Goal: Task Accomplishment & Management: Use online tool/utility

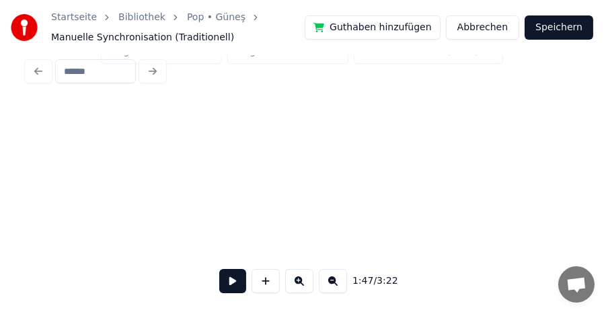
scroll to position [0, 21437]
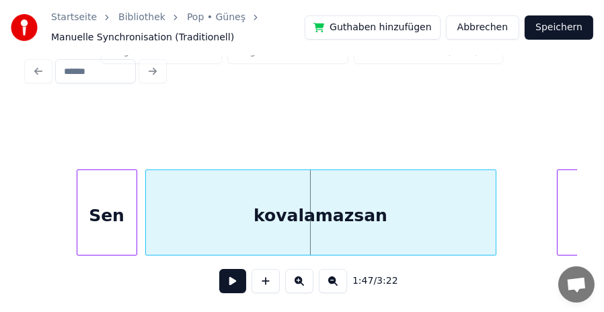
click at [236, 283] on button at bounding box center [232, 281] width 27 height 24
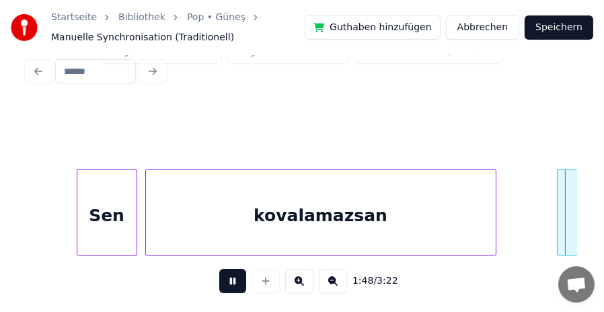
scroll to position [0, 21988]
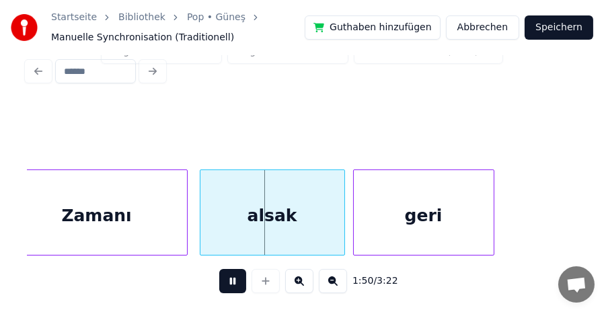
click at [236, 282] on button at bounding box center [232, 281] width 27 height 24
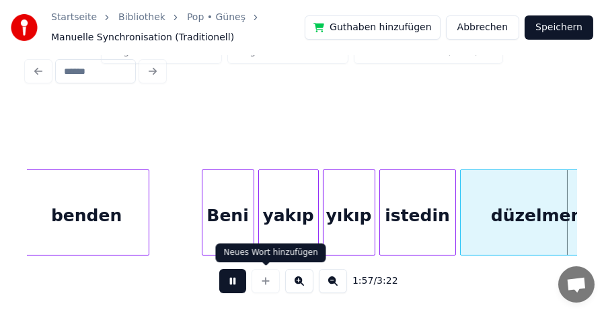
scroll to position [0, 23643]
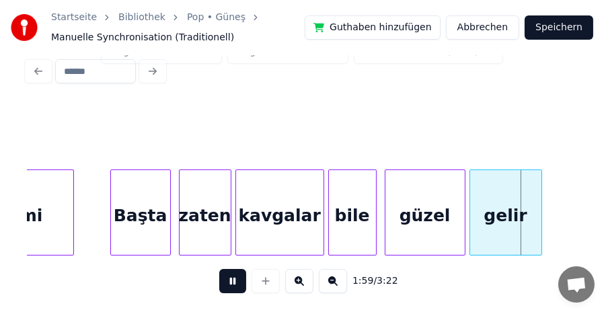
click at [231, 286] on button at bounding box center [232, 281] width 27 height 24
click at [227, 276] on button at bounding box center [232, 281] width 27 height 24
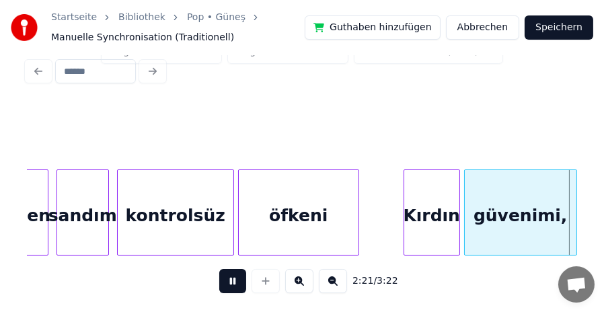
scroll to position [0, 28608]
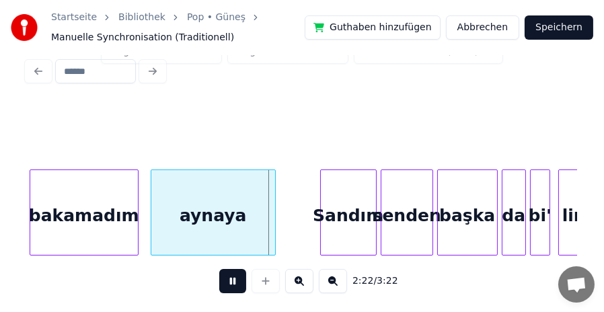
click at [230, 274] on button at bounding box center [232, 281] width 27 height 24
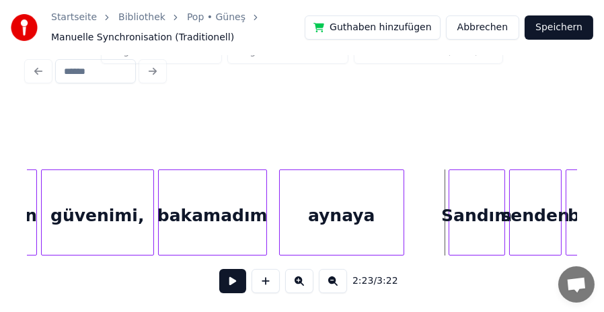
scroll to position [0, 28473]
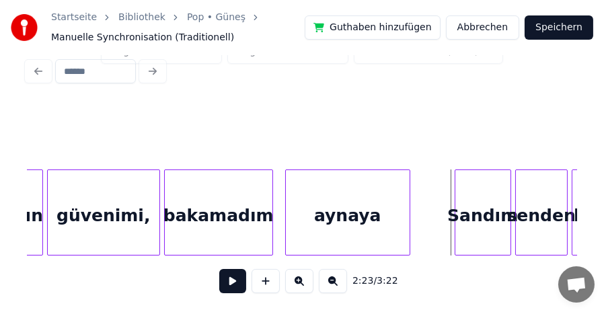
click at [151, 209] on div "güvenimi," at bounding box center [104, 215] width 112 height 91
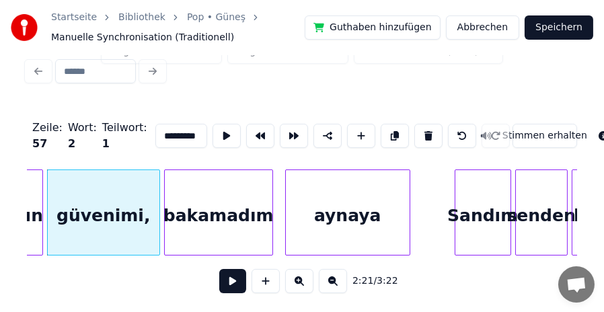
click at [192, 126] on input "*********" at bounding box center [181, 136] width 52 height 24
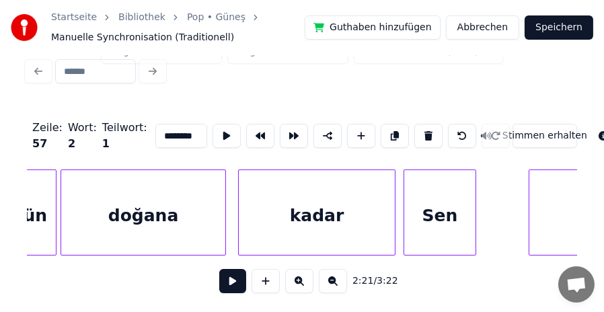
scroll to position [0, 1656]
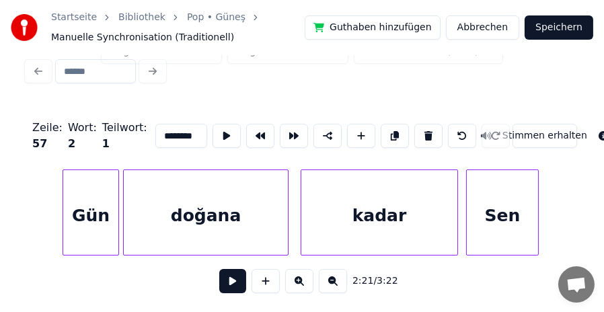
type input "********"
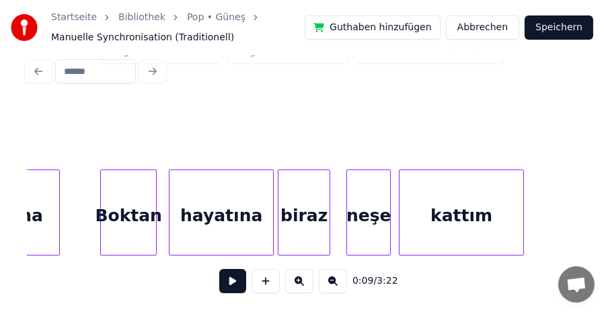
scroll to position [0, 8159]
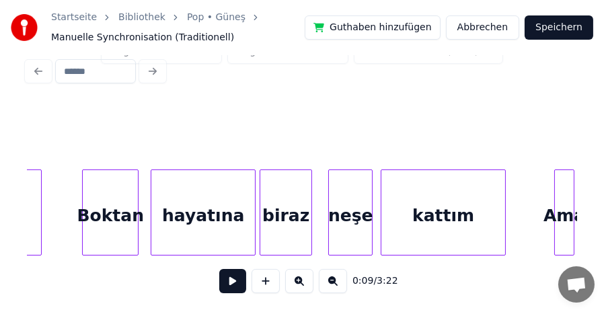
click at [122, 207] on div "Boktan" at bounding box center [110, 215] width 55 height 91
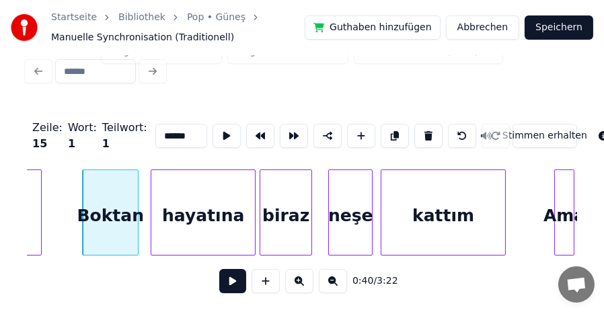
click at [209, 205] on div "hayatına" at bounding box center [203, 215] width 104 height 91
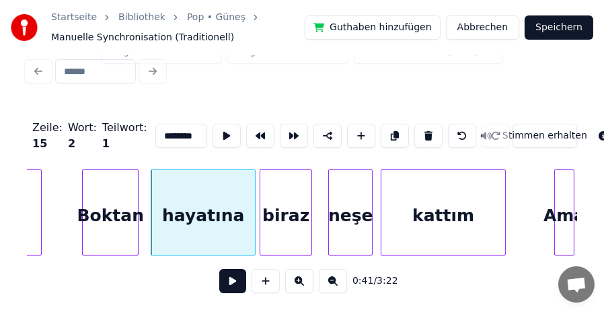
click at [289, 201] on div "biraz" at bounding box center [285, 215] width 51 height 91
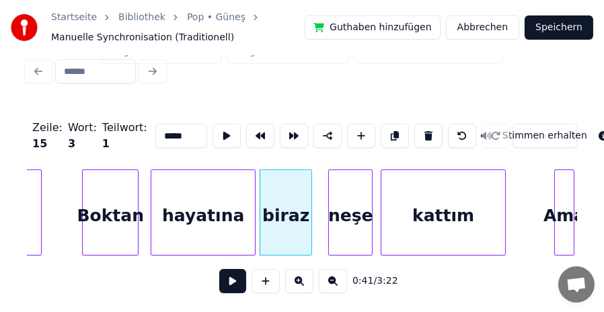
click at [349, 200] on div "neşe" at bounding box center [350, 215] width 43 height 91
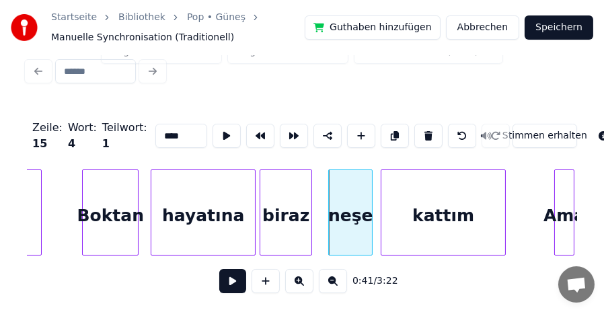
click at [430, 200] on div "kattım" at bounding box center [443, 215] width 124 height 91
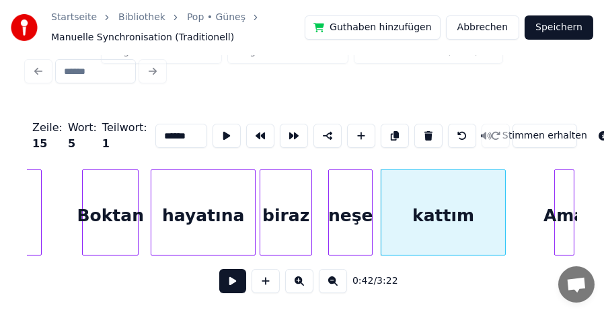
click at [566, 207] on div "Ama" at bounding box center [564, 215] width 19 height 91
type input "***"
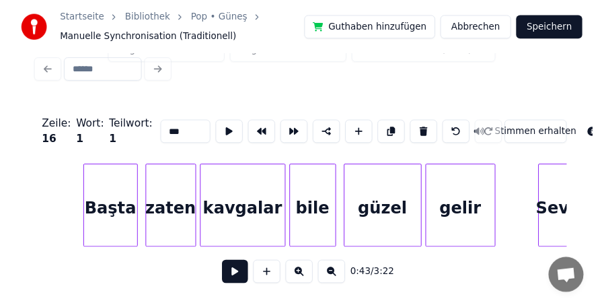
scroll to position [0, 27453]
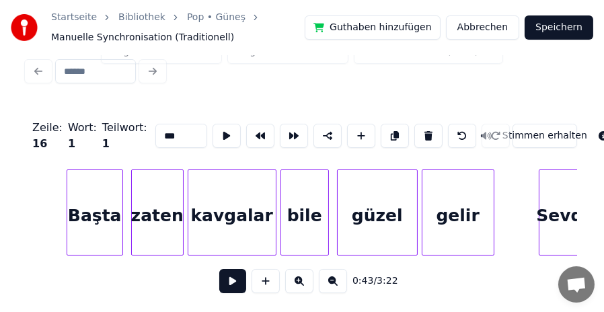
click at [560, 30] on button "Speichern" at bounding box center [559, 27] width 69 height 24
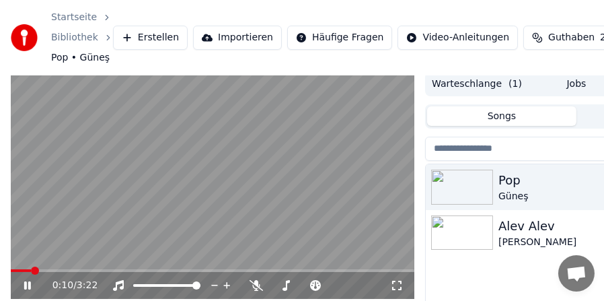
scroll to position [2, 0]
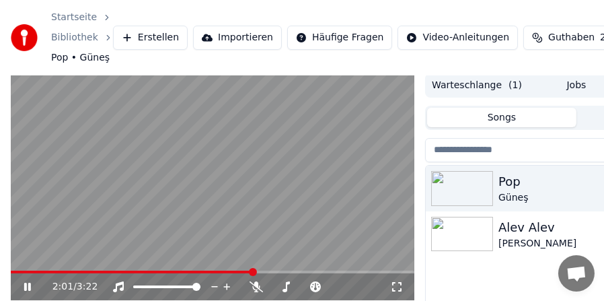
click at [26, 287] on icon at bounding box center [27, 287] width 7 height 8
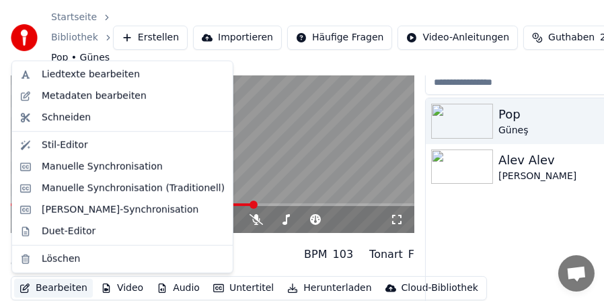
click at [57, 290] on button "Bearbeiten" at bounding box center [53, 288] width 79 height 19
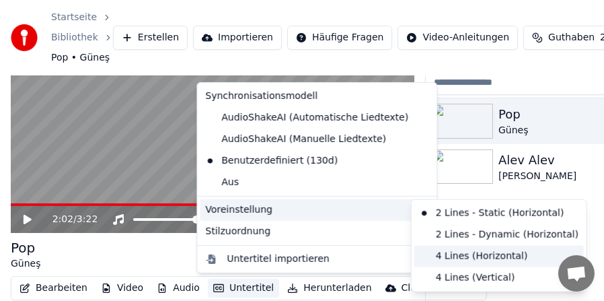
click at [431, 254] on div "4 Lines (Horizontal)" at bounding box center [499, 257] width 170 height 22
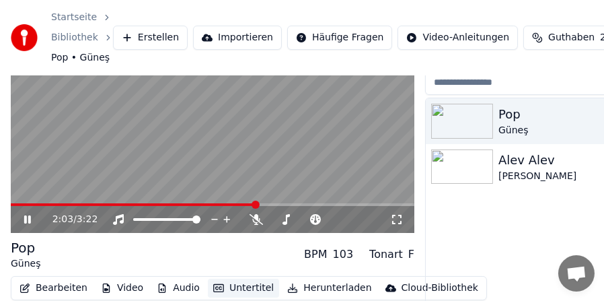
scroll to position [2, 0]
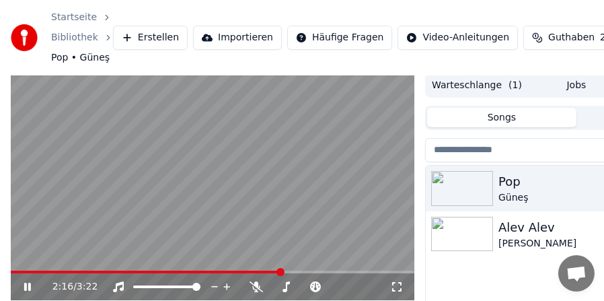
click at [37, 269] on video at bounding box center [213, 186] width 404 height 227
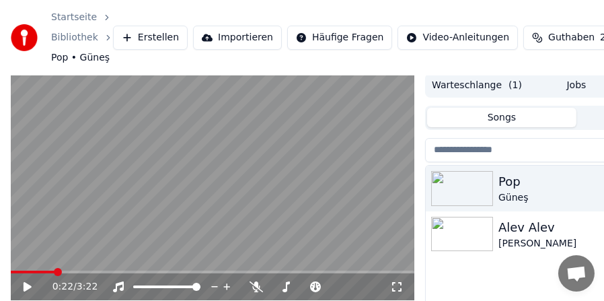
click at [54, 270] on span at bounding box center [33, 271] width 44 height 3
click at [36, 273] on div "0:22 / 3:22" at bounding box center [213, 286] width 404 height 27
click at [37, 270] on video at bounding box center [213, 186] width 404 height 227
click at [36, 272] on span at bounding box center [24, 271] width 26 height 3
click at [27, 271] on span at bounding box center [19, 271] width 16 height 3
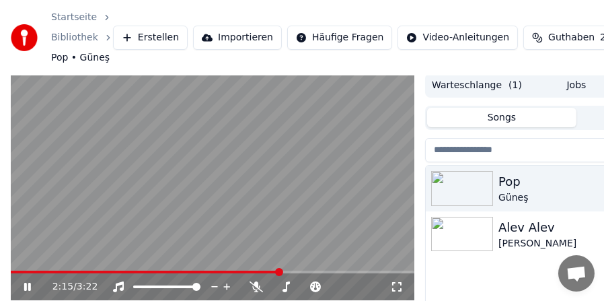
click at [246, 272] on span at bounding box center [146, 271] width 270 height 3
click at [237, 272] on span at bounding box center [129, 271] width 237 height 3
click at [227, 272] on span at bounding box center [126, 271] width 231 height 3
click at [26, 285] on icon at bounding box center [27, 287] width 7 height 8
click at [24, 285] on icon at bounding box center [28, 286] width 8 height 9
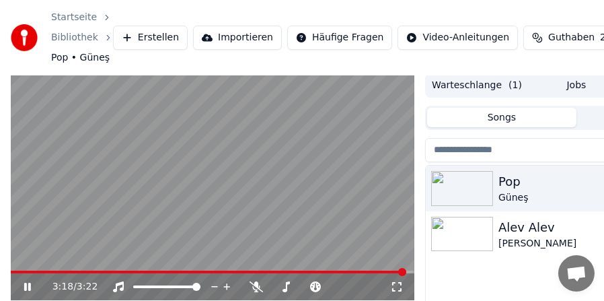
click at [27, 285] on icon at bounding box center [37, 286] width 31 height 11
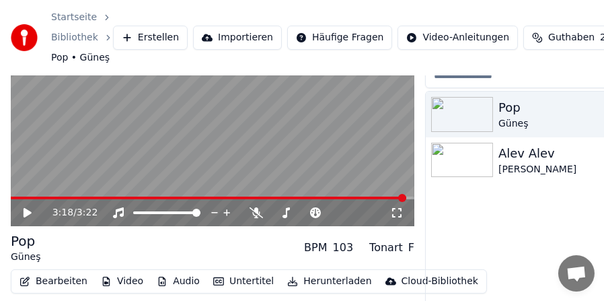
scroll to position [120, 0]
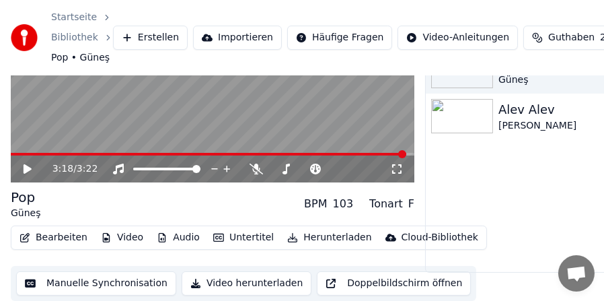
click at [175, 238] on button "Audio" at bounding box center [178, 237] width 54 height 19
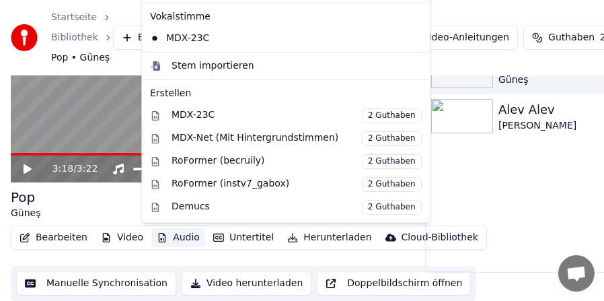
click at [175, 238] on button "Audio" at bounding box center [178, 237] width 54 height 19
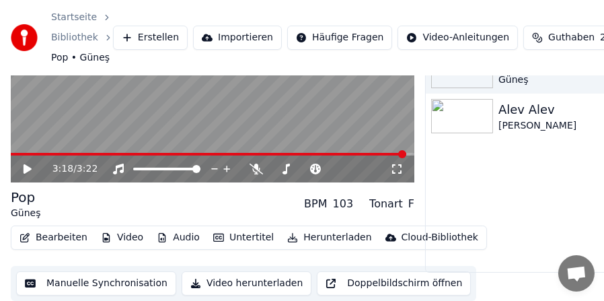
click at [119, 239] on button "Video" at bounding box center [122, 237] width 53 height 19
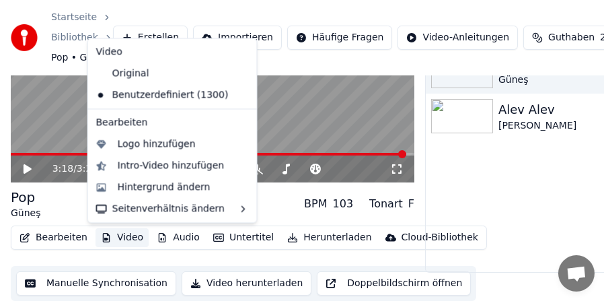
click at [119, 239] on button "Video" at bounding box center [122, 237] width 53 height 19
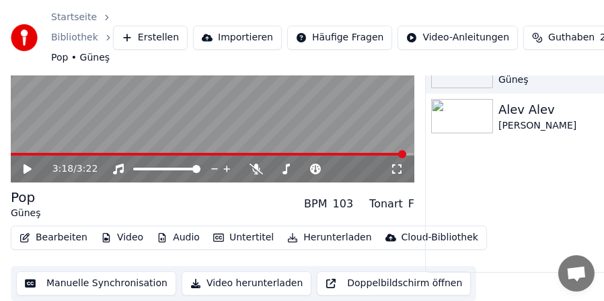
click at [244, 234] on button "Untertitel" at bounding box center [243, 237] width 71 height 19
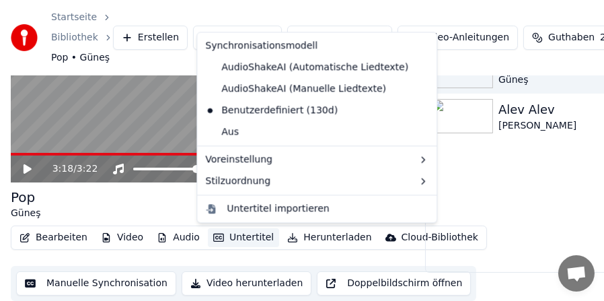
click at [244, 234] on button "Untertitel" at bounding box center [243, 237] width 71 height 19
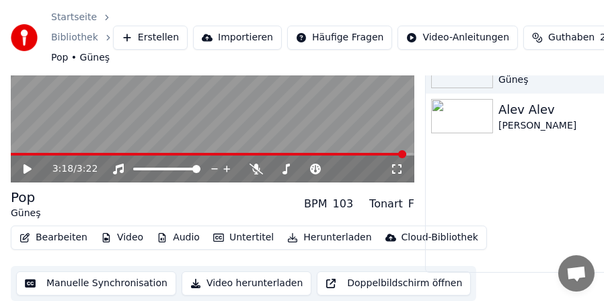
click at [63, 238] on button "Bearbeiten" at bounding box center [53, 237] width 79 height 19
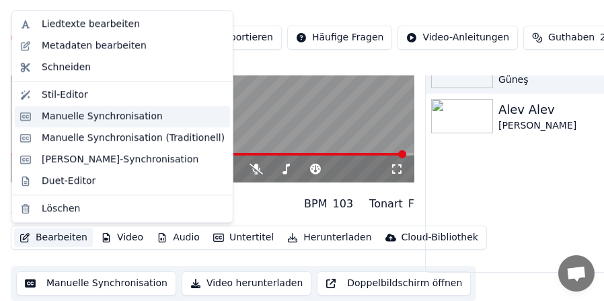
click at [58, 114] on div "Manuelle Synchronisation" at bounding box center [102, 116] width 121 height 13
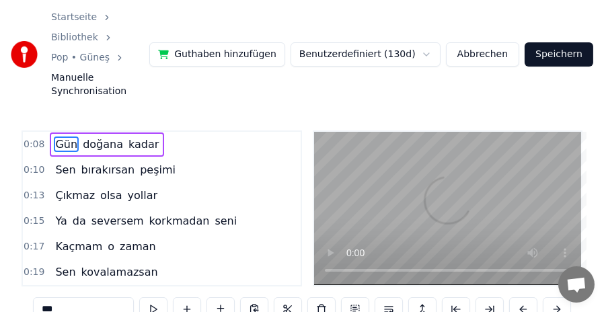
scroll to position [0, 778]
click at [91, 137] on span "doğana" at bounding box center [102, 144] width 43 height 15
click at [127, 137] on span "kadar" at bounding box center [143, 144] width 33 height 15
click at [95, 137] on span "doğana" at bounding box center [102, 144] width 43 height 15
click at [65, 137] on span "Gün" at bounding box center [66, 144] width 25 height 15
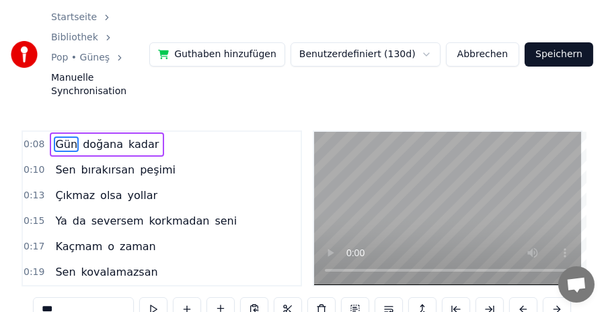
click at [59, 162] on span "Sen" at bounding box center [65, 169] width 23 height 15
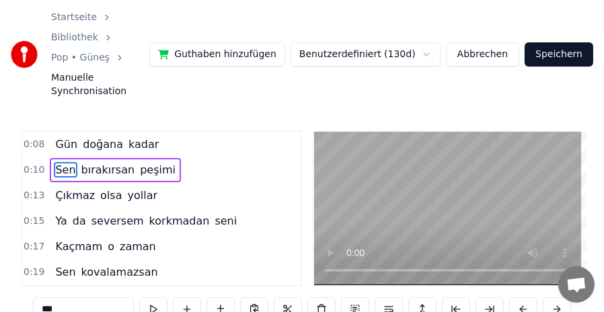
click at [96, 162] on span "bırakırsan" at bounding box center [108, 169] width 57 height 15
click at [139, 162] on span "peşimi" at bounding box center [158, 169] width 38 height 15
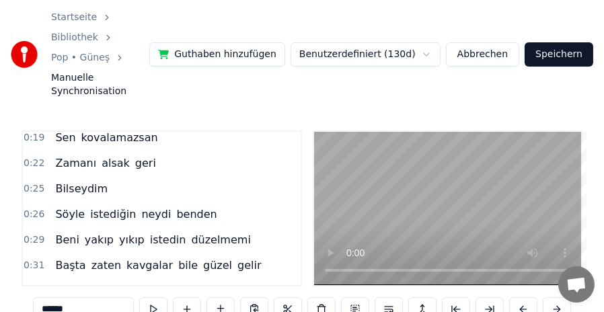
scroll to position [67, 0]
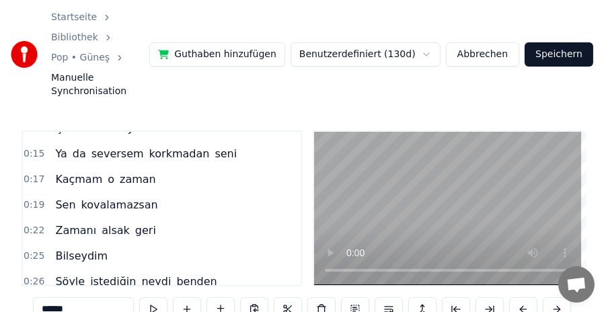
click at [58, 146] on span "Ya" at bounding box center [61, 153] width 14 height 15
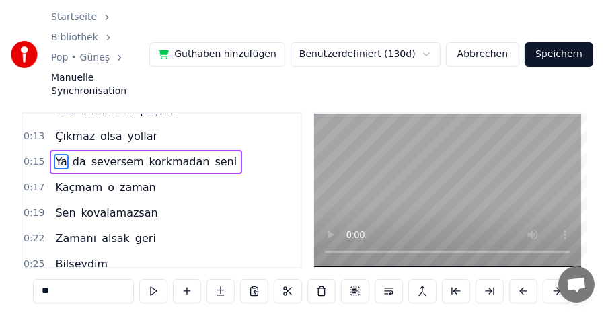
scroll to position [0, 1454]
click at [63, 180] on span "Kaçmam" at bounding box center [79, 187] width 50 height 15
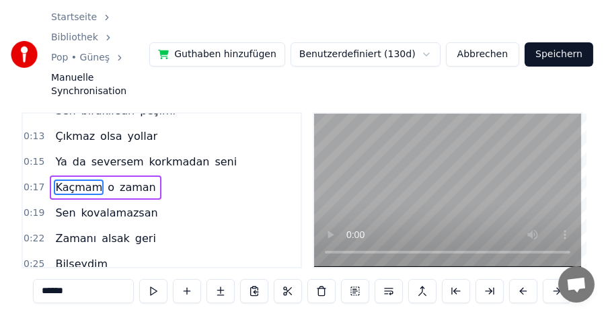
click at [62, 205] on span "Sen" at bounding box center [65, 212] width 23 height 15
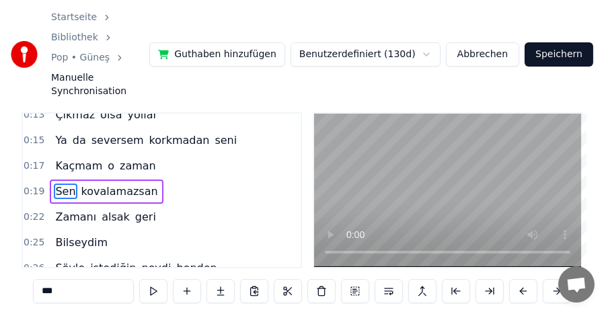
scroll to position [130, 0]
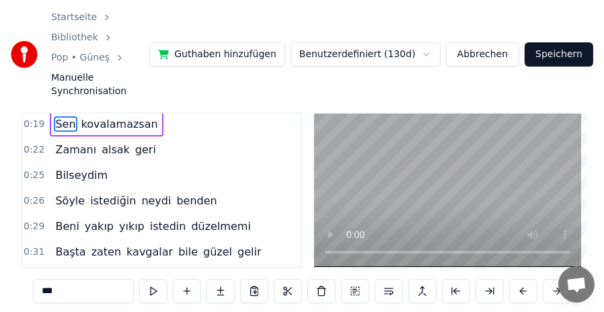
click at [63, 168] on span "Bilseydim" at bounding box center [81, 175] width 55 height 15
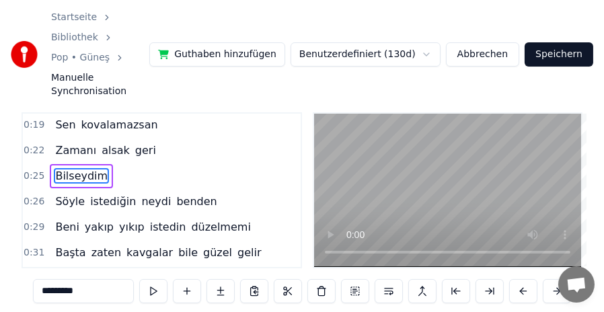
scroll to position [0, 2512]
click at [62, 194] on span "Söyle" at bounding box center [70, 201] width 32 height 15
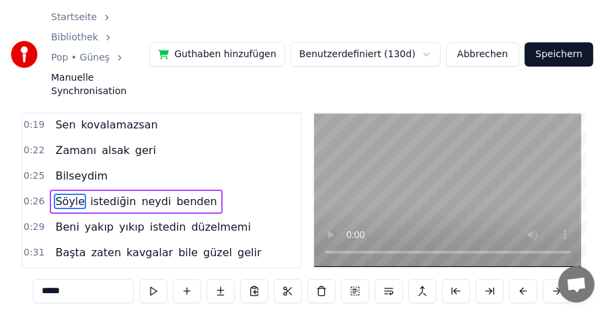
click at [63, 219] on span "Beni" at bounding box center [67, 226] width 26 height 15
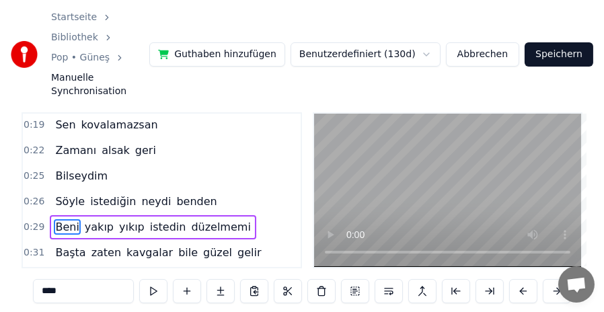
scroll to position [196, 0]
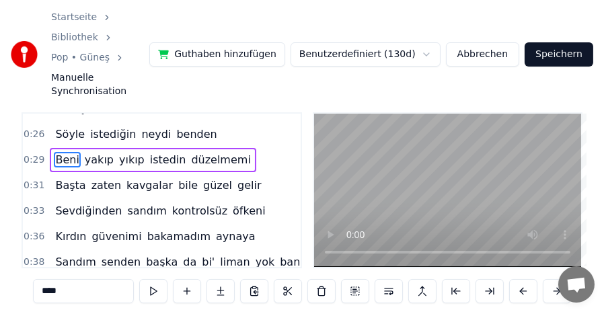
click at [71, 178] on span "Başta" at bounding box center [70, 185] width 33 height 15
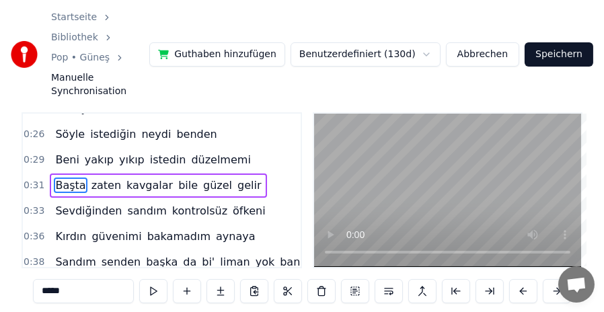
scroll to position [0, 3097]
click at [71, 203] on span "Sevdiğinden" at bounding box center [88, 210] width 69 height 15
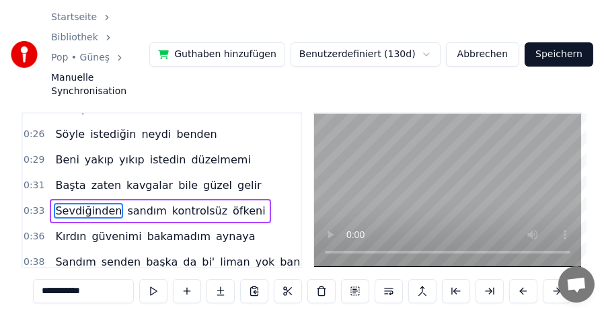
click at [71, 229] on span "Kırdın" at bounding box center [71, 236] width 34 height 15
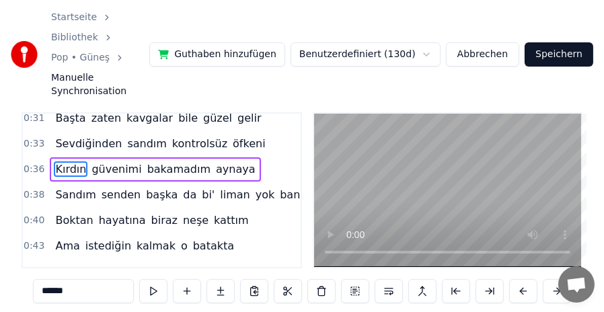
scroll to position [331, 0]
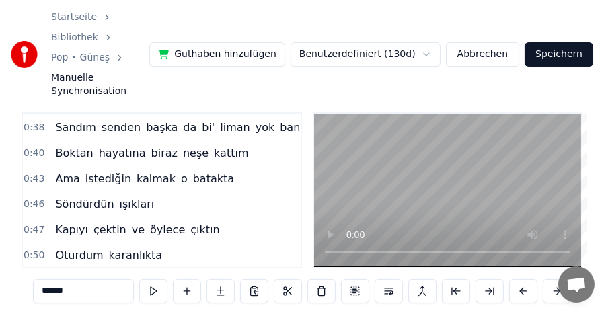
click at [68, 120] on span "Sandım" at bounding box center [75, 127] width 43 height 15
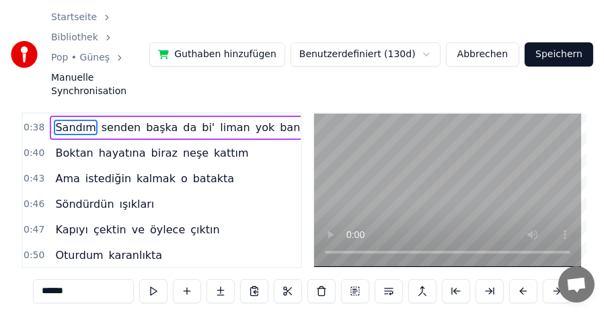
click at [73, 145] on span "Boktan" at bounding box center [74, 152] width 40 height 15
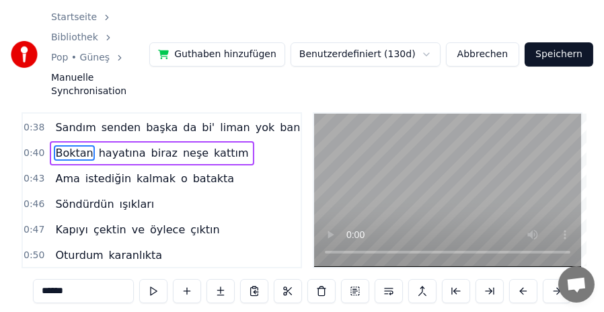
scroll to position [0, 4040]
click at [67, 171] on span "Ama" at bounding box center [67, 178] width 27 height 15
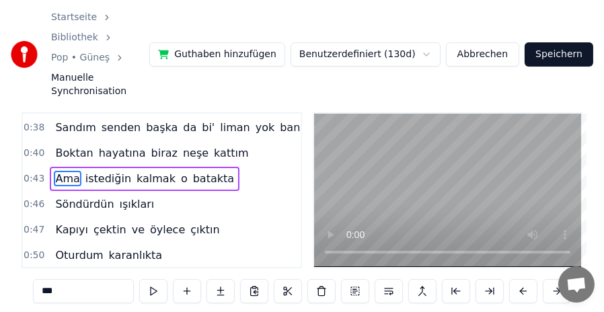
click at [72, 196] on span "Söndürdün" at bounding box center [84, 203] width 61 height 15
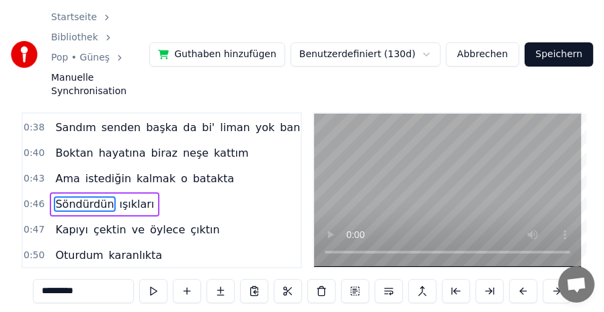
scroll to position [0, 4593]
click at [64, 222] on span "Kapıyı" at bounding box center [72, 229] width 36 height 15
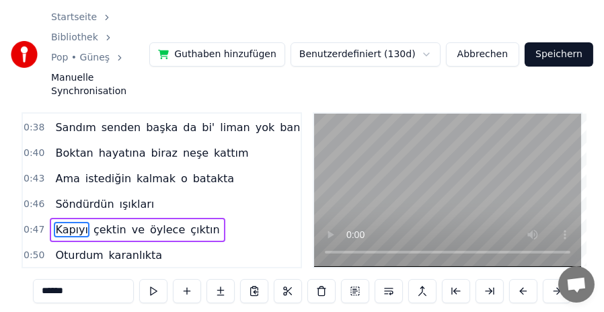
scroll to position [398, 0]
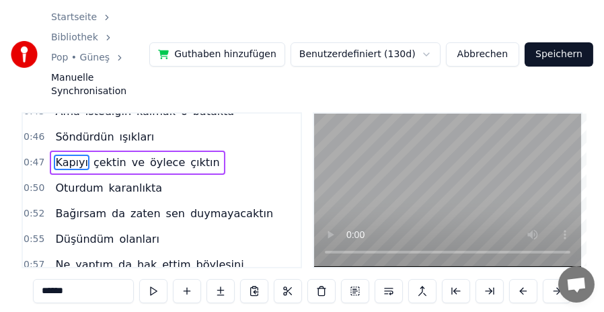
click at [69, 180] on span "Oturdum" at bounding box center [79, 187] width 50 height 15
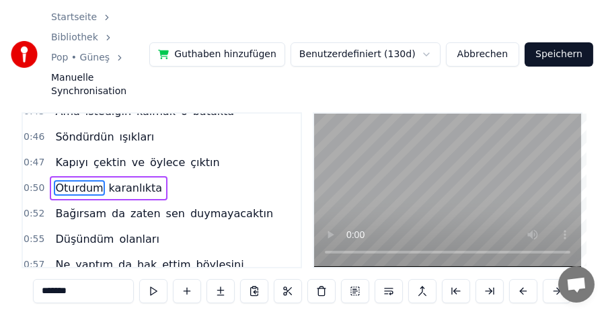
scroll to position [0, 5065]
click at [65, 206] on span "Bağırsam" at bounding box center [81, 213] width 54 height 15
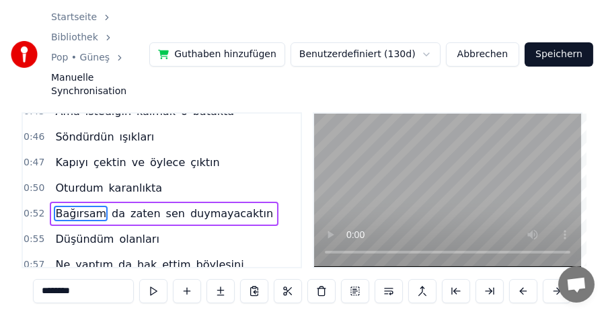
scroll to position [466, 0]
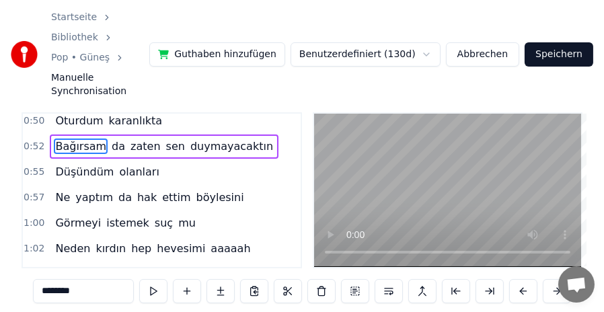
click at [76, 164] on span "Düşündüm" at bounding box center [84, 171] width 61 height 15
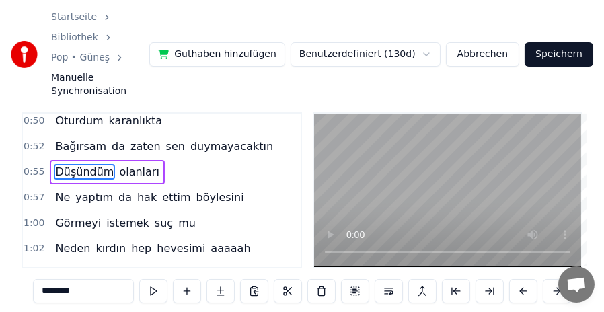
scroll to position [0, 5533]
click at [61, 190] on span "Ne" at bounding box center [62, 197] width 17 height 15
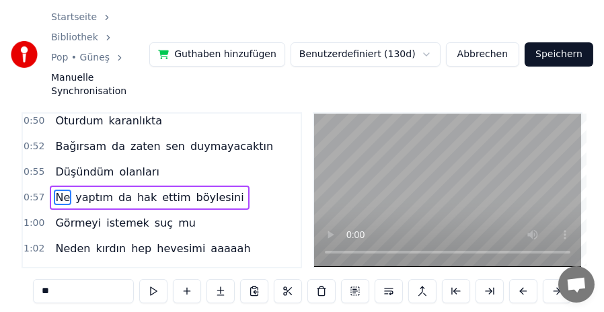
click at [61, 215] on span "Görmeyi" at bounding box center [78, 222] width 48 height 15
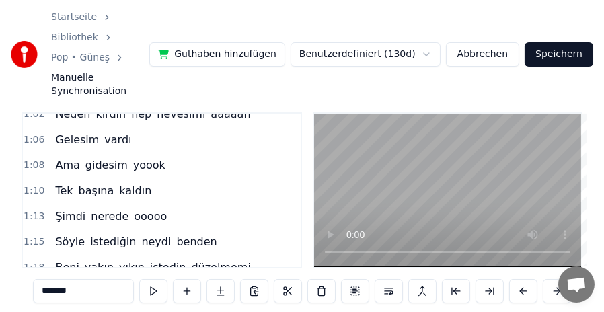
scroll to position [533, 0]
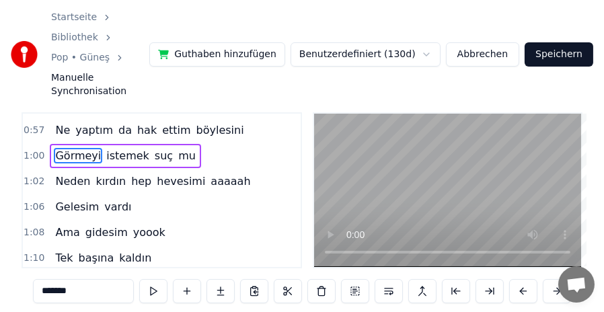
click at [64, 174] on span "Neden" at bounding box center [73, 181] width 38 height 15
type input "*****"
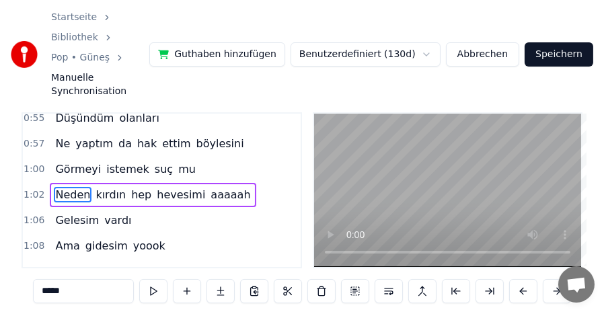
scroll to position [85, 0]
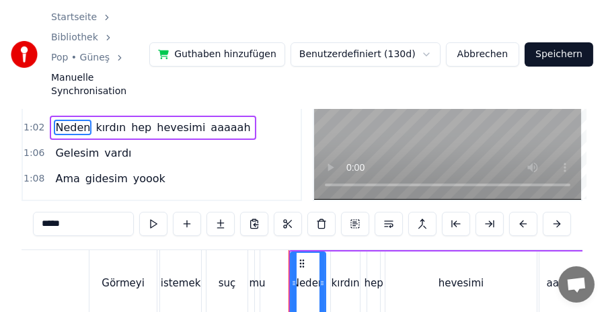
click at [205, 250] on div "Görmeyi istemek suç mu" at bounding box center [176, 283] width 174 height 67
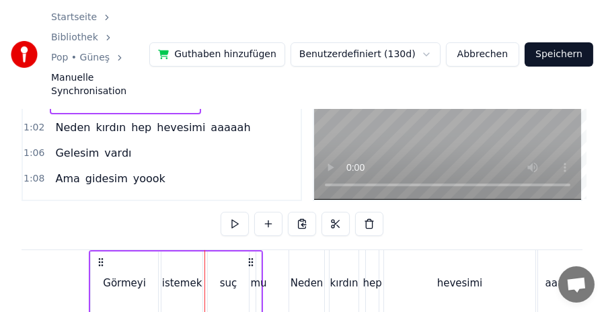
click at [373, 250] on div "hep" at bounding box center [372, 283] width 13 height 67
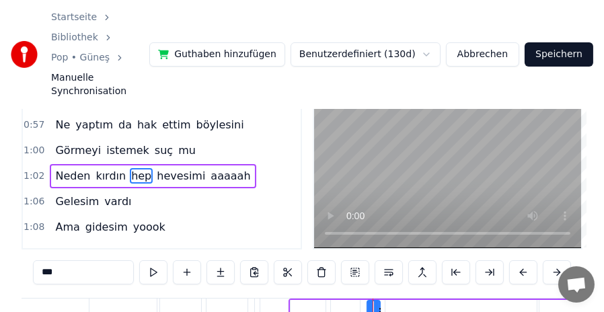
scroll to position [18, 0]
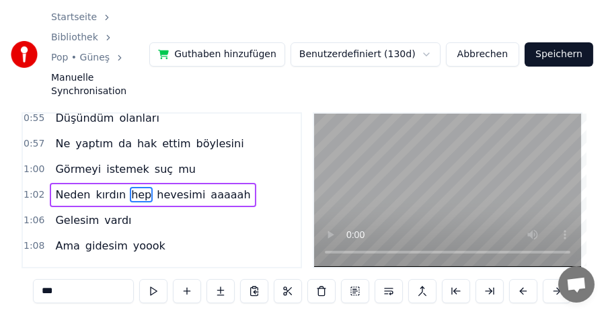
click at [65, 187] on span "Neden" at bounding box center [73, 194] width 38 height 15
click at [72, 213] on span "Gelesim" at bounding box center [77, 220] width 46 height 15
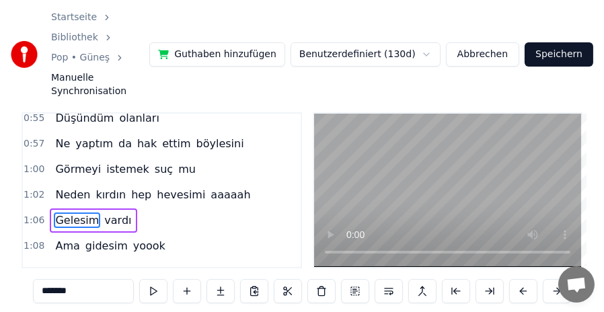
scroll to position [587, 0]
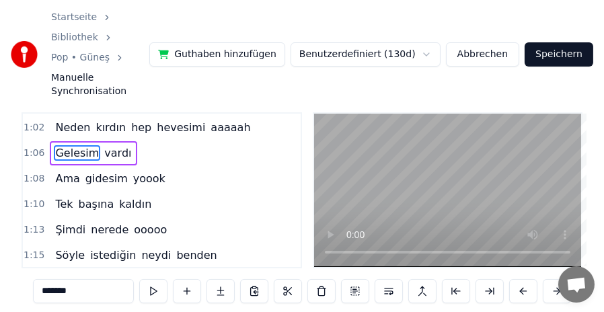
click at [63, 171] on span "Ama" at bounding box center [67, 178] width 27 height 15
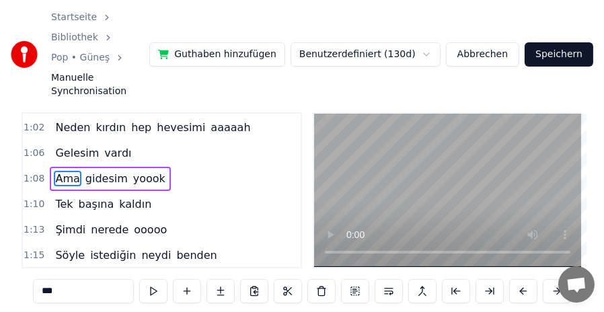
click at [61, 196] on span "Tek" at bounding box center [64, 203] width 20 height 15
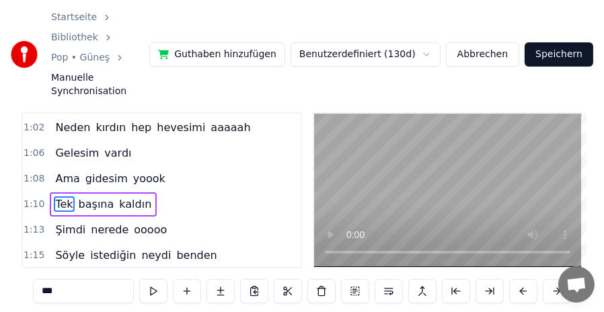
scroll to position [654, 0]
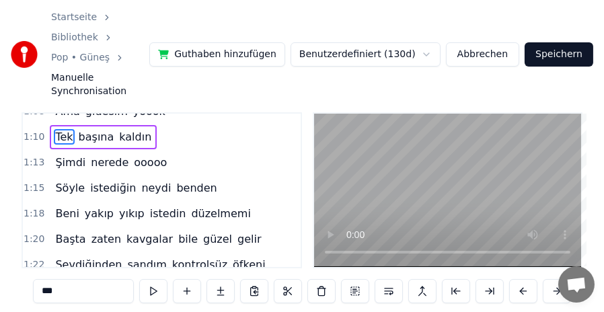
click at [62, 155] on span "Şimdi" at bounding box center [70, 162] width 33 height 15
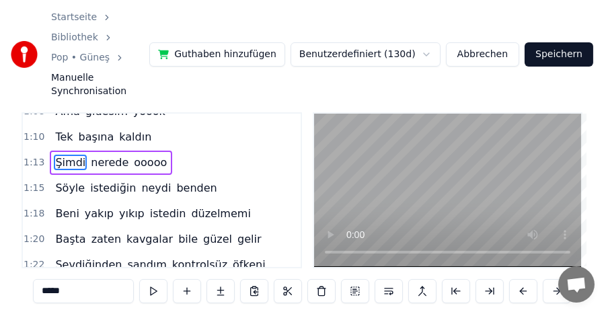
click at [57, 180] on span "Söyle" at bounding box center [70, 187] width 32 height 15
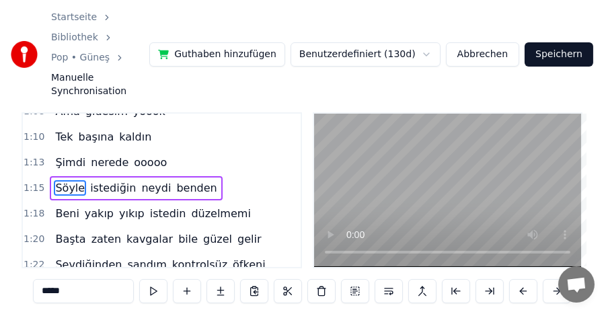
scroll to position [721, 0]
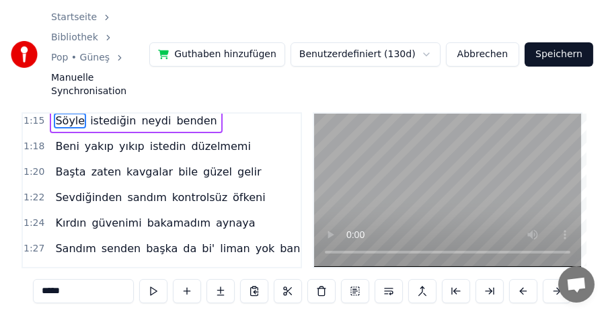
click at [59, 139] on span "Beni" at bounding box center [67, 146] width 26 height 15
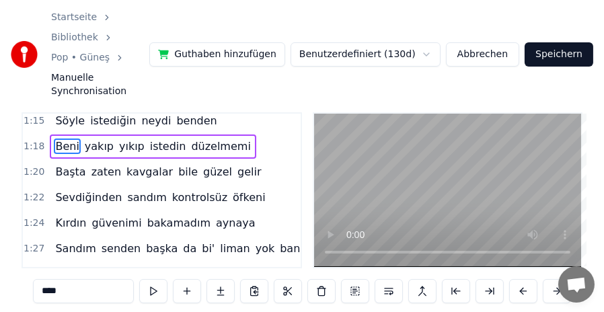
click at [61, 164] on span "Başta" at bounding box center [70, 171] width 33 height 15
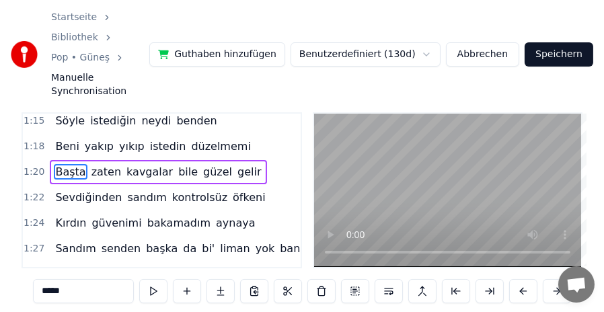
scroll to position [0, 8036]
click at [64, 190] on span "Sevdiğinden" at bounding box center [88, 197] width 69 height 15
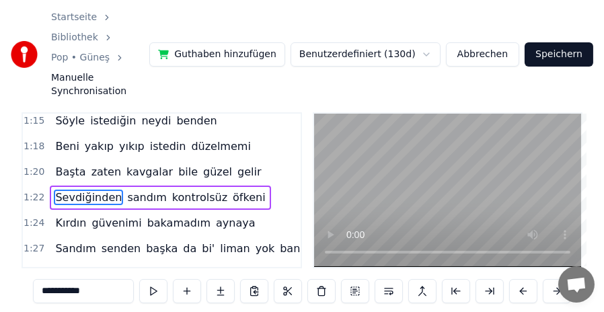
scroll to position [788, 0]
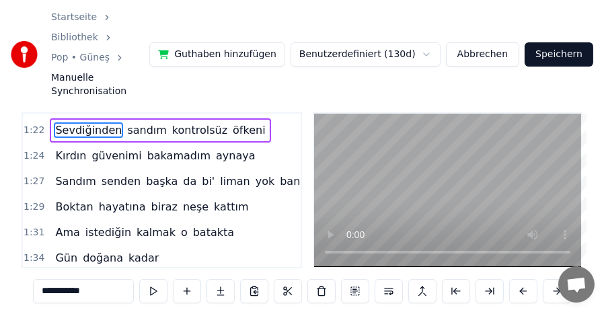
click at [65, 225] on span "Ama" at bounding box center [67, 232] width 27 height 15
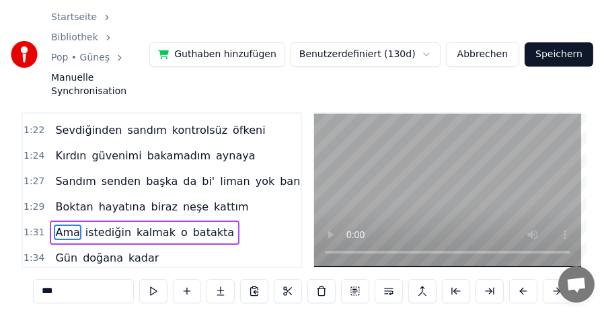
scroll to position [0, 9210]
click at [64, 174] on span "Sandım" at bounding box center [75, 181] width 43 height 15
type input "******"
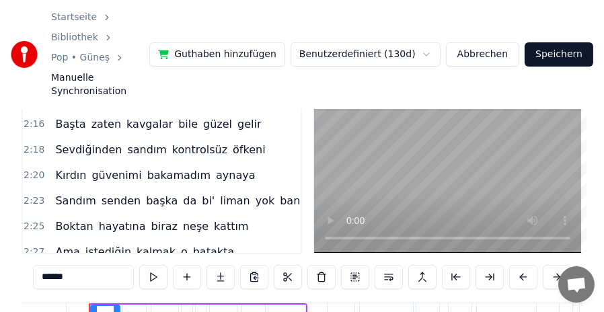
scroll to position [32, 0]
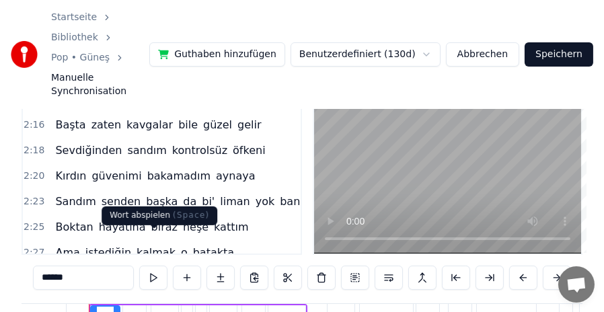
click at [151, 266] on button at bounding box center [153, 278] width 28 height 24
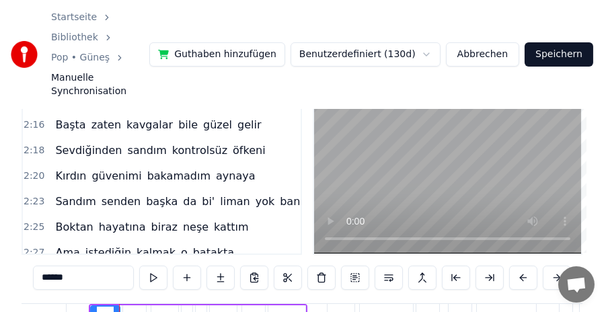
click at [151, 266] on button at bounding box center [153, 278] width 28 height 24
click at [34, 195] on span "2:23" at bounding box center [34, 201] width 21 height 13
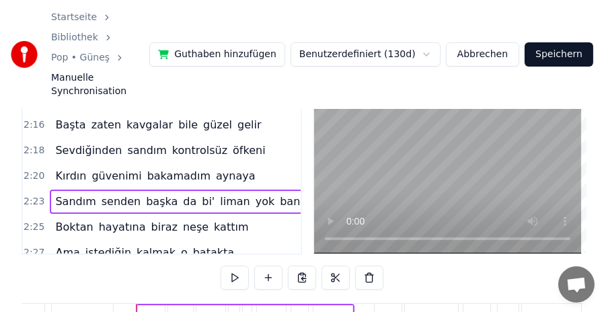
scroll to position [0, 14383]
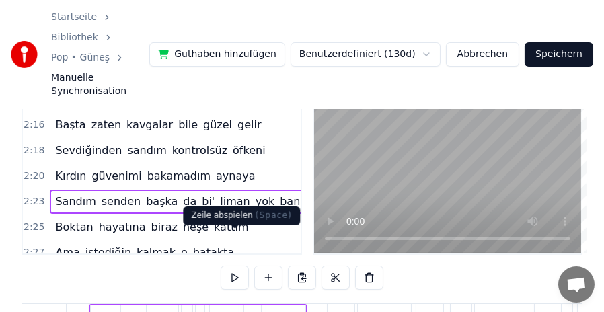
click at [233, 266] on button at bounding box center [235, 278] width 28 height 24
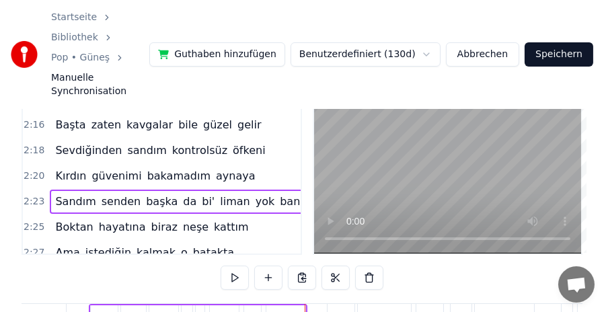
click at [233, 266] on button at bounding box center [235, 278] width 28 height 24
click at [24, 221] on span "2:25" at bounding box center [34, 227] width 21 height 13
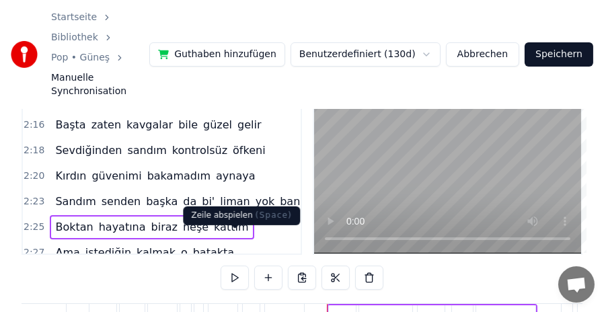
click at [227, 266] on button at bounding box center [235, 278] width 28 height 24
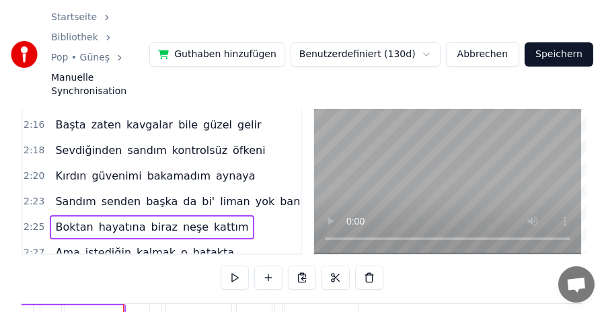
scroll to position [0, 14812]
click at [31, 246] on span "2:27" at bounding box center [34, 252] width 21 height 13
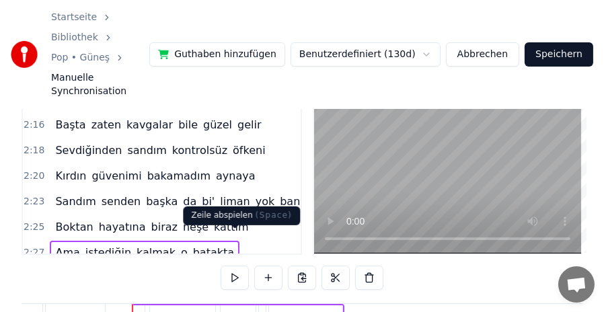
click at [236, 266] on button at bounding box center [235, 278] width 28 height 24
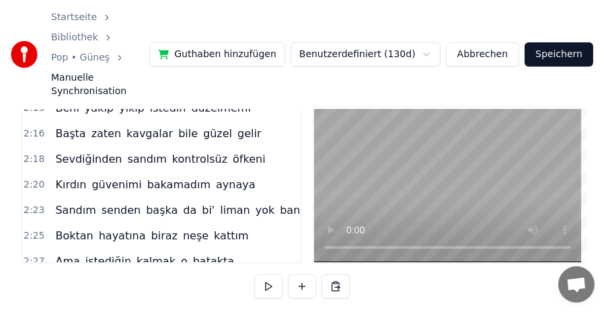
scroll to position [1301, 0]
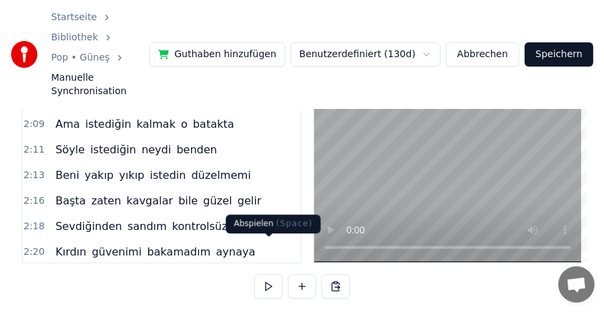
click at [271, 274] on button at bounding box center [268, 286] width 28 height 24
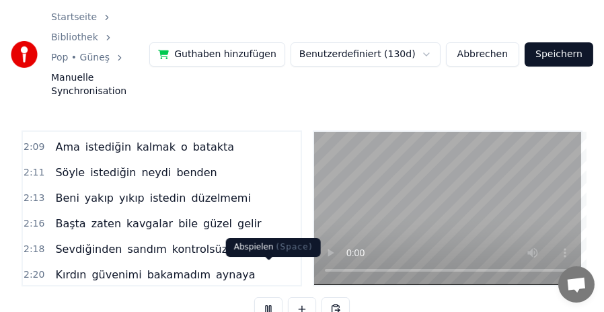
scroll to position [67, 0]
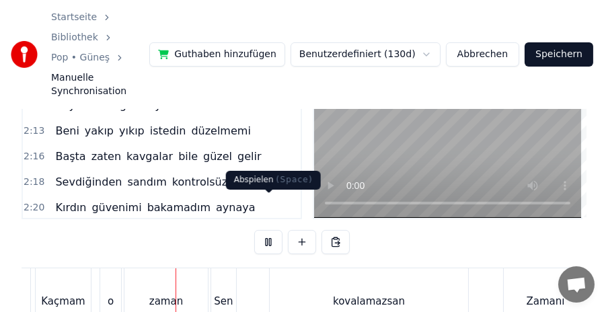
click at [272, 230] on button at bounding box center [268, 242] width 28 height 24
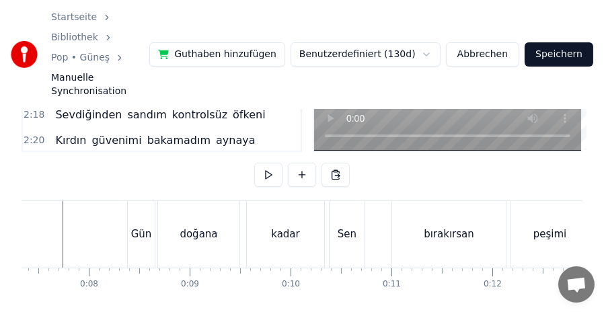
scroll to position [0, 764]
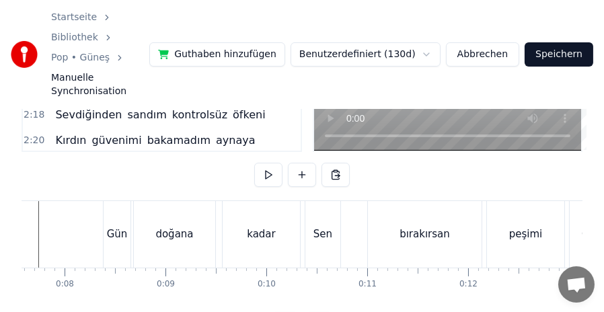
click at [118, 227] on div "Gün" at bounding box center [117, 234] width 21 height 15
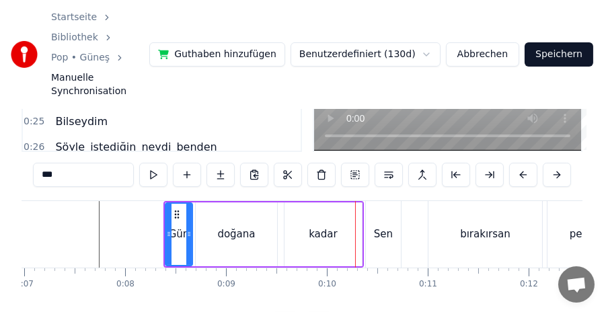
scroll to position [0, 697]
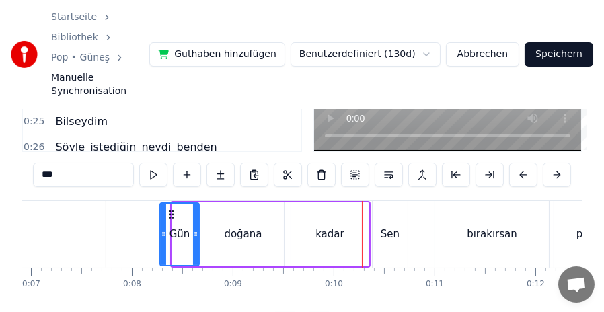
drag, startPoint x: 173, startPoint y: 200, endPoint x: 161, endPoint y: 198, distance: 12.4
click at [161, 229] on icon at bounding box center [163, 234] width 5 height 11
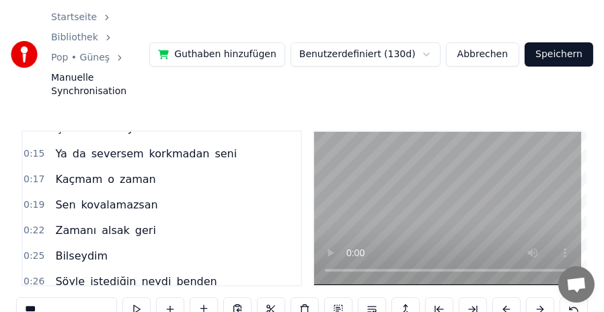
scroll to position [0, 0]
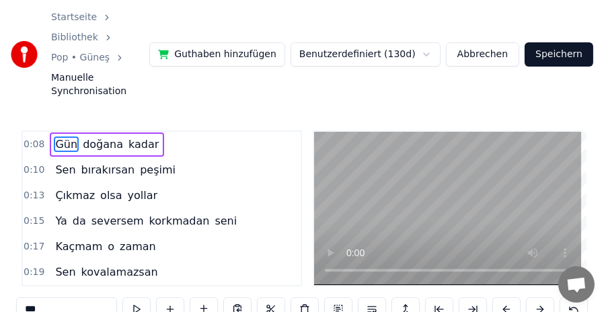
click at [63, 137] on span "Gün" at bounding box center [66, 144] width 25 height 15
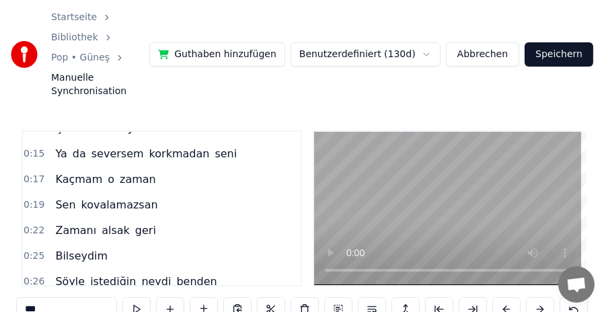
scroll to position [67, 0]
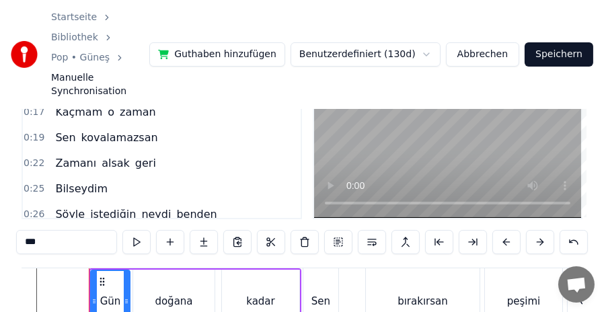
drag, startPoint x: 159, startPoint y: 265, endPoint x: 153, endPoint y: 264, distance: 6.9
click at [153, 270] on div "doğana" at bounding box center [173, 302] width 81 height 64
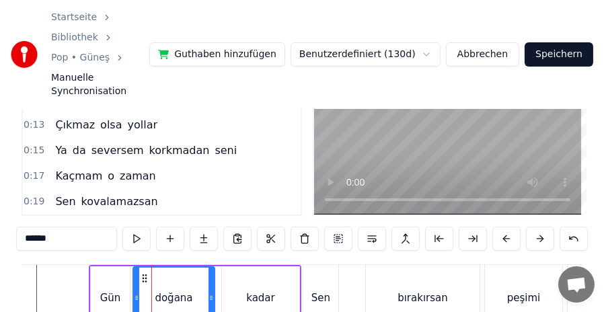
scroll to position [135, 0]
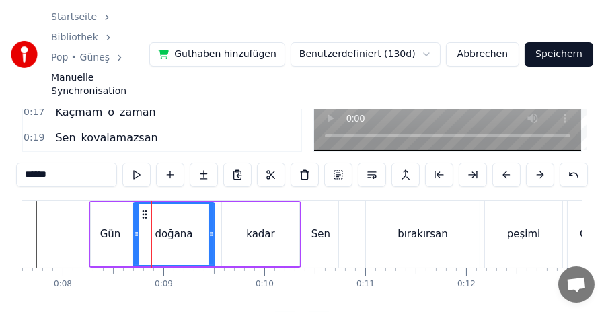
click at [115, 227] on div "Gün" at bounding box center [110, 234] width 21 height 15
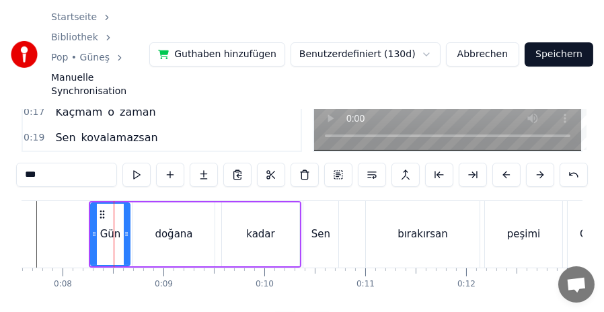
click at [165, 227] on div "doğana" at bounding box center [174, 234] width 38 height 15
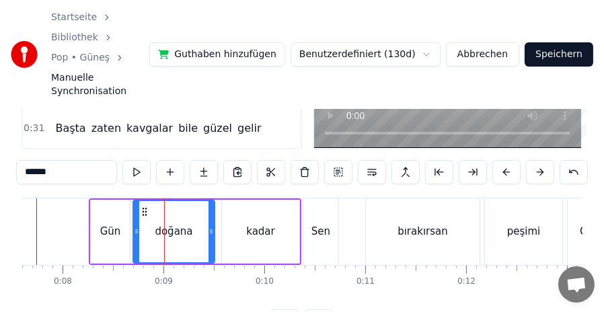
scroll to position [138, 0]
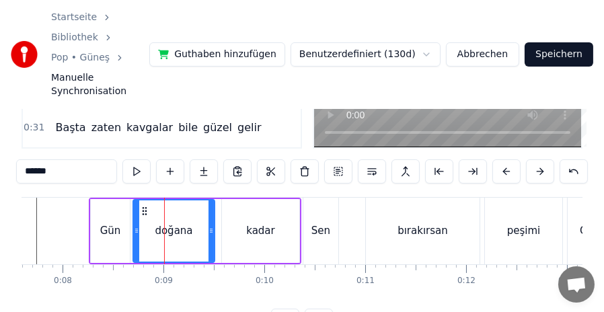
click at [113, 223] on div "Gün" at bounding box center [110, 230] width 21 height 15
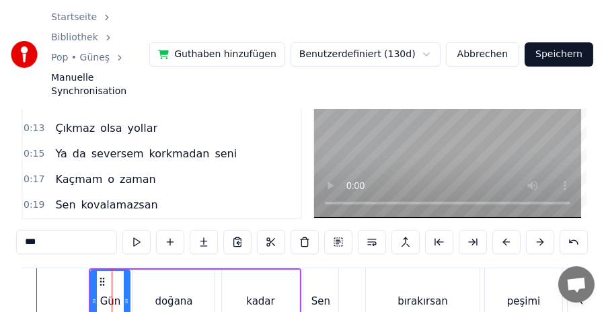
scroll to position [0, 0]
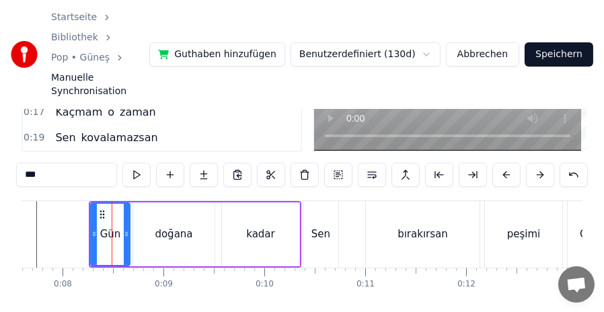
click at [113, 227] on div "Gün" at bounding box center [110, 234] width 21 height 15
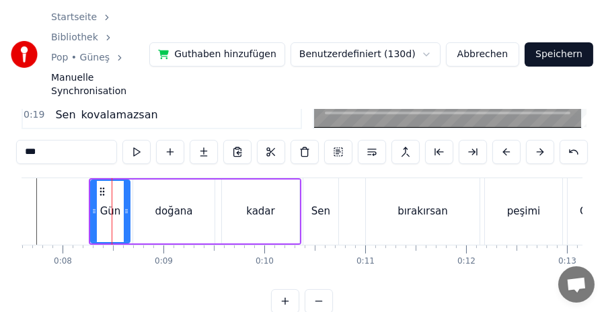
click at [147, 180] on div "doğana" at bounding box center [173, 212] width 81 height 64
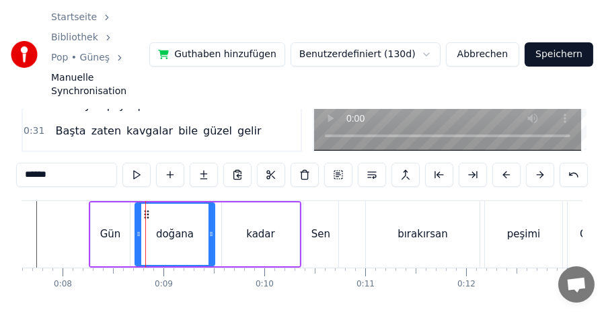
click at [139, 229] on icon at bounding box center [138, 234] width 5 height 11
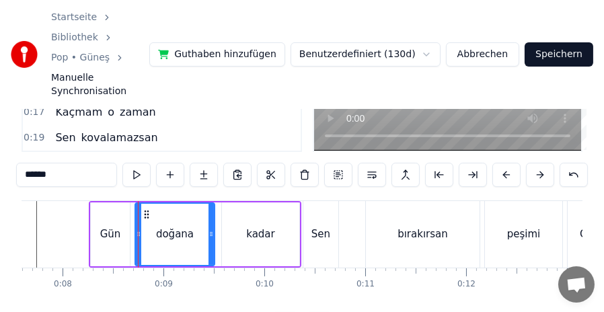
drag, startPoint x: 253, startPoint y: 203, endPoint x: 237, endPoint y: 202, distance: 16.2
click at [237, 202] on div "kadar" at bounding box center [260, 234] width 77 height 64
type input "*****"
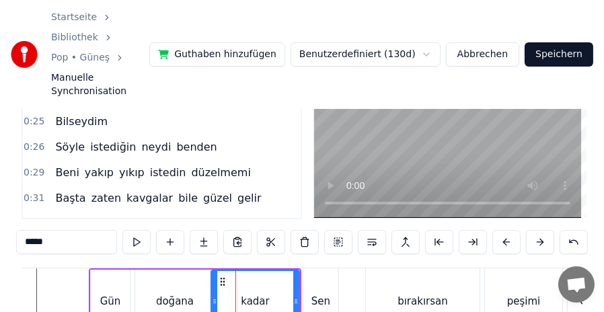
drag, startPoint x: 225, startPoint y: 273, endPoint x: 214, endPoint y: 270, distance: 11.1
click at [214, 296] on icon at bounding box center [214, 301] width 5 height 11
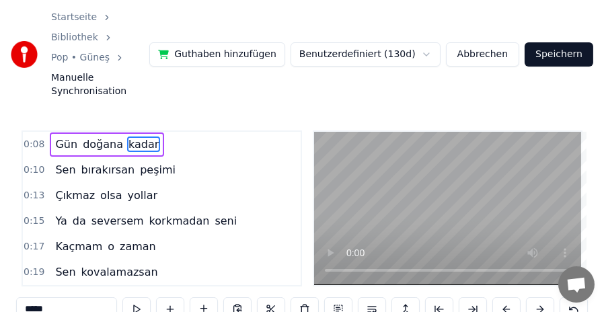
click at [30, 138] on span "0:08" at bounding box center [34, 144] width 21 height 13
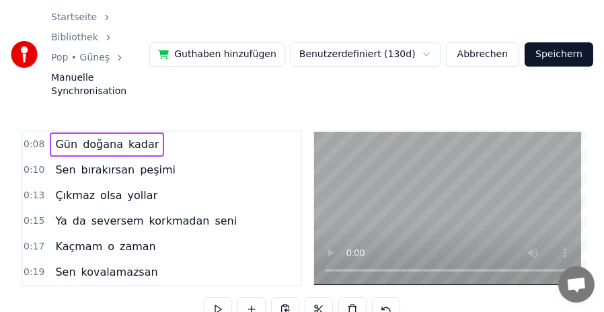
click at [30, 138] on span "0:08" at bounding box center [34, 144] width 21 height 13
click at [36, 163] on span "0:10" at bounding box center [34, 169] width 21 height 13
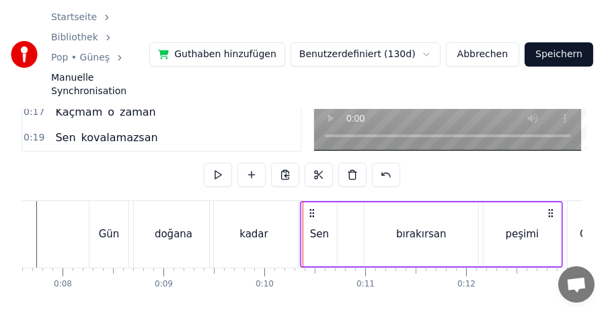
click at [311, 208] on icon at bounding box center [312, 213] width 11 height 11
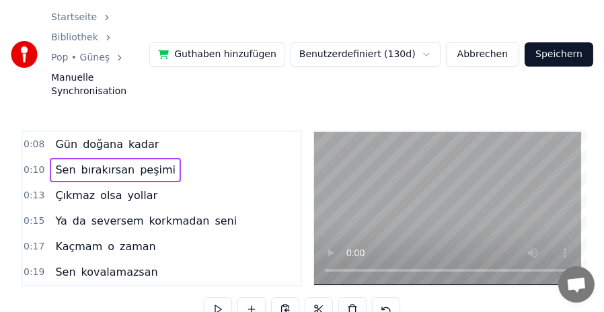
click at [28, 189] on span "0:13" at bounding box center [34, 195] width 21 height 13
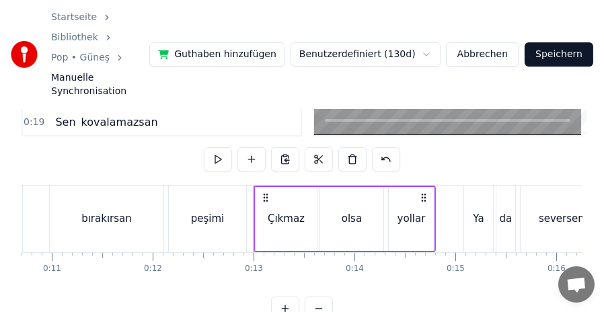
scroll to position [157, 0]
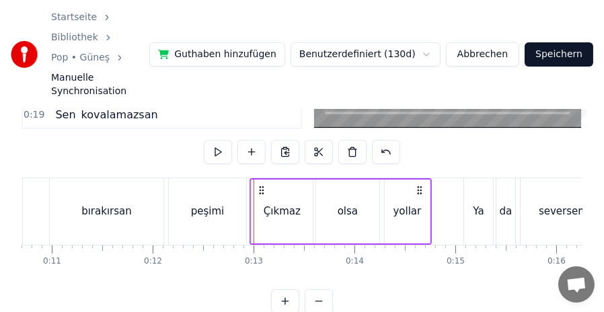
click at [261, 185] on icon at bounding box center [261, 190] width 11 height 11
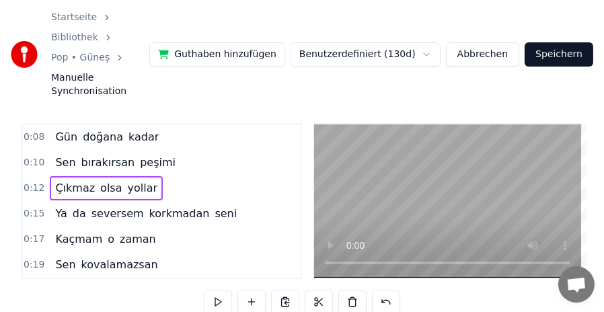
scroll to position [0, 0]
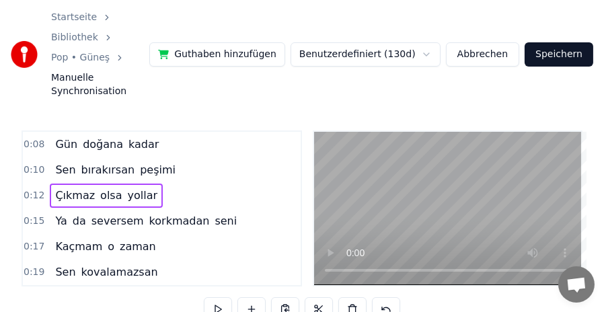
click at [34, 215] on span "0:15" at bounding box center [34, 221] width 21 height 13
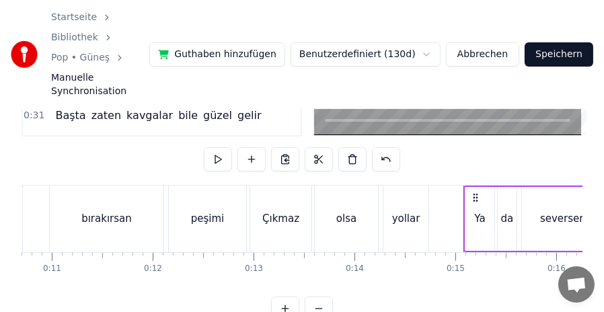
scroll to position [157, 0]
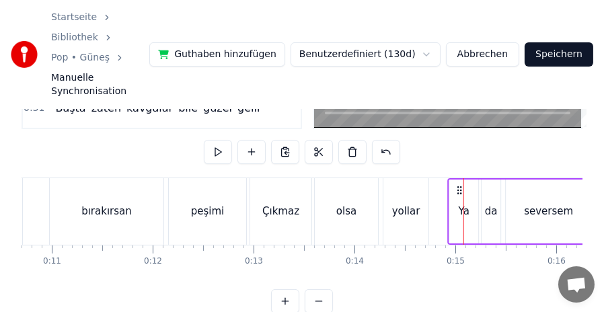
drag, startPoint x: 475, startPoint y: 156, endPoint x: 459, endPoint y: 155, distance: 16.2
click at [459, 185] on icon at bounding box center [459, 190] width 11 height 11
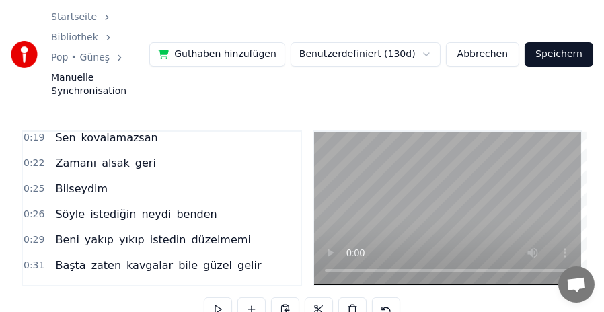
scroll to position [0, 0]
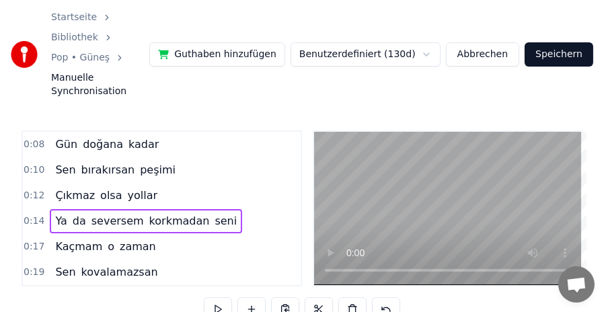
click at [26, 240] on span "0:17" at bounding box center [34, 246] width 21 height 13
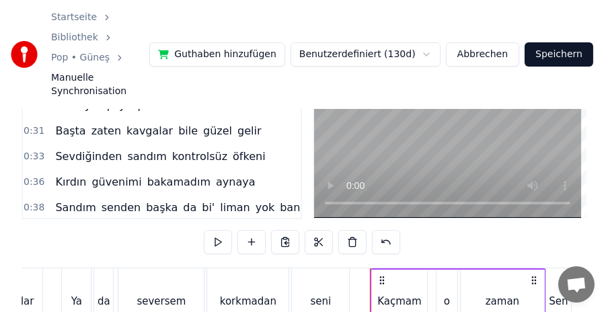
scroll to position [135, 0]
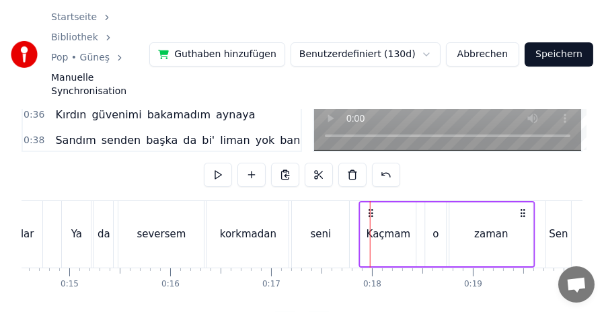
drag, startPoint x: 380, startPoint y: 180, endPoint x: 369, endPoint y: 179, distance: 10.8
click at [369, 213] on circle at bounding box center [369, 213] width 1 height 1
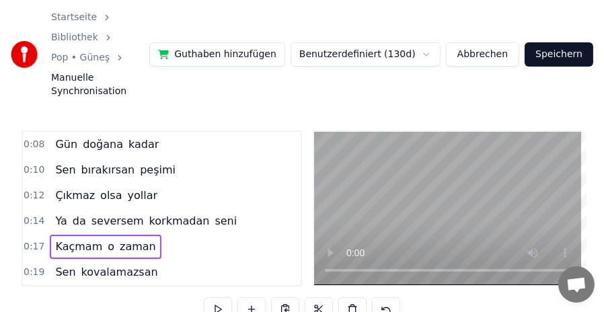
scroll to position [67, 0]
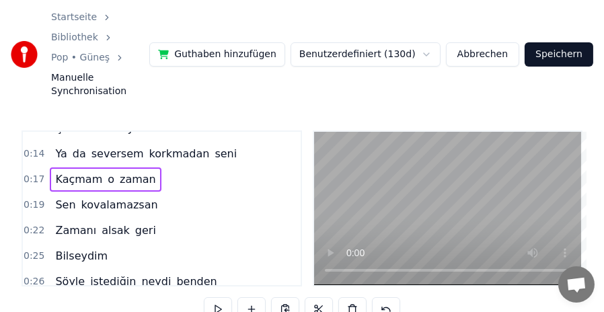
click at [32, 198] on span "0:19" at bounding box center [34, 204] width 21 height 13
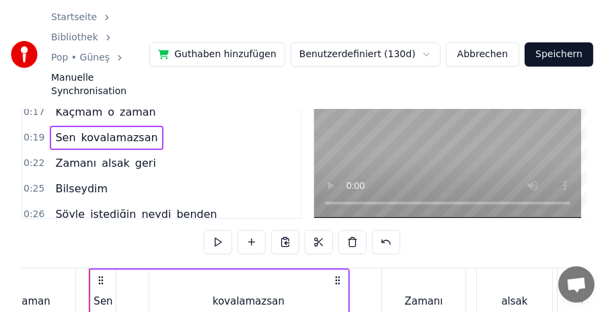
scroll to position [135, 0]
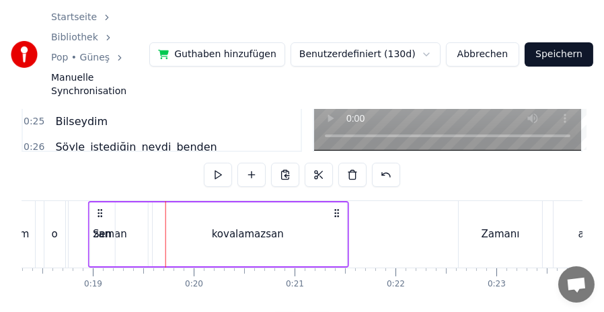
click at [98, 208] on icon at bounding box center [100, 213] width 11 height 11
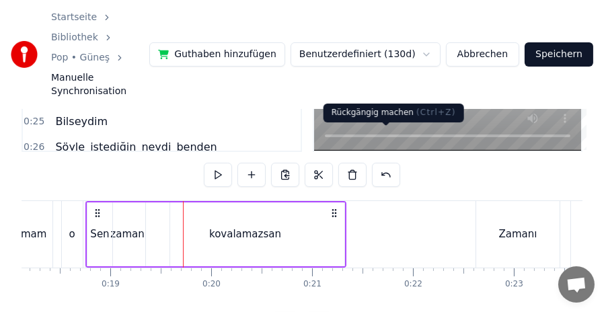
click at [383, 163] on button at bounding box center [386, 175] width 28 height 24
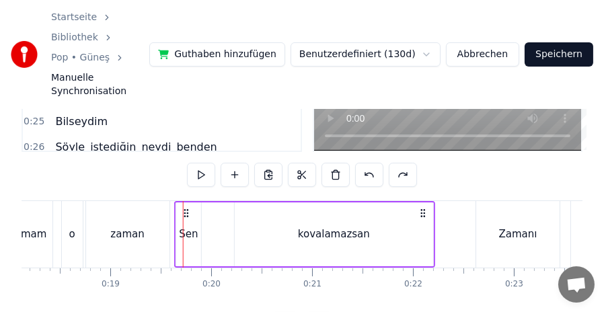
drag, startPoint x: 195, startPoint y: 178, endPoint x: 186, endPoint y: 176, distance: 9.0
click at [186, 208] on icon at bounding box center [186, 213] width 11 height 11
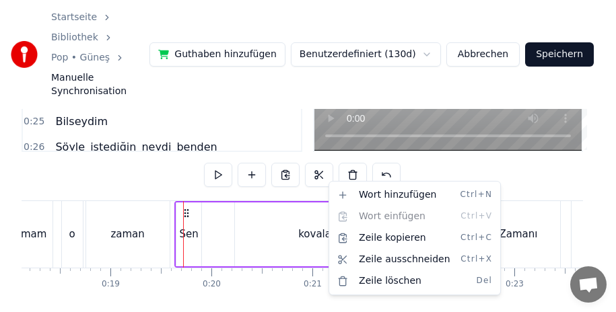
click at [466, 145] on html "Startseite Bibliothek Pop • Güneş Manuelle Synchronisation Guthaben hinzufügen …" at bounding box center [308, 111] width 616 height 492
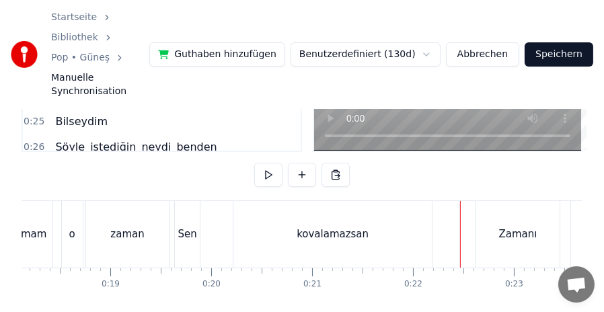
click at [503, 201] on div "Zamanı" at bounding box center [517, 234] width 83 height 67
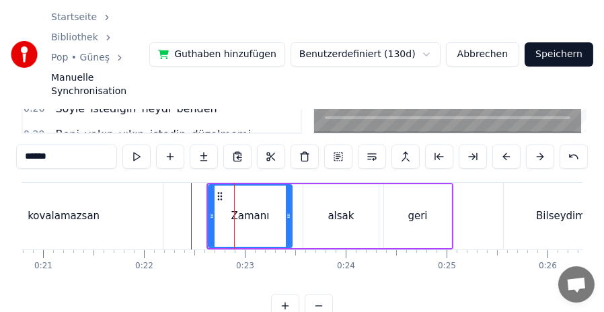
scroll to position [0, 2142]
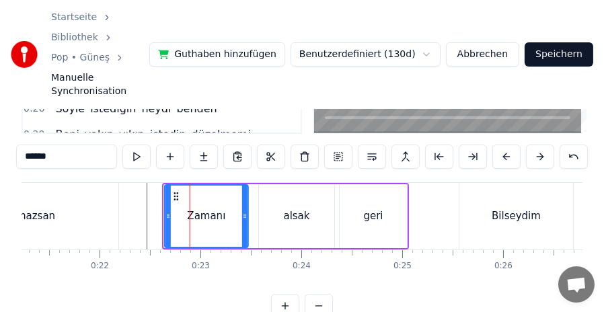
click at [176, 191] on icon at bounding box center [176, 196] width 11 height 11
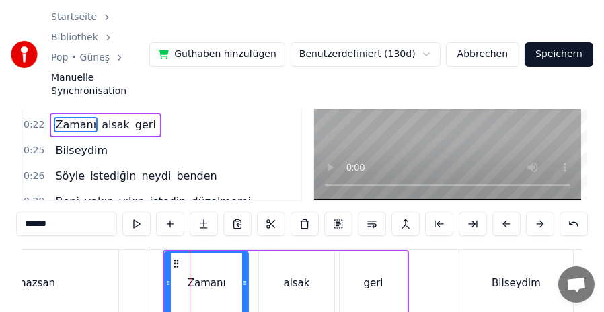
scroll to position [18, 0]
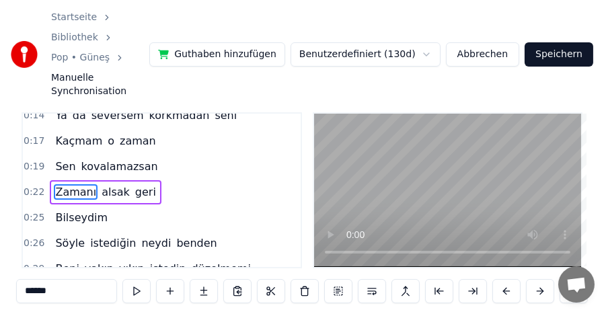
click at [34, 186] on span "0:22" at bounding box center [34, 192] width 21 height 13
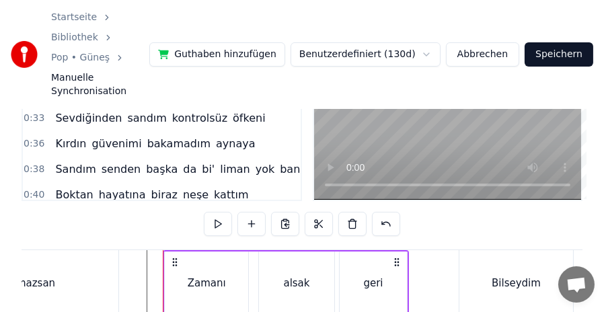
scroll to position [153, 0]
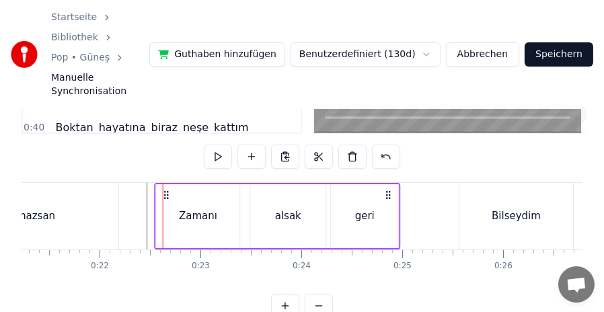
drag, startPoint x: 174, startPoint y: 158, endPoint x: 165, endPoint y: 157, distance: 8.8
click at [165, 190] on icon at bounding box center [166, 195] width 11 height 11
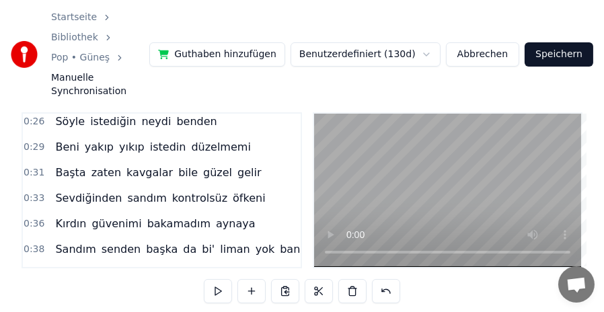
scroll to position [155, 0]
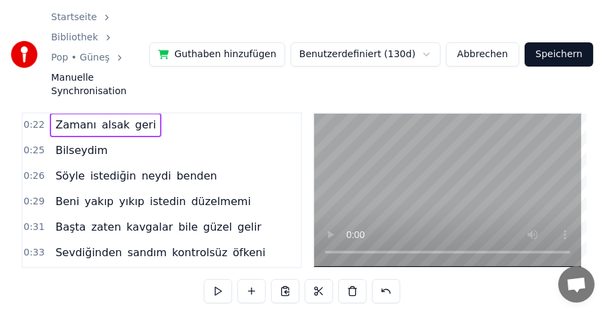
click at [80, 143] on span "Bilseydim" at bounding box center [81, 150] width 55 height 15
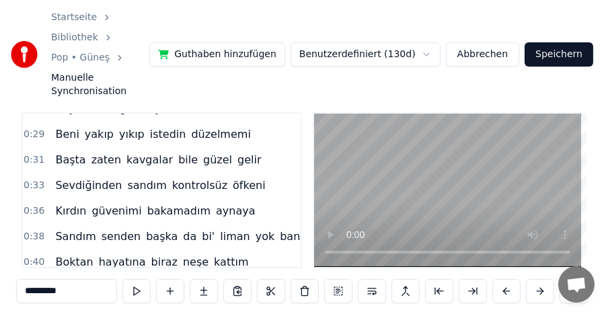
scroll to position [85, 0]
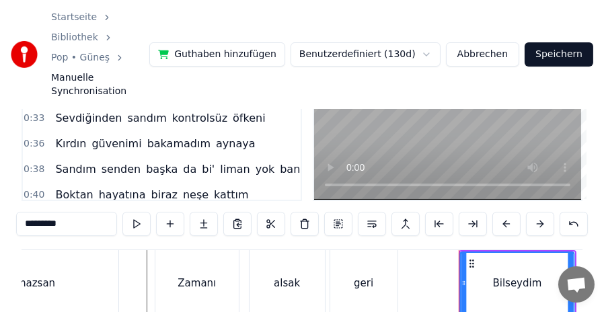
click at [470, 258] on icon at bounding box center [472, 263] width 11 height 11
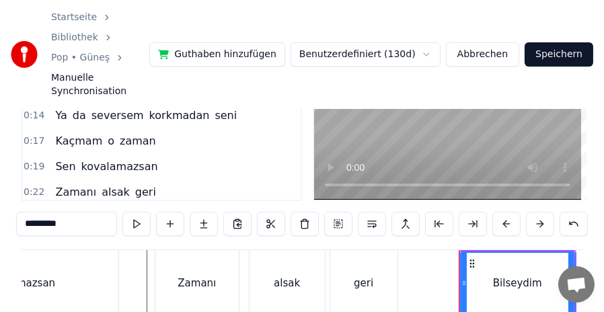
scroll to position [87, 0]
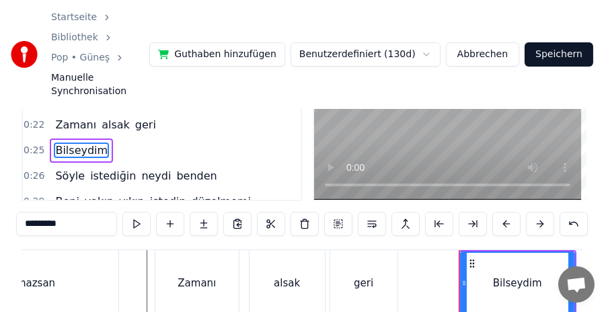
click at [35, 144] on span "0:25" at bounding box center [34, 150] width 21 height 13
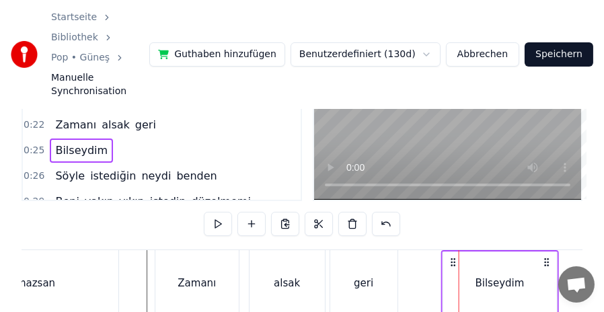
drag, startPoint x: 471, startPoint y: 229, endPoint x: 453, endPoint y: 227, distance: 17.6
click at [453, 257] on icon at bounding box center [453, 262] width 11 height 11
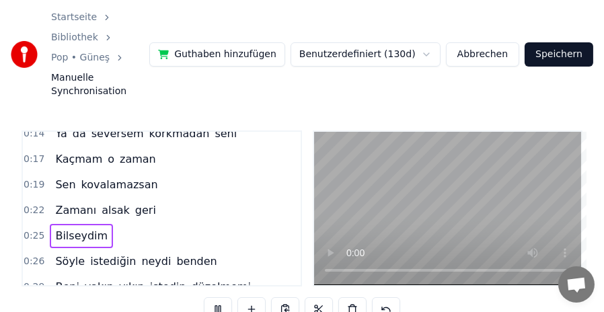
scroll to position [0, 2572]
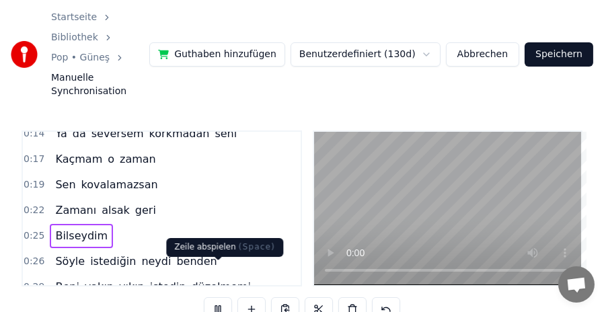
click at [215, 297] on button at bounding box center [218, 309] width 28 height 24
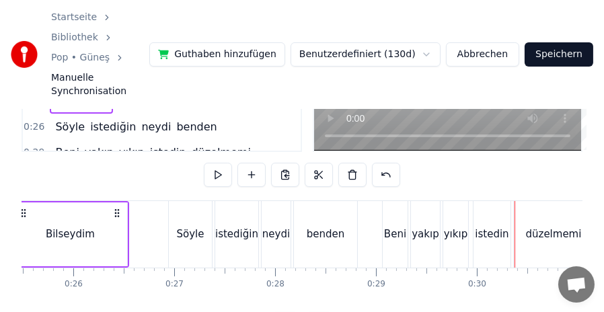
scroll to position [67, 0]
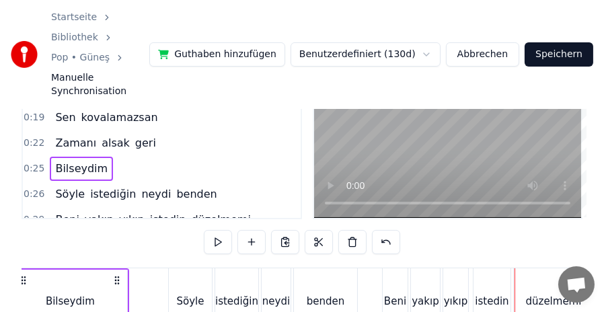
click at [30, 188] on span "0:26" at bounding box center [34, 194] width 21 height 13
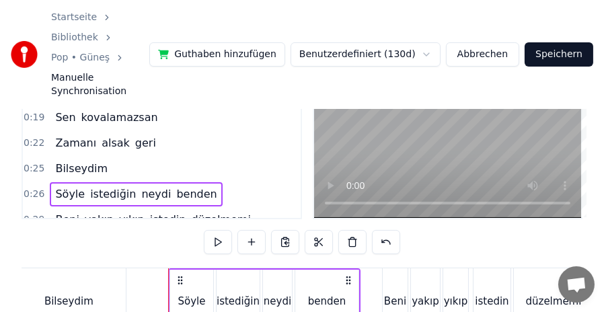
scroll to position [155, 0]
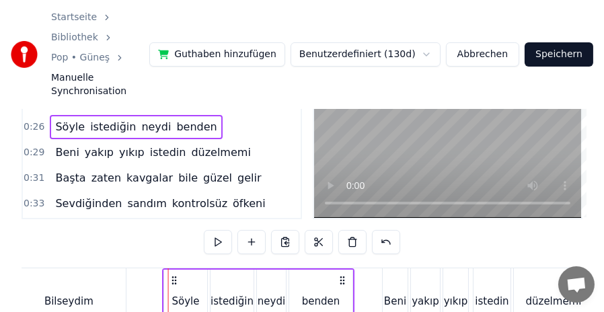
click at [176, 280] on circle at bounding box center [176, 280] width 1 height 1
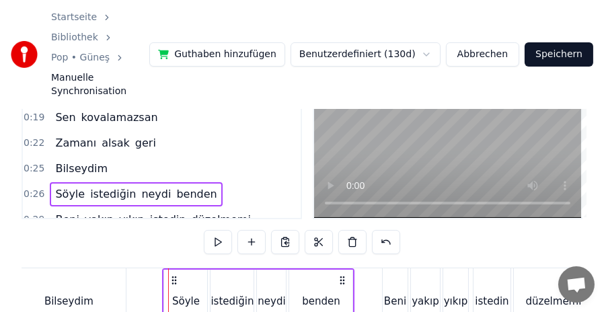
click at [29, 162] on span "0:25" at bounding box center [34, 168] width 21 height 13
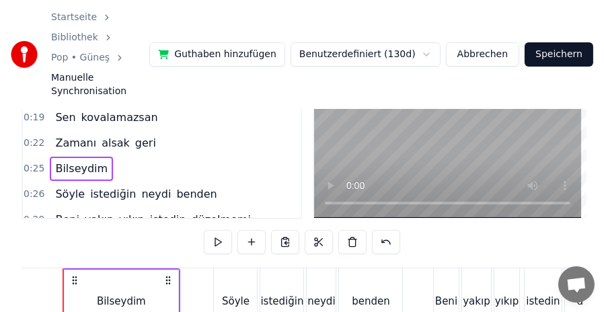
scroll to position [0, 2494]
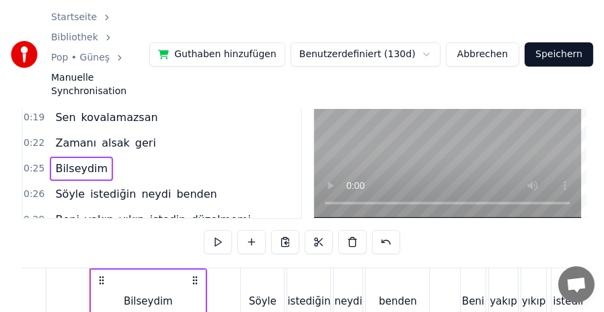
click at [34, 188] on span "0:26" at bounding box center [34, 194] width 21 height 13
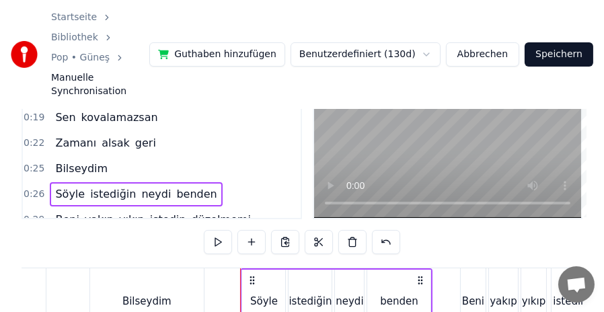
scroll to position [155, 0]
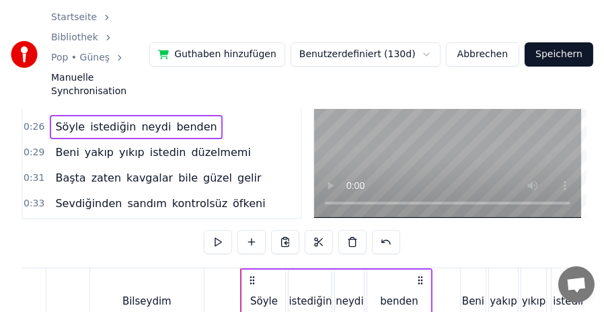
click at [34, 146] on span "0:29" at bounding box center [34, 152] width 21 height 13
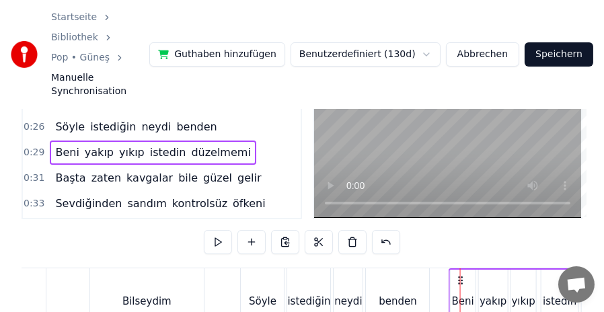
drag, startPoint x: 469, startPoint y: 245, endPoint x: 457, endPoint y: 244, distance: 11.5
click at [457, 275] on icon at bounding box center [460, 280] width 11 height 11
click at [35, 172] on span "0:31" at bounding box center [34, 178] width 21 height 13
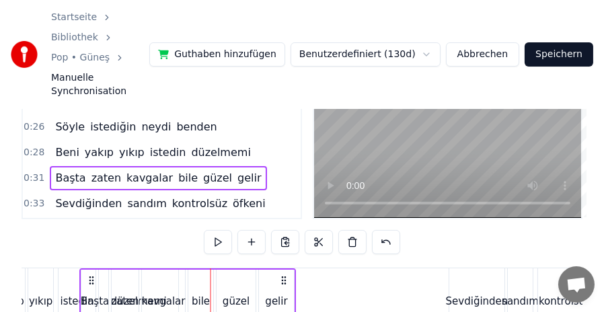
scroll to position [0, 2939]
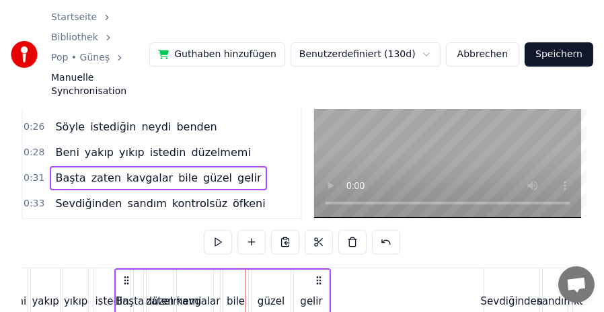
drag, startPoint x: 100, startPoint y: 246, endPoint x: 94, endPoint y: 245, distance: 6.8
click at [122, 275] on icon at bounding box center [127, 280] width 11 height 11
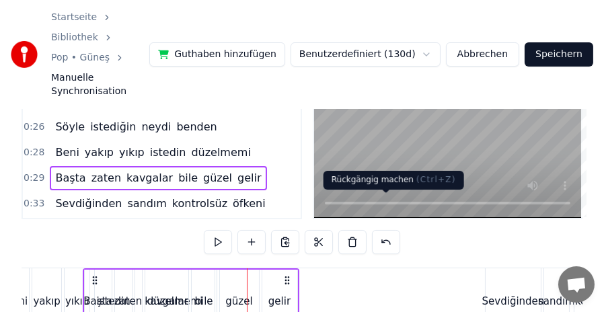
click at [385, 230] on button at bounding box center [386, 242] width 28 height 24
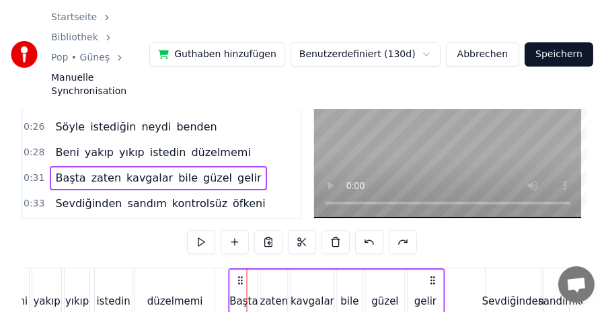
drag, startPoint x: 258, startPoint y: 244, endPoint x: 240, endPoint y: 242, distance: 18.3
click at [240, 275] on icon at bounding box center [240, 280] width 11 height 11
click at [36, 197] on span "0:33" at bounding box center [34, 203] width 21 height 13
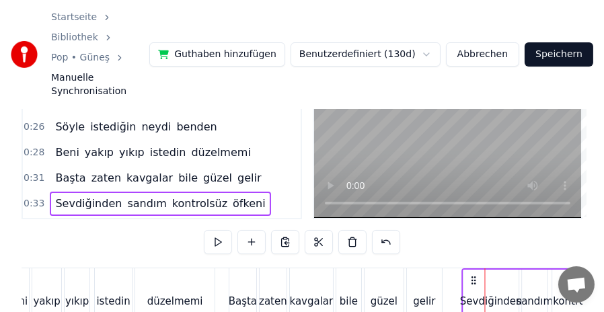
drag, startPoint x: 496, startPoint y: 247, endPoint x: 474, endPoint y: 244, distance: 23.0
click at [474, 275] on icon at bounding box center [474, 280] width 11 height 11
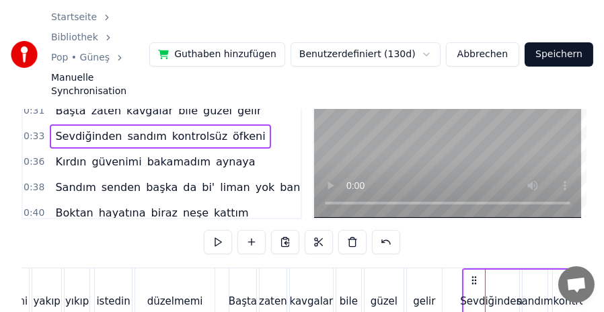
click at [35, 155] on span "0:36" at bounding box center [34, 161] width 21 height 13
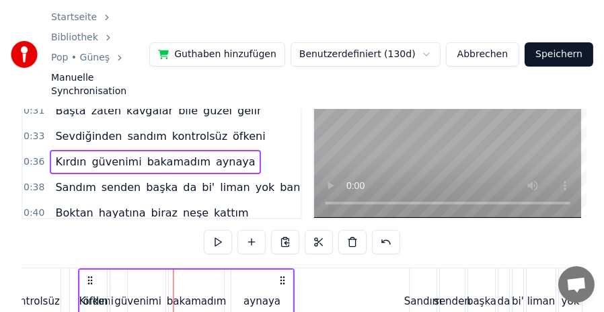
scroll to position [0, 3421]
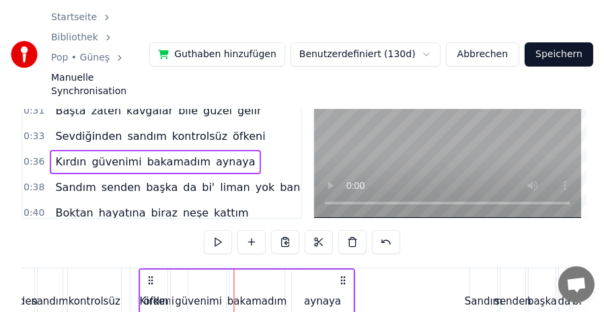
click at [145, 275] on icon at bounding box center [150, 280] width 11 height 11
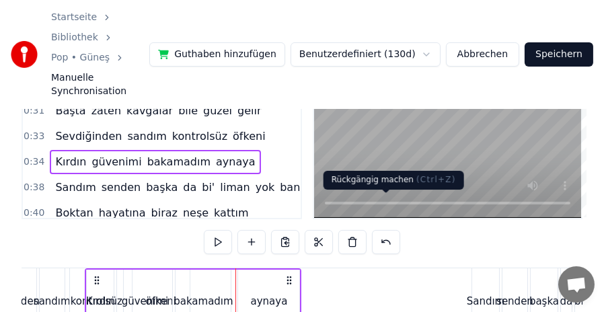
click at [390, 230] on button at bounding box center [386, 242] width 28 height 24
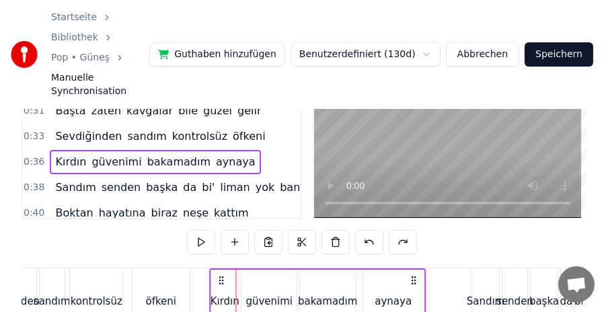
drag, startPoint x: 248, startPoint y: 246, endPoint x: 221, endPoint y: 246, distance: 26.9
click at [221, 275] on icon at bounding box center [221, 280] width 11 height 11
click at [34, 181] on span "0:38" at bounding box center [34, 187] width 21 height 13
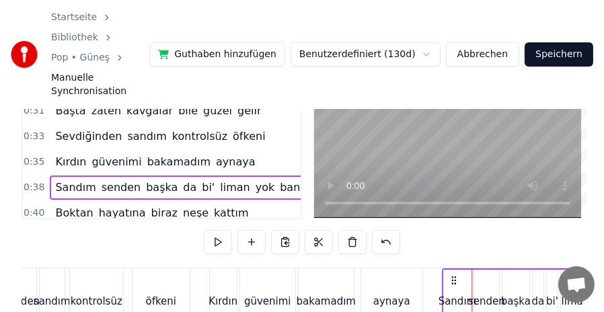
drag, startPoint x: 486, startPoint y: 246, endPoint x: 456, endPoint y: 243, distance: 29.8
click at [456, 275] on icon at bounding box center [454, 280] width 11 height 11
click at [36, 207] on span "0:40" at bounding box center [34, 213] width 21 height 13
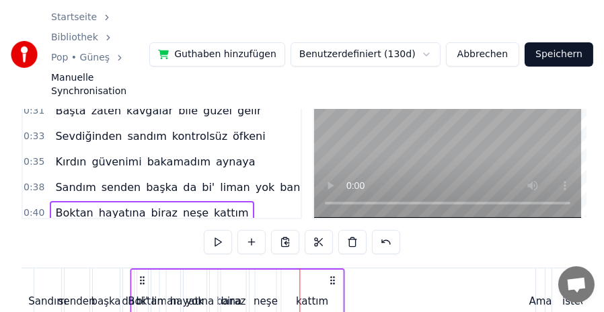
scroll to position [0, 3829]
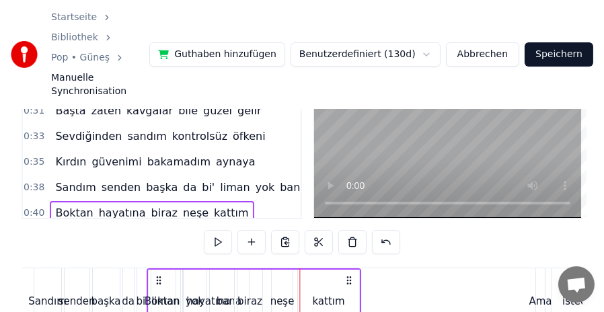
drag, startPoint x: 101, startPoint y: 246, endPoint x: 158, endPoint y: 241, distance: 57.4
click at [158, 268] on div "Boktan hayatına biraz neşe kattım" at bounding box center [254, 301] width 215 height 67
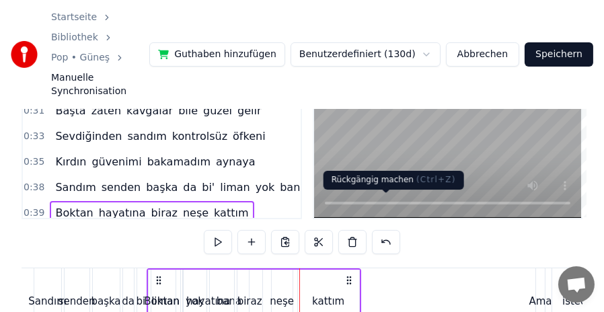
click at [390, 230] on button at bounding box center [386, 242] width 28 height 24
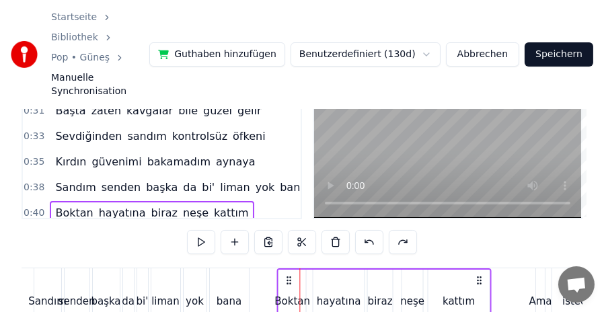
drag, startPoint x: 311, startPoint y: 245, endPoint x: 288, endPoint y: 244, distance: 22.9
click at [288, 275] on icon at bounding box center [288, 280] width 11 height 11
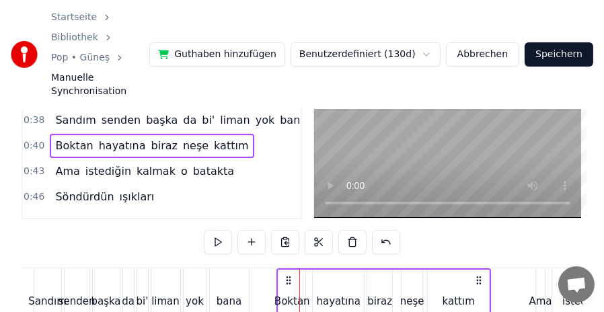
click at [38, 165] on span "0:43" at bounding box center [34, 171] width 21 height 13
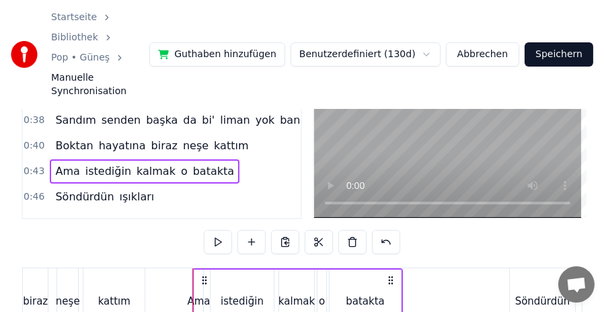
scroll to position [0, 4275]
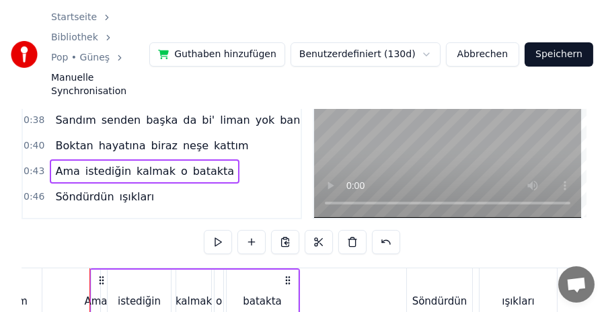
click at [34, 165] on span "0:43" at bounding box center [34, 171] width 21 height 13
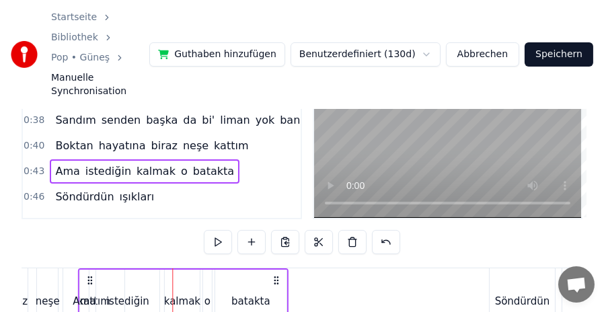
click at [96, 275] on icon at bounding box center [90, 280] width 11 height 11
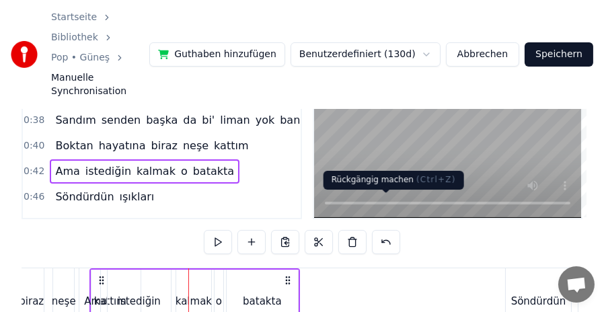
click at [382, 230] on button at bounding box center [386, 242] width 28 height 24
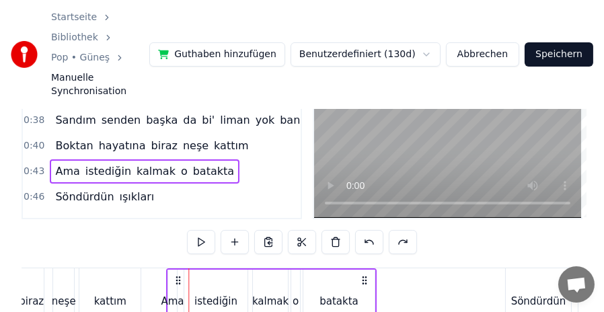
drag, startPoint x: 198, startPoint y: 246, endPoint x: 175, endPoint y: 245, distance: 22.9
click at [175, 275] on icon at bounding box center [178, 280] width 11 height 11
click at [32, 190] on span "0:46" at bounding box center [34, 196] width 21 height 13
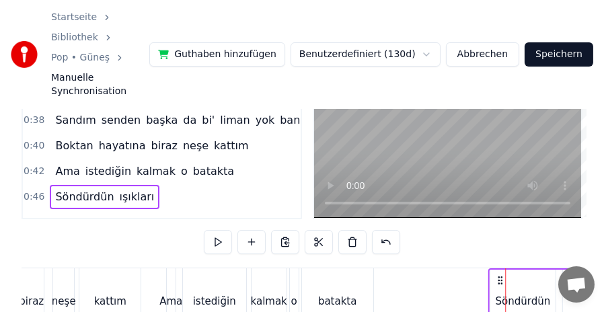
drag, startPoint x: 516, startPoint y: 247, endPoint x: 499, endPoint y: 247, distance: 16.8
click at [499, 275] on icon at bounding box center [500, 280] width 11 height 11
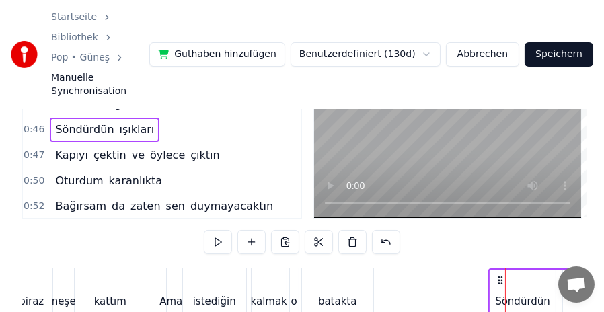
click at [36, 149] on span "0:47" at bounding box center [34, 155] width 21 height 13
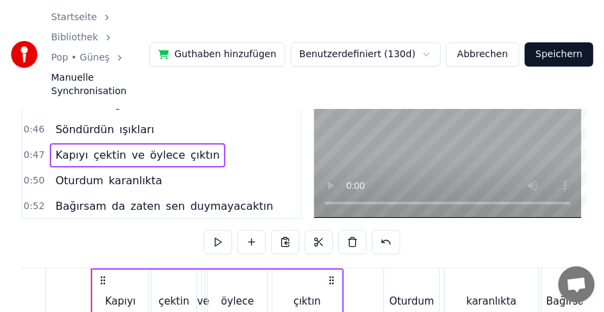
scroll to position [0, 4772]
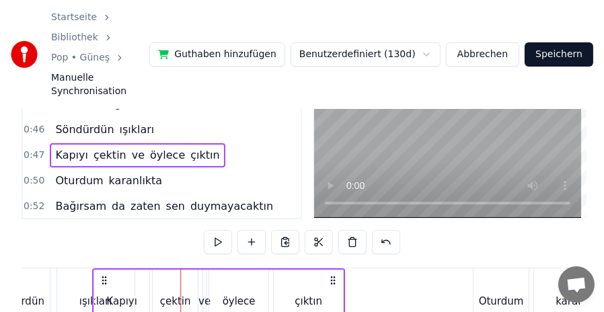
click at [99, 275] on icon at bounding box center [104, 280] width 11 height 11
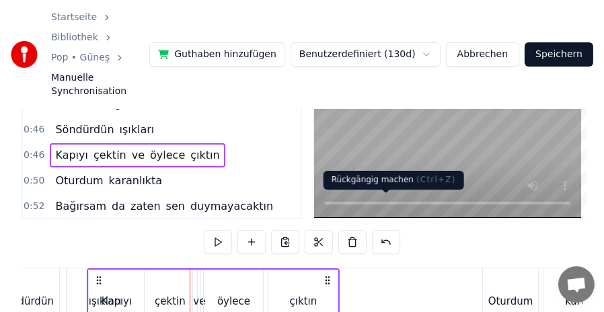
click at [387, 230] on button at bounding box center [386, 242] width 28 height 24
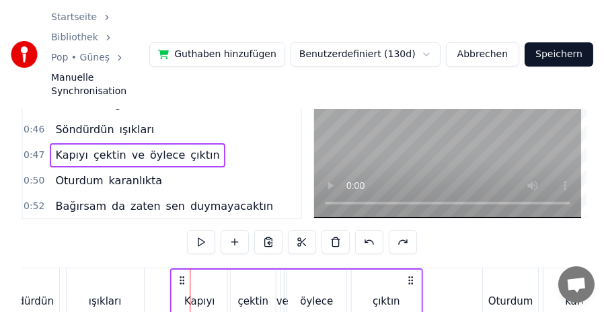
drag, startPoint x: 202, startPoint y: 245, endPoint x: 183, endPoint y: 244, distance: 19.6
click at [183, 275] on icon at bounding box center [182, 280] width 11 height 11
click at [34, 174] on span "0:50" at bounding box center [34, 180] width 21 height 13
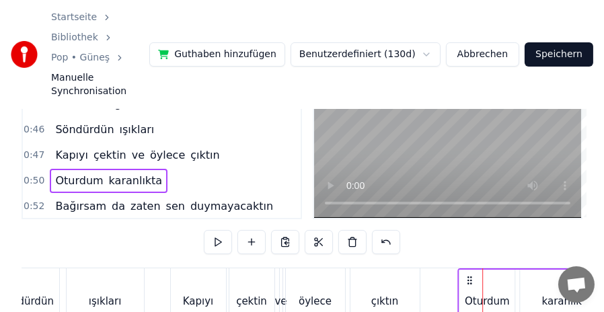
drag, startPoint x: 493, startPoint y: 248, endPoint x: 468, endPoint y: 246, distance: 24.9
click at [468, 275] on icon at bounding box center [469, 280] width 11 height 11
click at [31, 200] on span "0:52" at bounding box center [34, 206] width 21 height 13
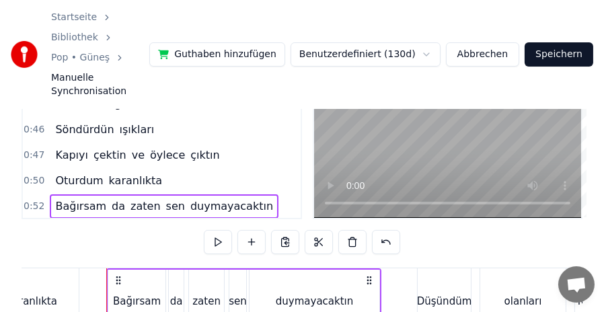
scroll to position [0, 5222]
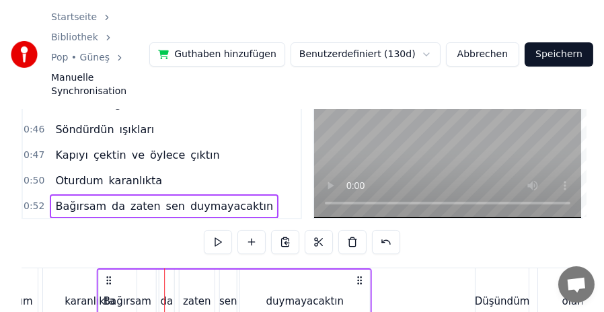
click at [104, 275] on icon at bounding box center [109, 280] width 11 height 11
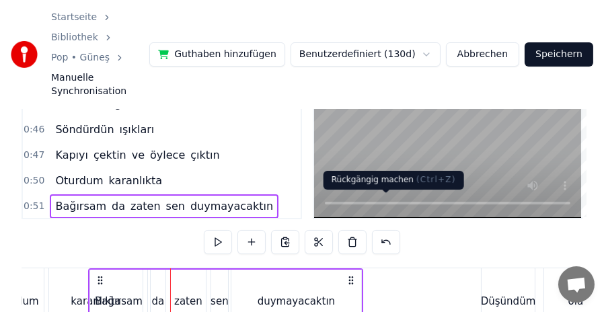
click at [390, 230] on button at bounding box center [386, 242] width 28 height 24
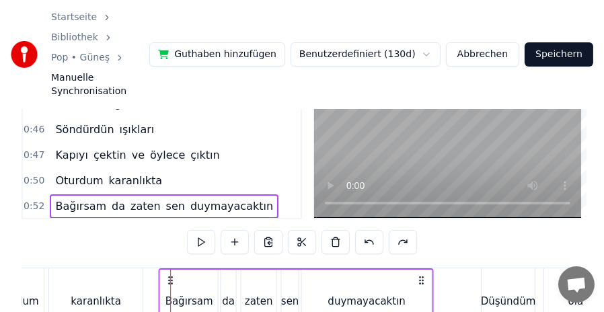
drag, startPoint x: 182, startPoint y: 248, endPoint x: 170, endPoint y: 246, distance: 12.2
click at [170, 275] on icon at bounding box center [170, 280] width 11 height 11
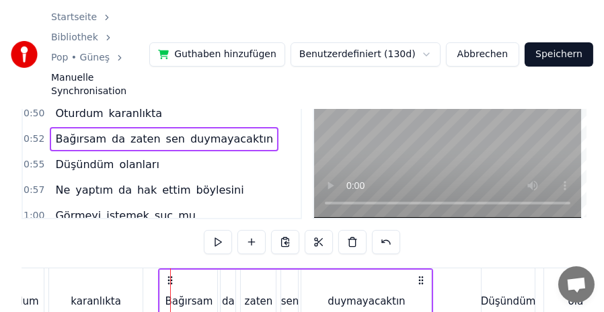
click at [30, 158] on span "0:55" at bounding box center [34, 164] width 21 height 13
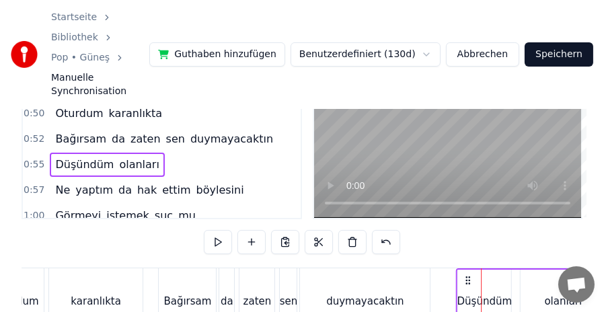
drag, startPoint x: 492, startPoint y: 247, endPoint x: 467, endPoint y: 244, distance: 25.1
click at [467, 275] on icon at bounding box center [468, 280] width 11 height 11
click at [35, 184] on span "0:57" at bounding box center [34, 190] width 21 height 13
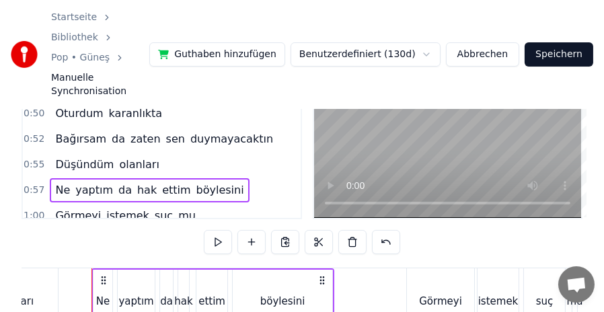
scroll to position [0, 5691]
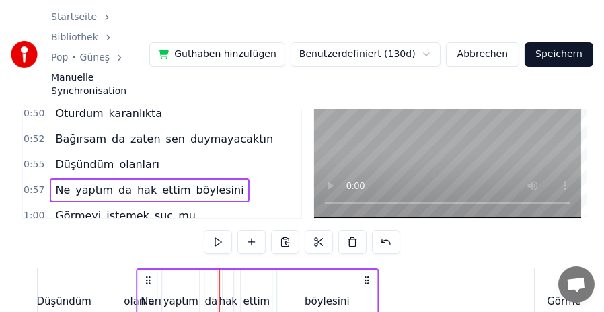
drag, startPoint x: 101, startPoint y: 248, endPoint x: 110, endPoint y: 248, distance: 9.4
click at [143, 275] on icon at bounding box center [148, 280] width 11 height 11
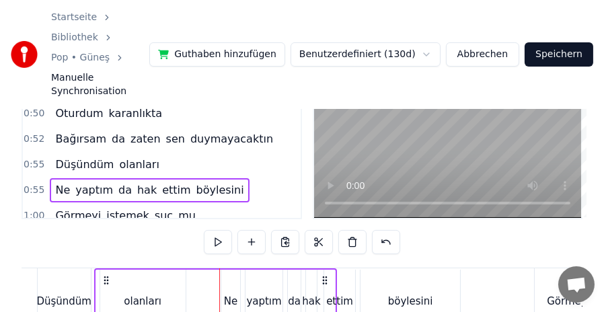
scroll to position [0, 5555]
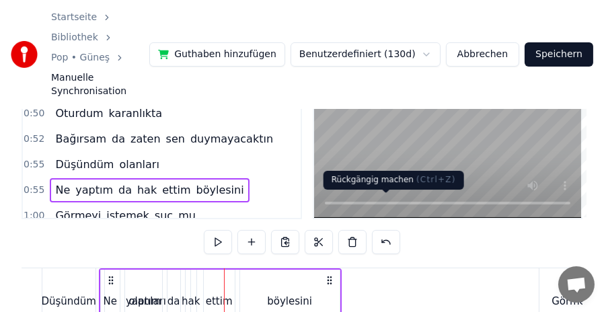
click at [379, 230] on button at bounding box center [386, 242] width 28 height 24
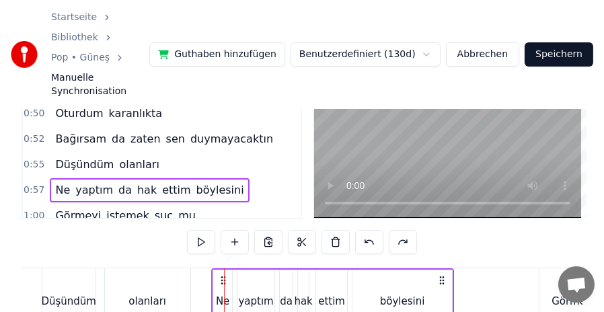
drag, startPoint x: 235, startPoint y: 246, endPoint x: 222, endPoint y: 245, distance: 13.5
click at [222, 275] on icon at bounding box center [223, 280] width 11 height 11
click at [36, 209] on span "1:00" at bounding box center [34, 215] width 21 height 13
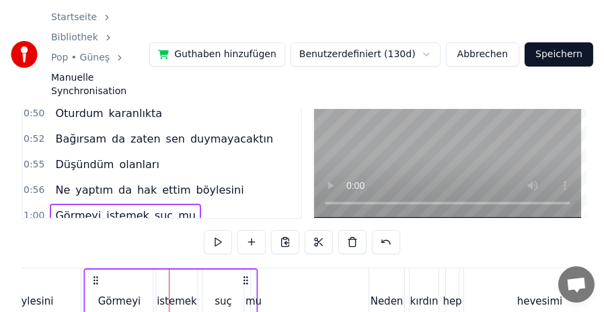
scroll to position [0, 5902]
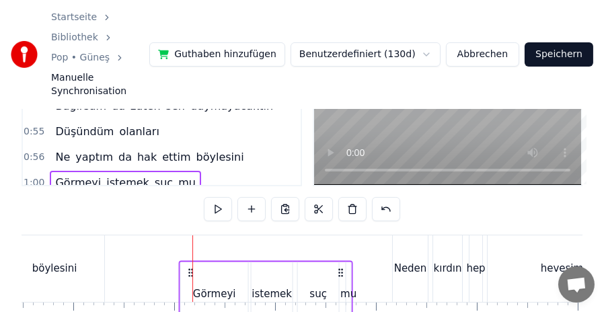
drag, startPoint x: 101, startPoint y: 246, endPoint x: 195, endPoint y: 243, distance: 94.2
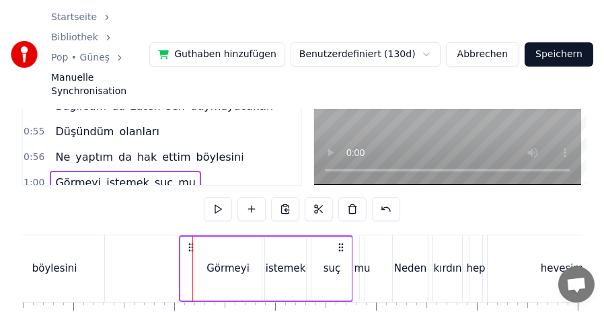
scroll to position [104, 0]
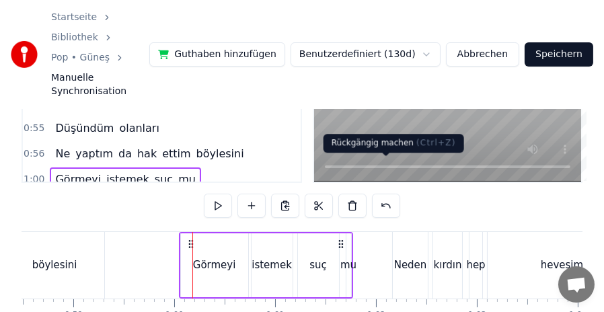
click at [389, 194] on button at bounding box center [386, 206] width 28 height 24
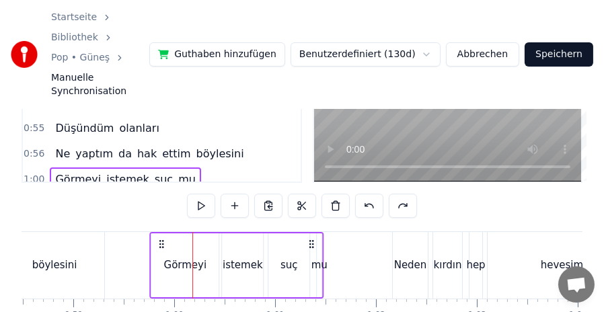
drag, startPoint x: 202, startPoint y: 209, endPoint x: 159, endPoint y: 210, distance: 43.1
click at [160, 244] on circle at bounding box center [160, 244] width 1 height 1
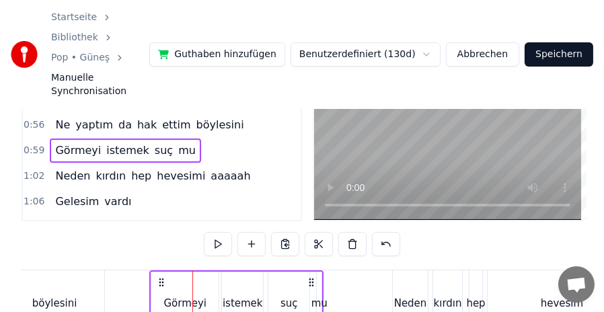
scroll to position [65, 0]
click at [35, 170] on span "1:02" at bounding box center [34, 176] width 21 height 13
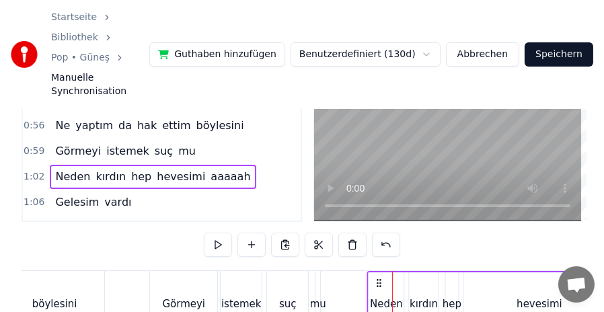
drag, startPoint x: 404, startPoint y: 247, endPoint x: 379, endPoint y: 247, distance: 25.6
click at [379, 278] on icon at bounding box center [378, 283] width 11 height 11
click at [29, 196] on span "1:06" at bounding box center [34, 202] width 21 height 13
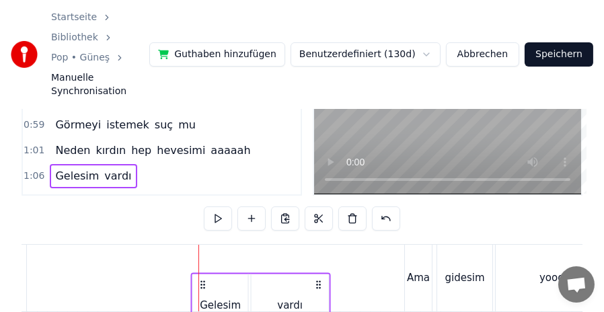
scroll to position [94, 0]
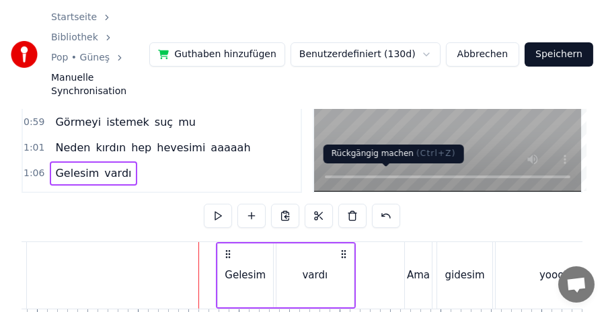
click at [388, 204] on button at bounding box center [386, 216] width 28 height 24
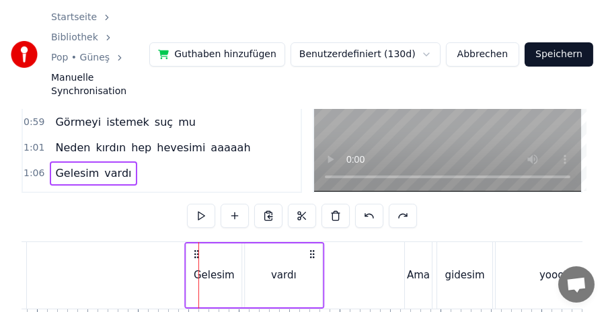
drag, startPoint x: 211, startPoint y: 219, endPoint x: 198, endPoint y: 219, distance: 13.5
click at [198, 249] on icon at bounding box center [196, 254] width 11 height 11
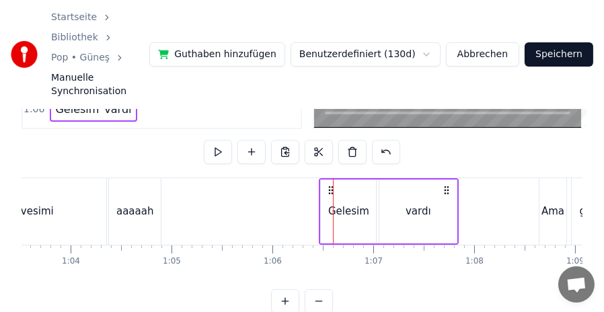
scroll to position [0, 6382]
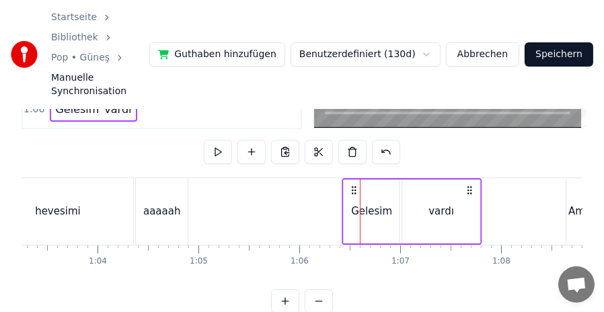
click at [353, 185] on icon at bounding box center [354, 190] width 11 height 11
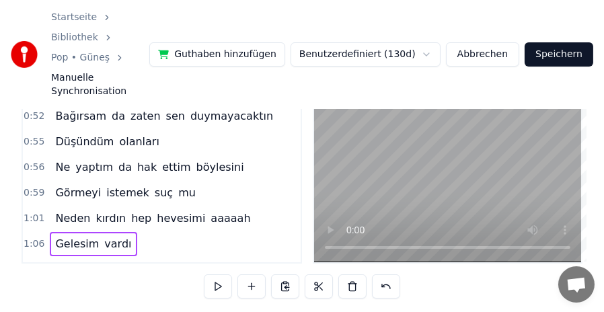
scroll to position [558, 0]
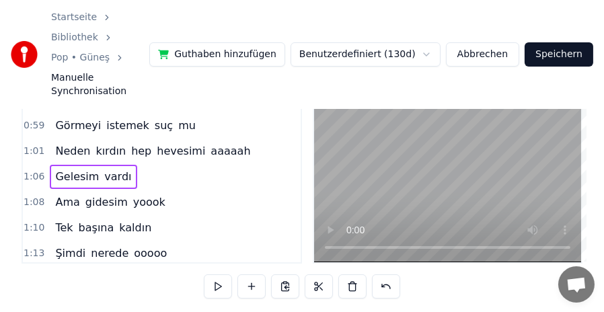
click at [36, 196] on span "1:08" at bounding box center [34, 202] width 21 height 13
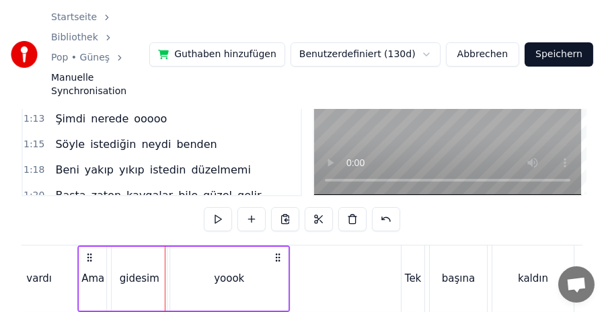
scroll to position [0, 6757]
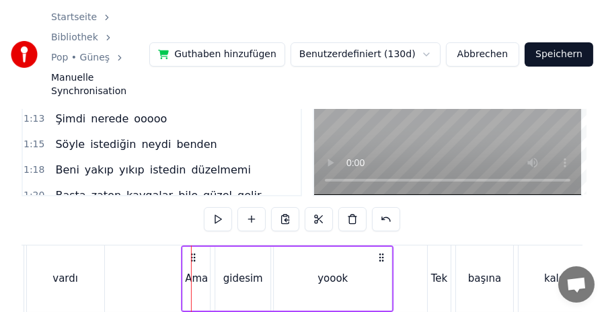
drag, startPoint x: 100, startPoint y: 225, endPoint x: 192, endPoint y: 221, distance: 92.2
click at [192, 252] on icon at bounding box center [193, 257] width 11 height 11
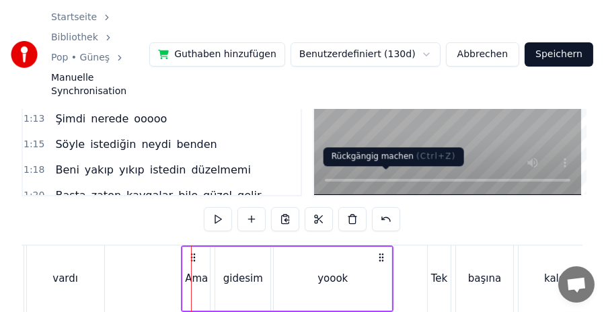
click at [393, 207] on button at bounding box center [386, 219] width 28 height 24
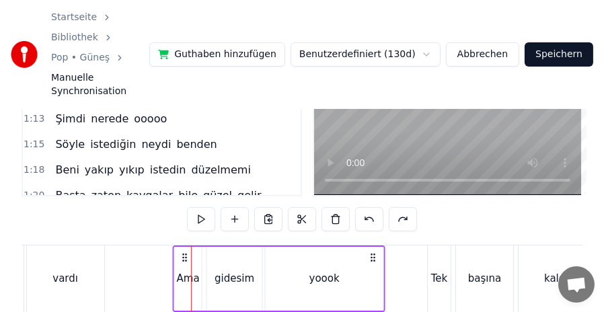
drag, startPoint x: 205, startPoint y: 222, endPoint x: 187, endPoint y: 223, distance: 18.2
click at [187, 252] on icon at bounding box center [185, 257] width 11 height 11
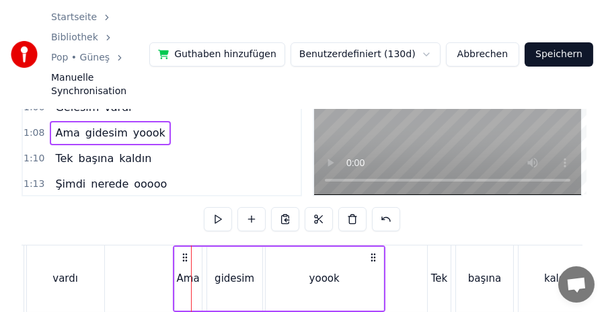
scroll to position [558, 0]
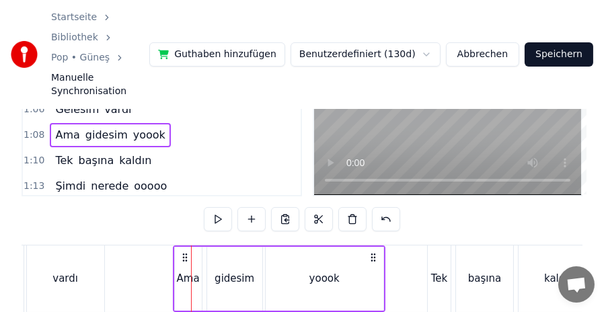
click at [43, 148] on div "1:10 Tek başına kaldın" at bounding box center [162, 161] width 278 height 26
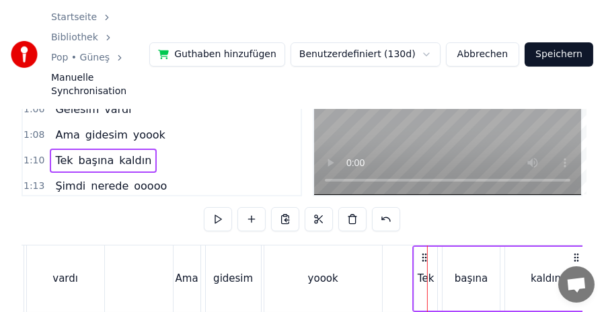
drag, startPoint x: 439, startPoint y: 223, endPoint x: 424, endPoint y: 224, distance: 14.8
click at [424, 252] on icon at bounding box center [424, 257] width 11 height 11
click at [30, 180] on span "1:13" at bounding box center [34, 186] width 21 height 13
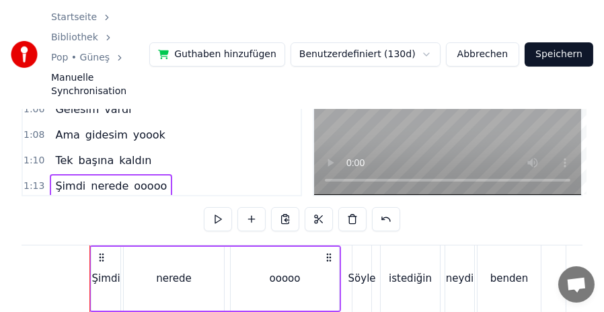
scroll to position [0, 7327]
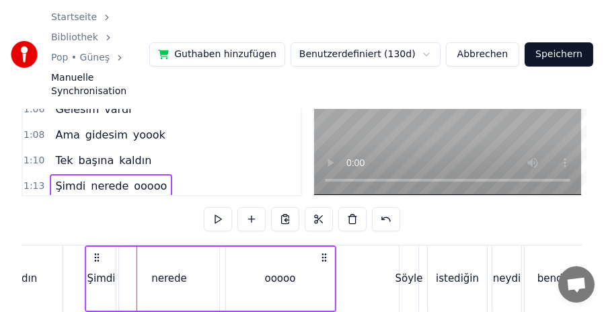
drag, startPoint x: 101, startPoint y: 221, endPoint x: 91, endPoint y: 223, distance: 10.2
click at [91, 252] on icon at bounding box center [96, 257] width 11 height 11
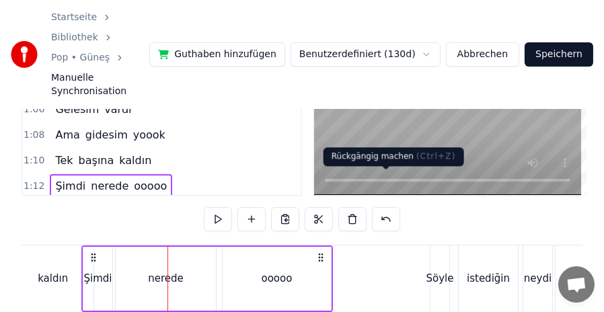
click at [377, 207] on button at bounding box center [386, 219] width 28 height 24
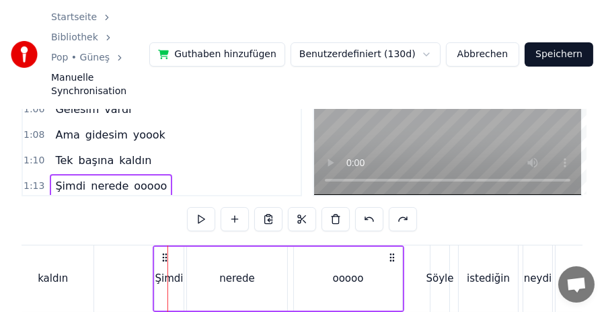
drag, startPoint x: 179, startPoint y: 223, endPoint x: 164, endPoint y: 225, distance: 14.9
click at [164, 252] on icon at bounding box center [164, 257] width 11 height 11
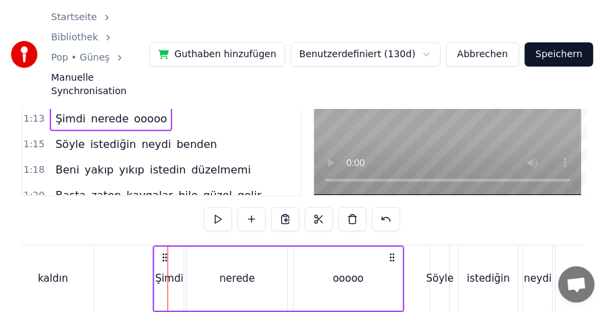
click at [32, 138] on span "1:15" at bounding box center [34, 144] width 21 height 13
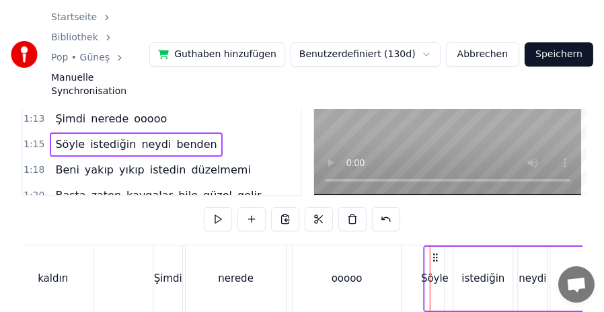
click at [437, 257] on circle at bounding box center [437, 257] width 1 height 1
click at [30, 163] on span "1:18" at bounding box center [34, 169] width 21 height 13
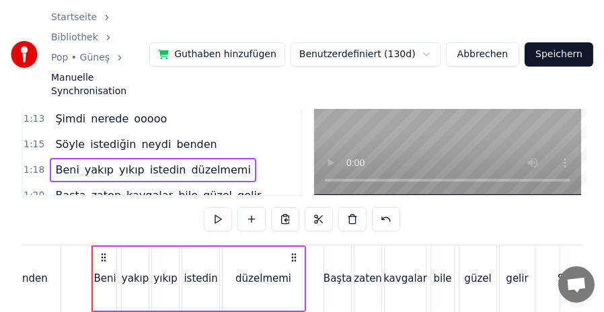
scroll to position [0, 7804]
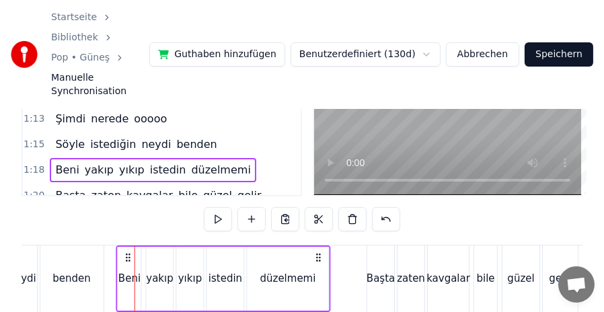
click at [123, 252] on icon at bounding box center [128, 257] width 11 height 11
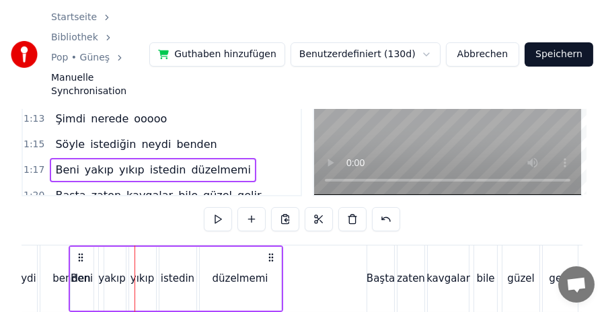
scroll to position [0, 7738]
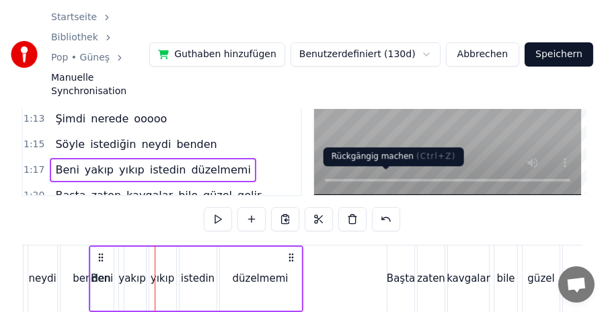
click at [390, 207] on button at bounding box center [386, 219] width 28 height 24
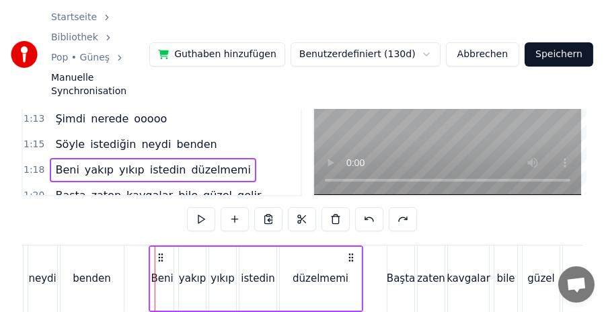
click at [161, 252] on icon at bounding box center [160, 257] width 11 height 11
click at [39, 189] on span "1:20" at bounding box center [34, 195] width 21 height 13
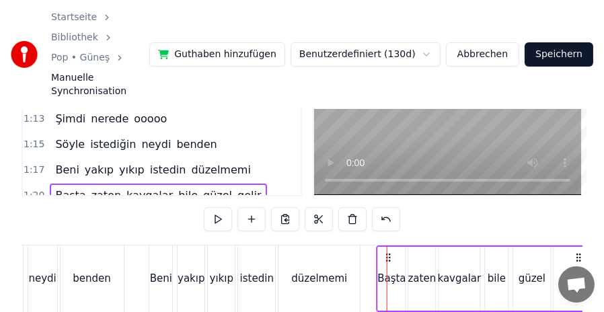
drag, startPoint x: 400, startPoint y: 221, endPoint x: 389, endPoint y: 222, distance: 10.8
click at [389, 252] on icon at bounding box center [388, 257] width 11 height 11
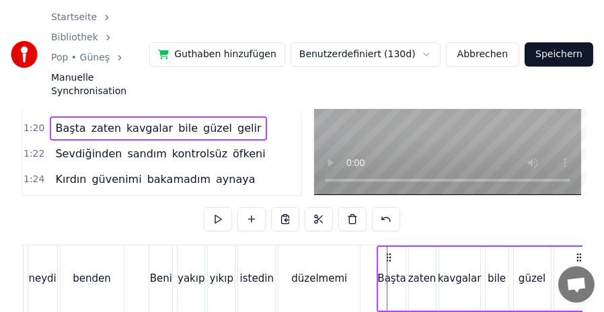
click at [35, 147] on span "1:22" at bounding box center [34, 153] width 21 height 13
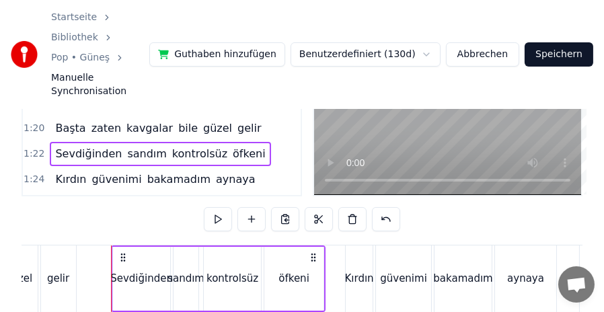
scroll to position [0, 8272]
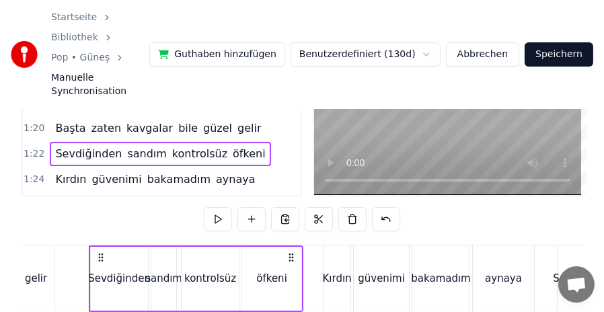
click at [102, 260] on circle at bounding box center [102, 260] width 1 height 1
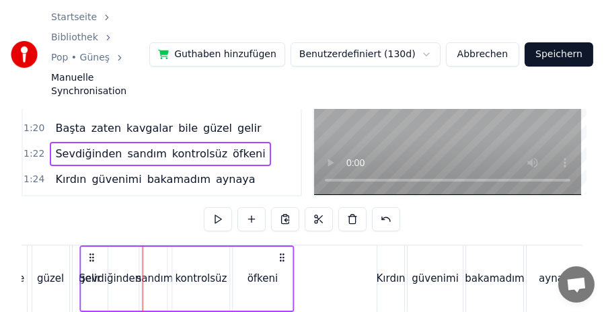
scroll to position [0, 8184]
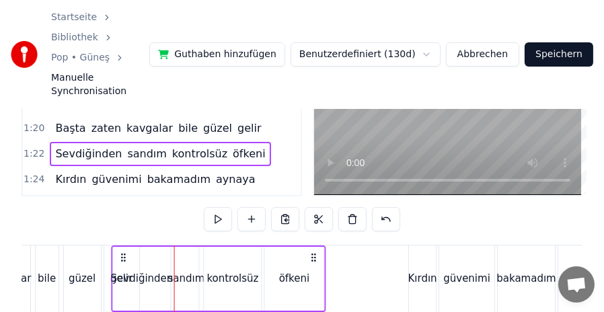
click at [118, 252] on icon at bounding box center [123, 257] width 11 height 11
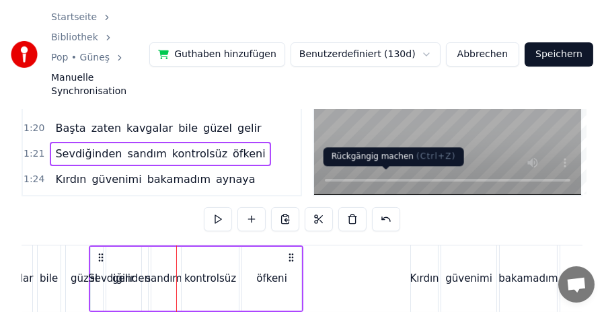
click at [390, 207] on button at bounding box center [386, 219] width 28 height 24
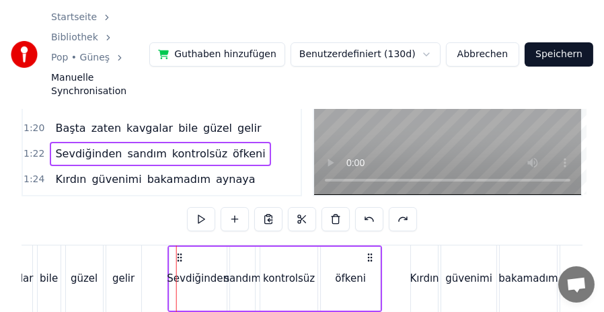
drag, startPoint x: 188, startPoint y: 222, endPoint x: 179, endPoint y: 222, distance: 8.7
click at [179, 252] on icon at bounding box center [179, 257] width 11 height 11
click at [37, 173] on span "1:24" at bounding box center [34, 179] width 21 height 13
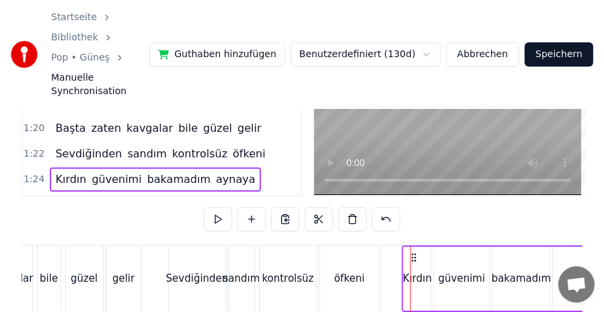
drag, startPoint x: 421, startPoint y: 222, endPoint x: 413, endPoint y: 223, distance: 8.1
click at [413, 252] on icon at bounding box center [414, 257] width 11 height 11
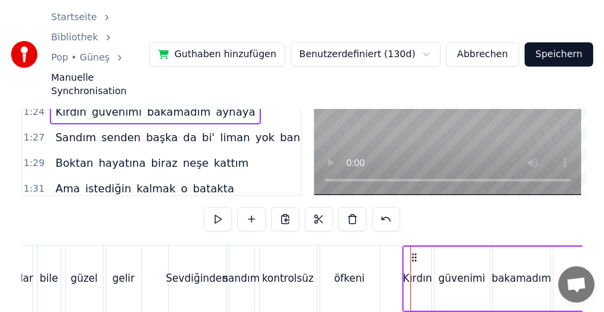
click at [30, 131] on span "1:27" at bounding box center [34, 137] width 21 height 13
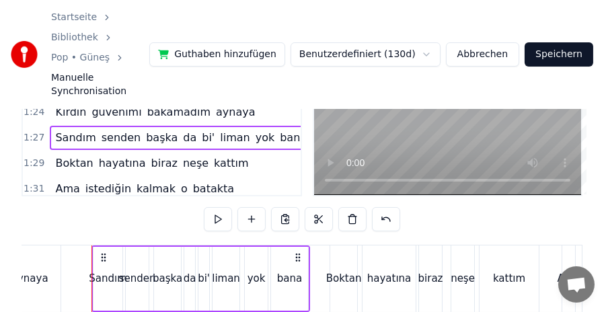
scroll to position [0, 8740]
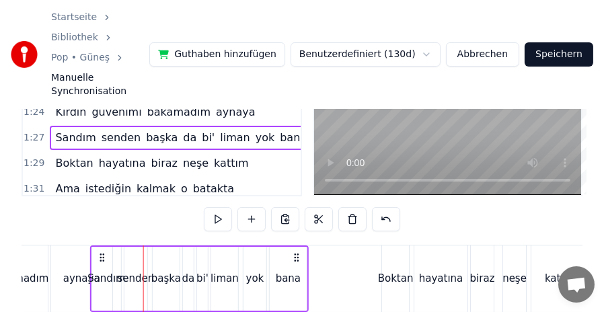
click at [101, 252] on icon at bounding box center [102, 257] width 11 height 11
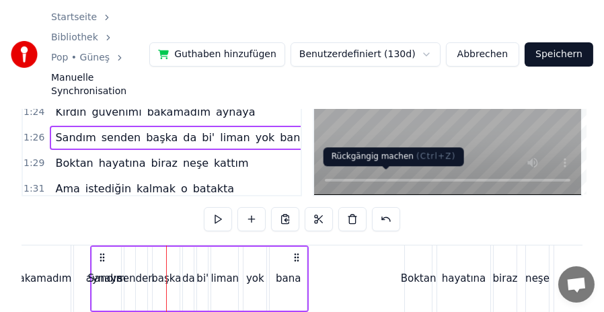
click at [381, 207] on button at bounding box center [386, 219] width 28 height 24
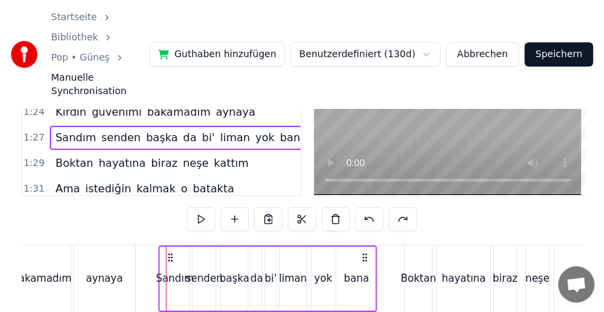
drag, startPoint x: 178, startPoint y: 221, endPoint x: 170, endPoint y: 221, distance: 7.4
click at [170, 252] on icon at bounding box center [170, 257] width 11 height 11
click at [34, 157] on span "1:29" at bounding box center [34, 163] width 21 height 13
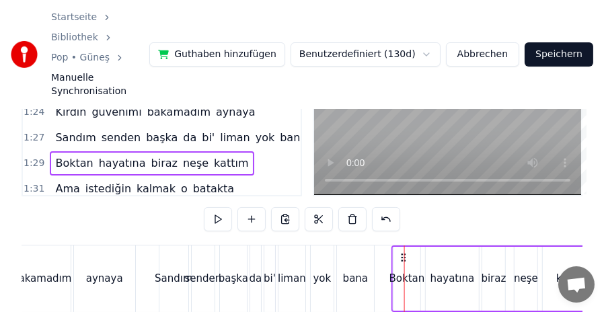
drag, startPoint x: 416, startPoint y: 222, endPoint x: 404, endPoint y: 221, distance: 12.8
click at [34, 182] on span "1:31" at bounding box center [34, 188] width 21 height 13
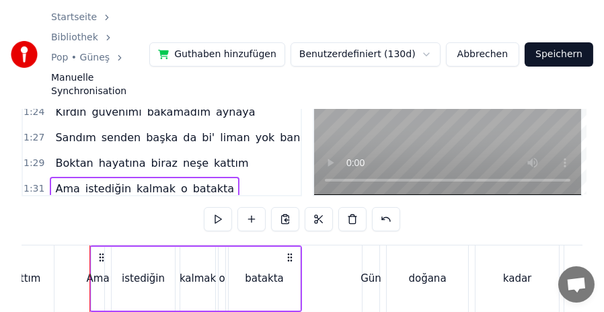
scroll to position [0, 9210]
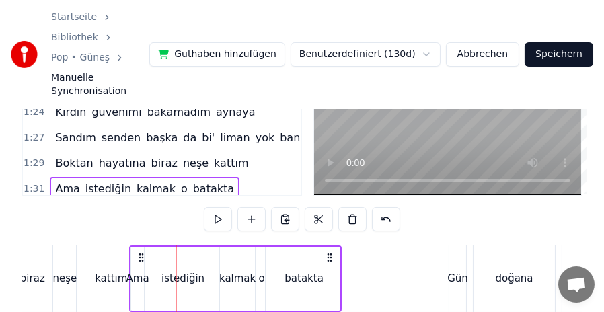
click at [137, 252] on icon at bounding box center [142, 257] width 11 height 11
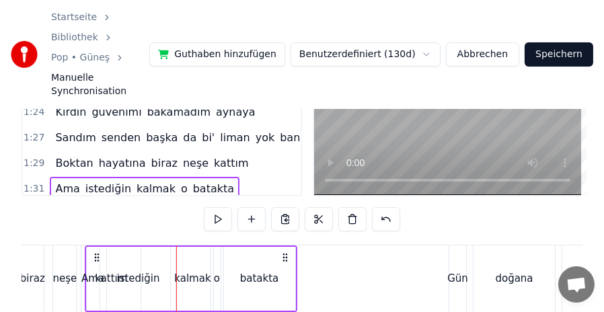
scroll to position [0, 9118]
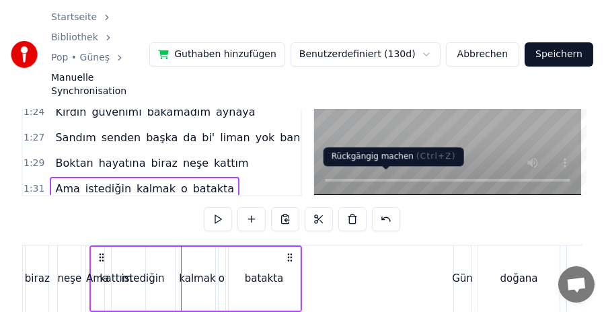
click at [382, 207] on button at bounding box center [386, 219] width 28 height 24
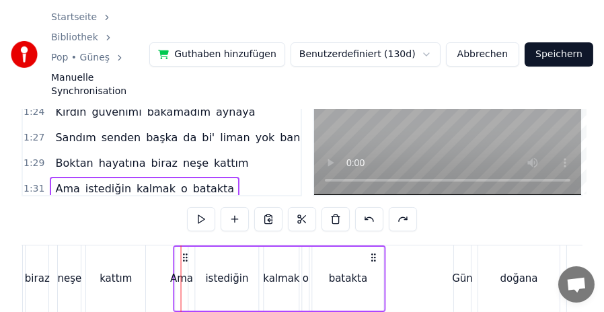
drag, startPoint x: 192, startPoint y: 224, endPoint x: 185, endPoint y: 225, distance: 7.4
click at [185, 252] on icon at bounding box center [185, 257] width 11 height 11
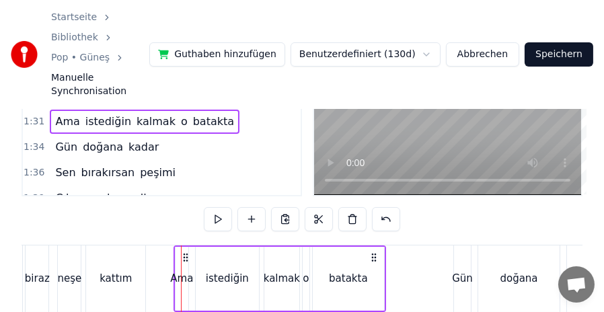
click at [33, 141] on span "1:34" at bounding box center [34, 147] width 21 height 13
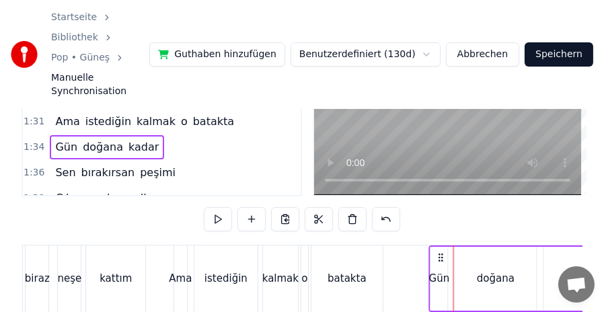
drag, startPoint x: 464, startPoint y: 223, endPoint x: 440, endPoint y: 221, distance: 24.3
click at [440, 252] on icon at bounding box center [441, 257] width 11 height 11
click at [28, 166] on span "1:36" at bounding box center [34, 172] width 21 height 13
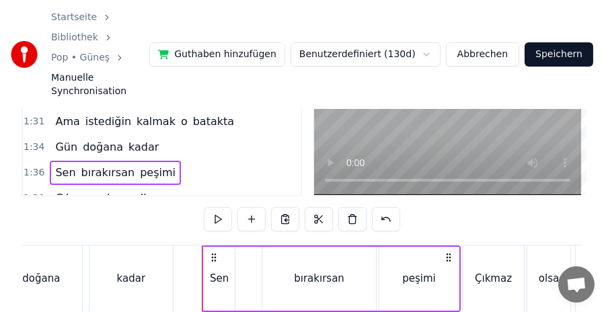
scroll to position [0, 9685]
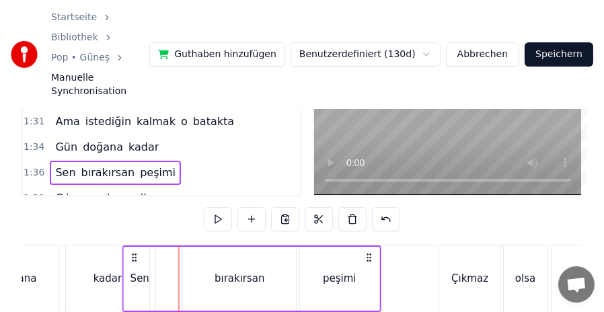
click at [128, 252] on icon at bounding box center [133, 257] width 11 height 11
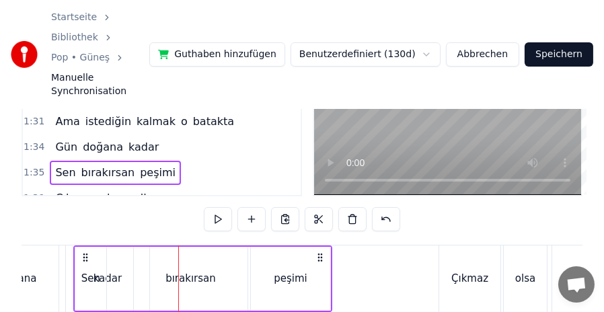
scroll to position [0, 9583]
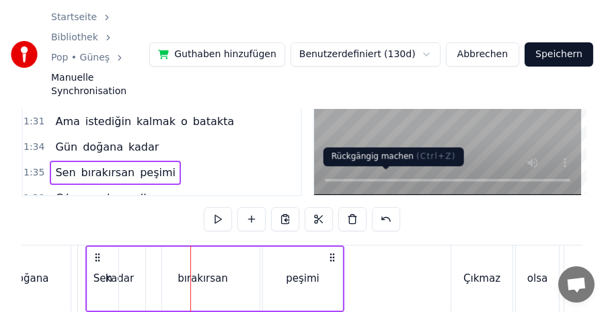
click at [390, 207] on button at bounding box center [386, 219] width 28 height 24
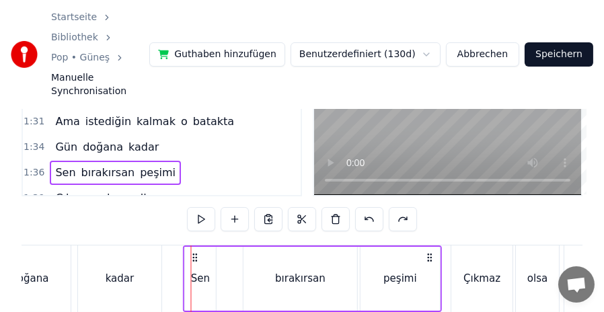
drag, startPoint x: 202, startPoint y: 223, endPoint x: 195, endPoint y: 222, distance: 7.4
click at [196, 257] on circle at bounding box center [196, 257] width 1 height 1
click at [37, 192] on span "1:39" at bounding box center [34, 198] width 21 height 13
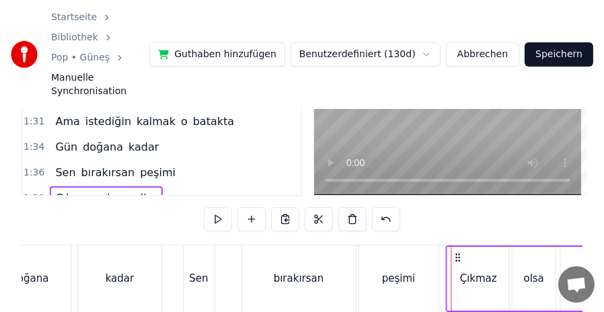
click at [455, 252] on icon at bounding box center [457, 257] width 11 height 11
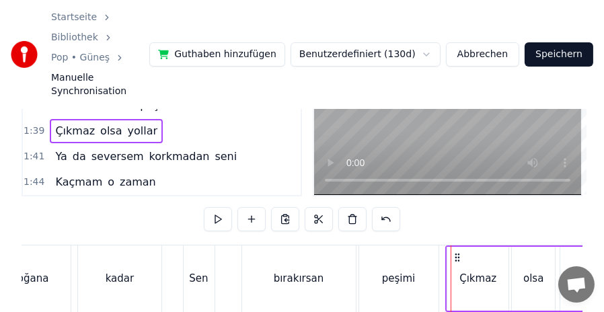
click at [38, 150] on span "1:41" at bounding box center [34, 156] width 21 height 13
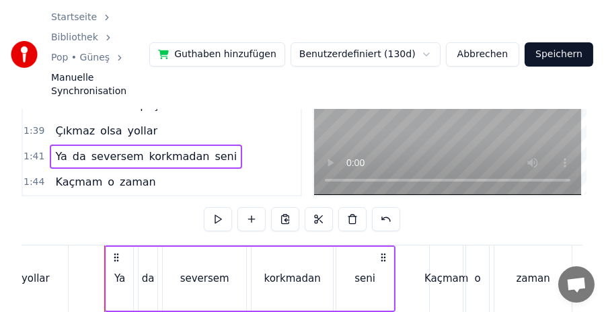
scroll to position [0, 10155]
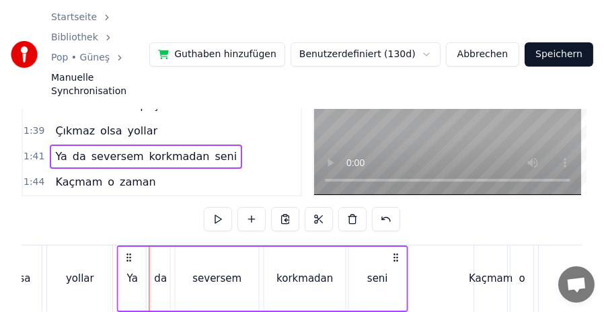
click at [123, 252] on icon at bounding box center [128, 257] width 11 height 11
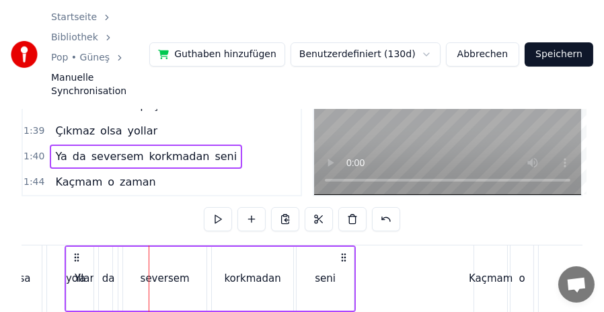
scroll to position [0, 10071]
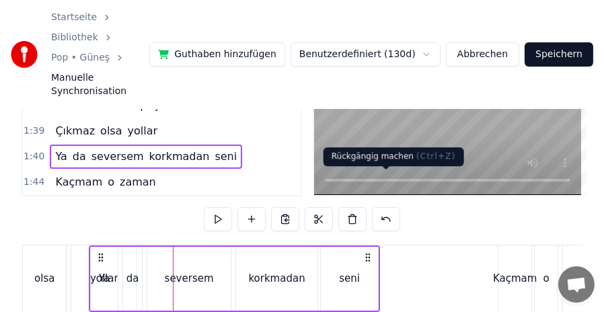
click at [379, 207] on button at bounding box center [386, 219] width 28 height 24
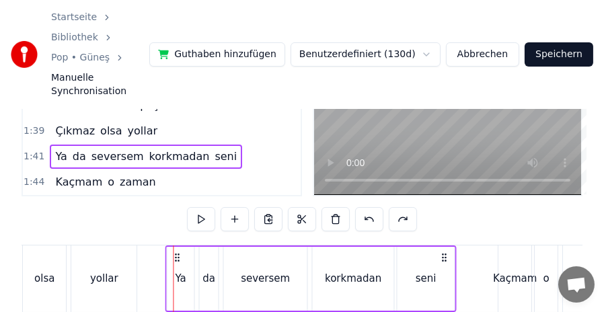
drag, startPoint x: 185, startPoint y: 222, endPoint x: 177, endPoint y: 221, distance: 8.1
click at [177, 252] on icon at bounding box center [177, 257] width 11 height 11
click at [40, 176] on span "1:44" at bounding box center [34, 182] width 21 height 13
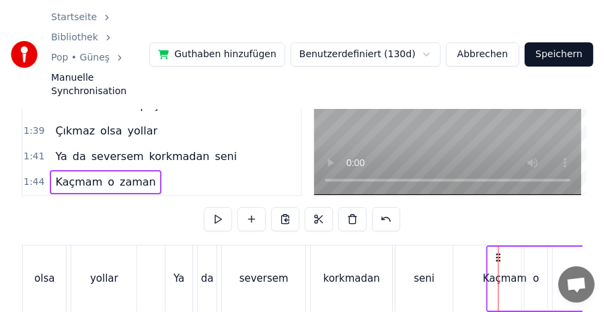
drag, startPoint x: 510, startPoint y: 223, endPoint x: 498, endPoint y: 221, distance: 12.4
click at [498, 245] on div "Gün doğana kadar Sen bırakırsan peşimi Çıkmaz olsa yollar Ya da seversem korkma…" at bounding box center [161, 278] width 20421 height 67
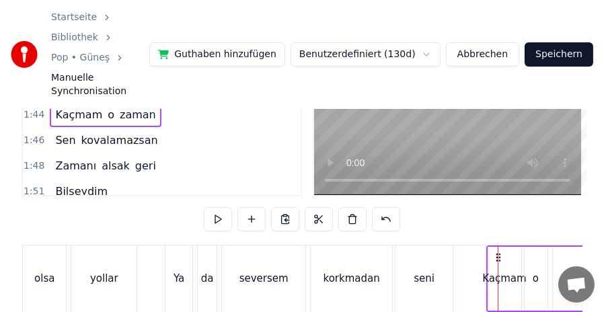
click at [27, 159] on span "1:48" at bounding box center [34, 165] width 21 height 13
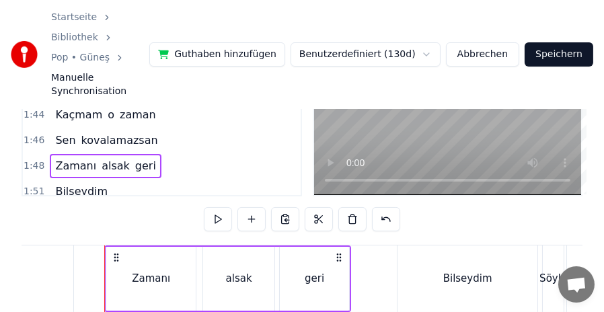
scroll to position [0, 10916]
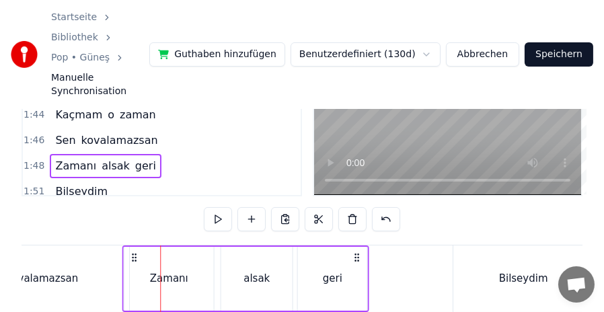
click at [129, 252] on icon at bounding box center [134, 257] width 11 height 11
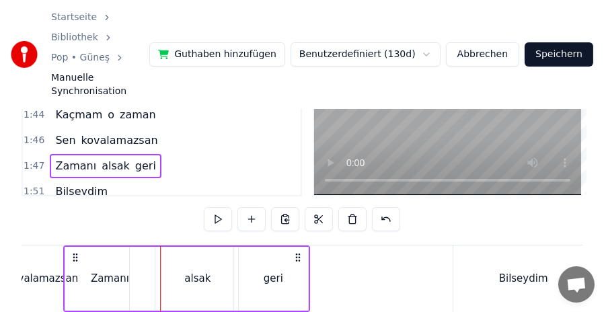
scroll to position [0, 10822]
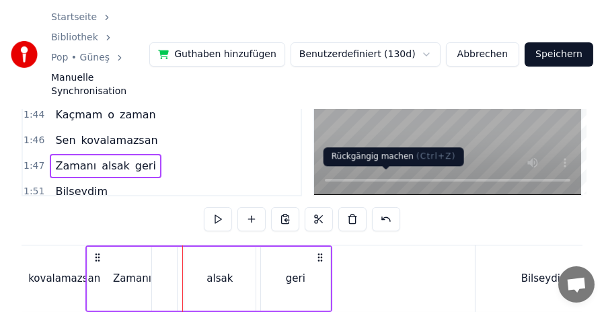
click at [392, 207] on button at bounding box center [386, 219] width 28 height 24
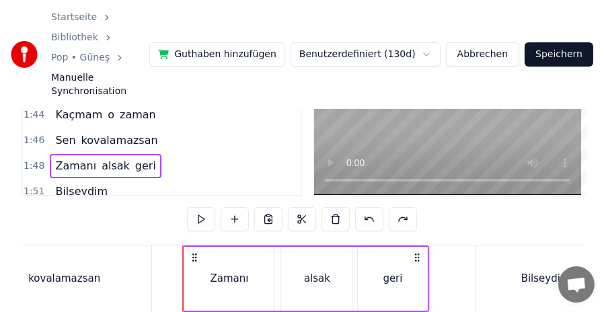
click at [190, 252] on icon at bounding box center [194, 257] width 11 height 11
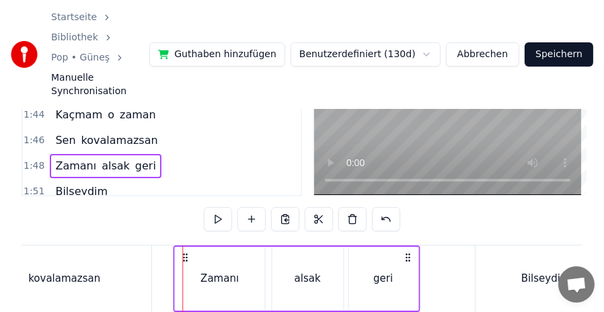
drag, startPoint x: 195, startPoint y: 223, endPoint x: 186, endPoint y: 222, distance: 9.5
click at [186, 252] on icon at bounding box center [185, 257] width 11 height 11
click at [65, 184] on span "Bilseydim" at bounding box center [81, 191] width 55 height 15
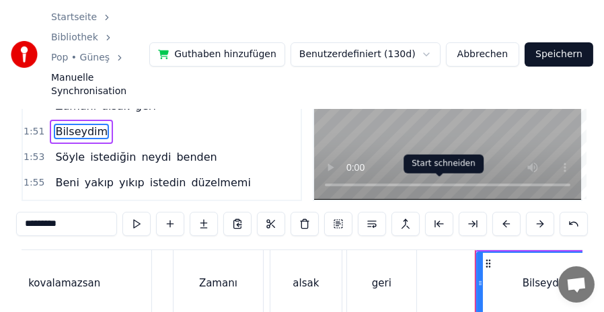
scroll to position [153, 0]
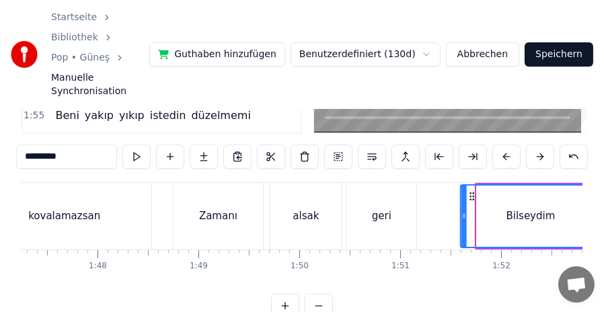
drag, startPoint x: 488, startPoint y: 163, endPoint x: 472, endPoint y: 162, distance: 16.9
click at [472, 191] on icon at bounding box center [472, 196] width 11 height 11
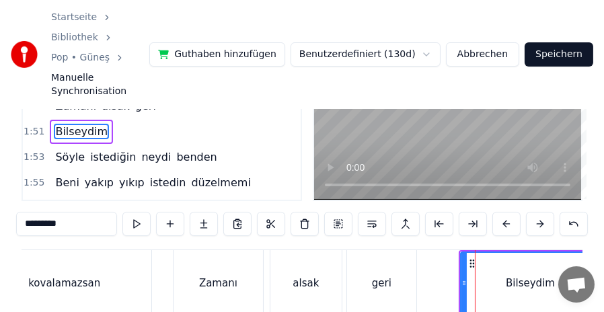
click at [36, 151] on span "1:53" at bounding box center [34, 157] width 21 height 13
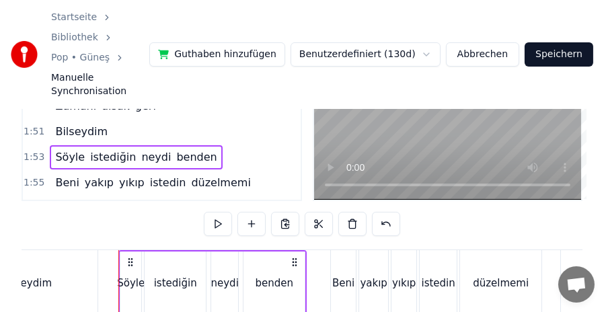
scroll to position [0, 11354]
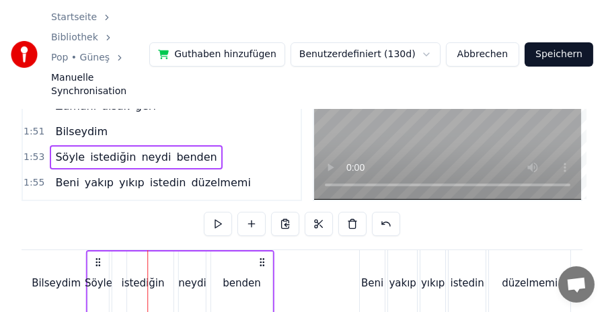
click at [100, 257] on icon at bounding box center [98, 262] width 11 height 11
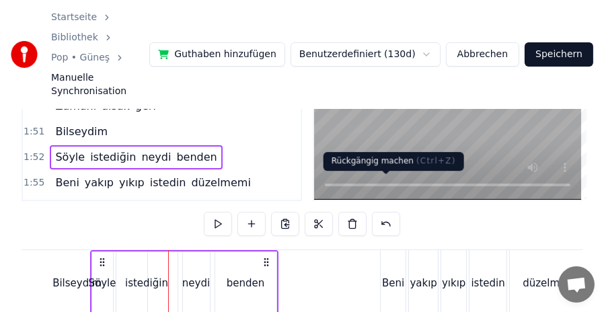
click at [386, 212] on button at bounding box center [386, 224] width 28 height 24
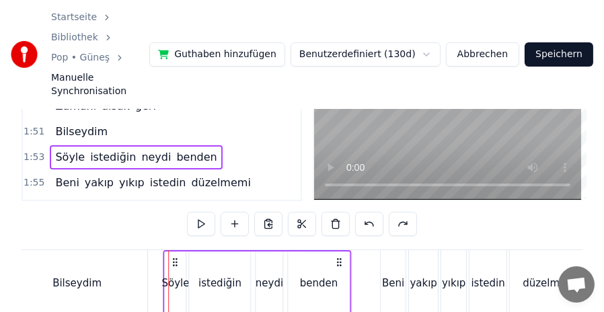
click at [175, 257] on icon at bounding box center [175, 262] width 11 height 11
click at [35, 176] on span "1:55" at bounding box center [34, 182] width 21 height 13
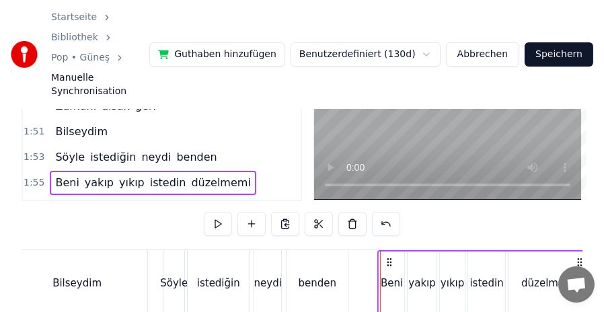
click at [387, 262] on circle at bounding box center [387, 262] width 1 height 1
click at [35, 202] on span "1:57" at bounding box center [34, 208] width 21 height 13
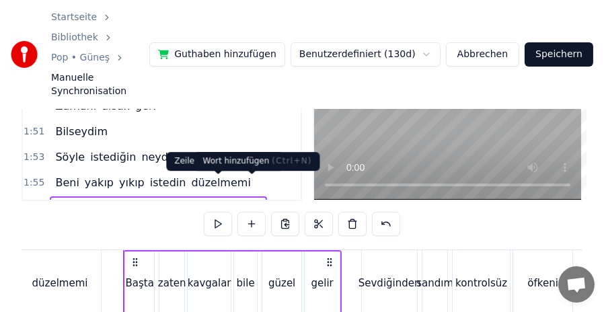
scroll to position [0, 11796]
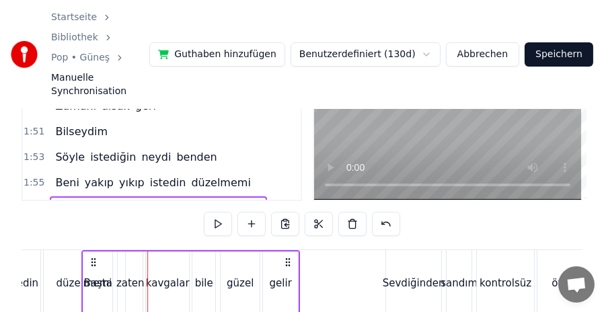
click at [99, 257] on icon at bounding box center [93, 262] width 11 height 11
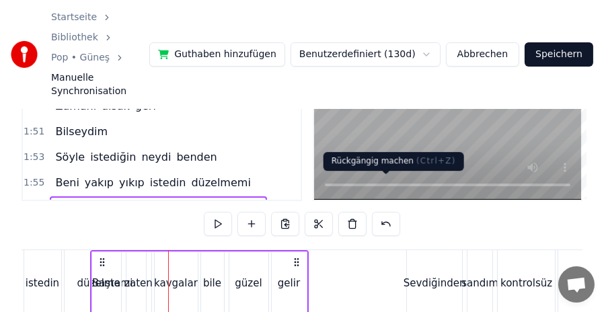
click at [390, 212] on button at bounding box center [386, 224] width 28 height 24
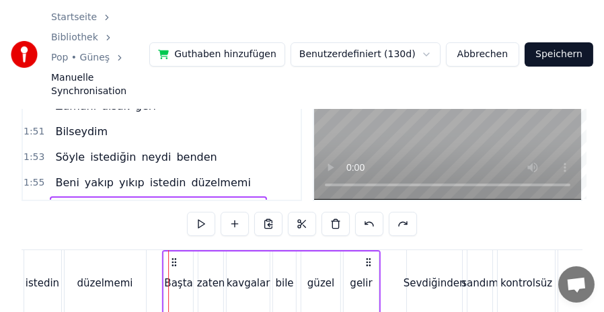
click at [175, 257] on icon at bounding box center [174, 262] width 11 height 11
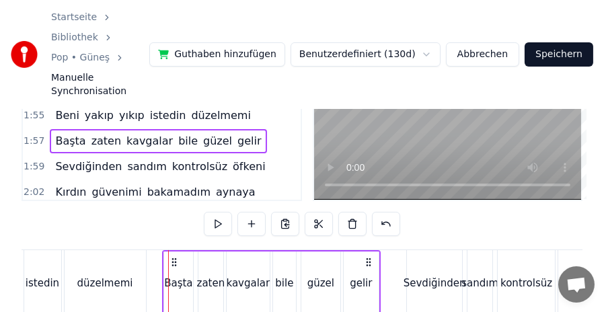
click at [39, 160] on span "1:59" at bounding box center [34, 166] width 21 height 13
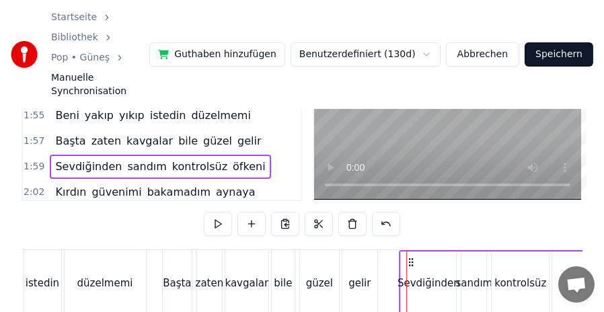
drag, startPoint x: 417, startPoint y: 227, endPoint x: 410, endPoint y: 227, distance: 7.4
click at [410, 257] on icon at bounding box center [411, 262] width 11 height 11
click at [35, 186] on span "2:02" at bounding box center [34, 192] width 21 height 13
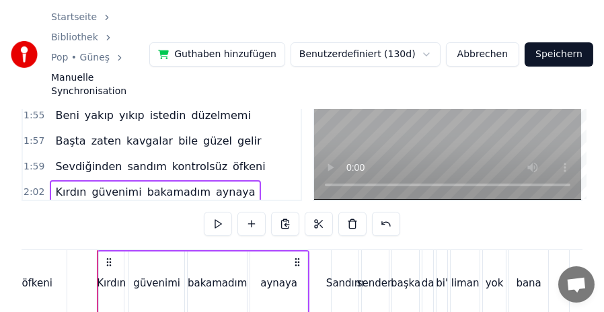
scroll to position [0, 12268]
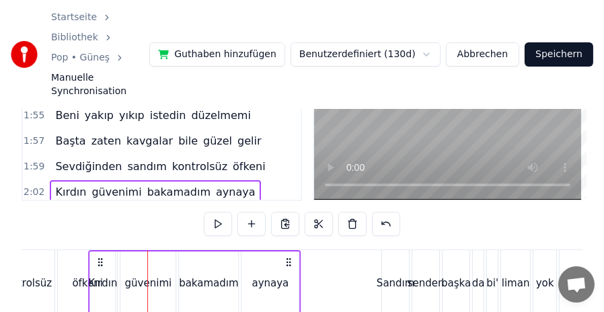
click at [98, 257] on icon at bounding box center [100, 262] width 11 height 11
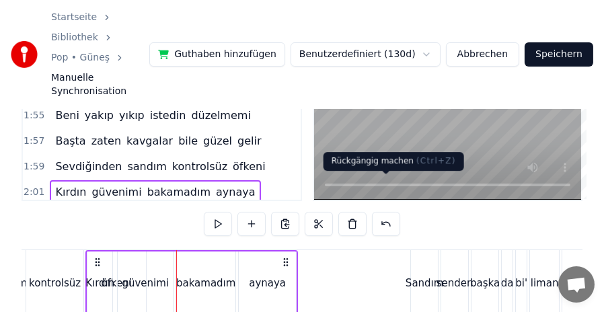
click at [385, 212] on button at bounding box center [386, 224] width 28 height 24
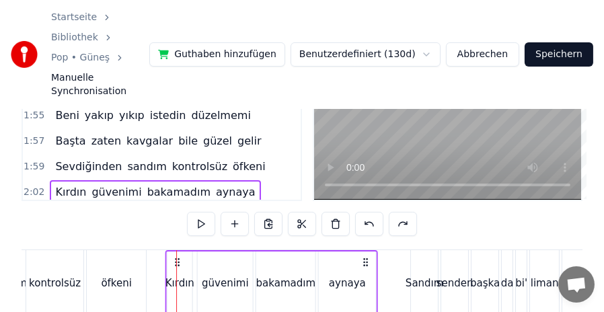
drag, startPoint x: 190, startPoint y: 225, endPoint x: 179, endPoint y: 225, distance: 11.4
click at [179, 257] on icon at bounding box center [177, 262] width 11 height 11
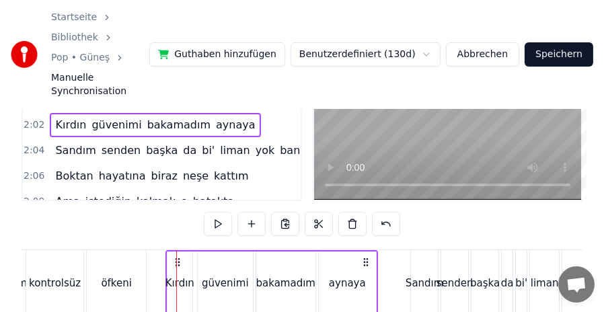
click at [30, 144] on span "2:04" at bounding box center [34, 150] width 21 height 13
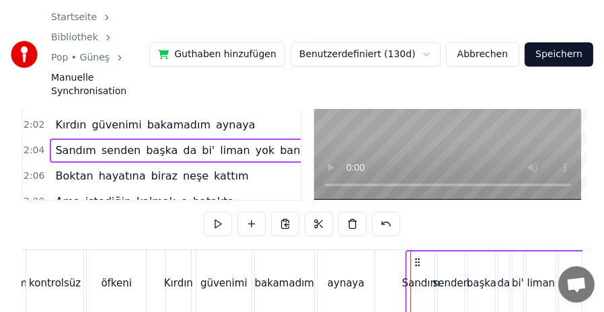
click at [418, 257] on icon at bounding box center [417, 262] width 11 height 11
click at [32, 170] on span "2:06" at bounding box center [34, 176] width 21 height 13
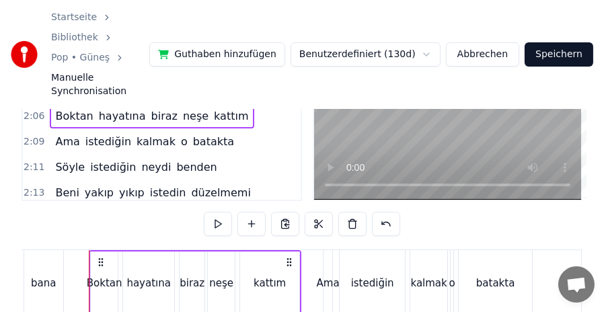
scroll to position [1228, 0]
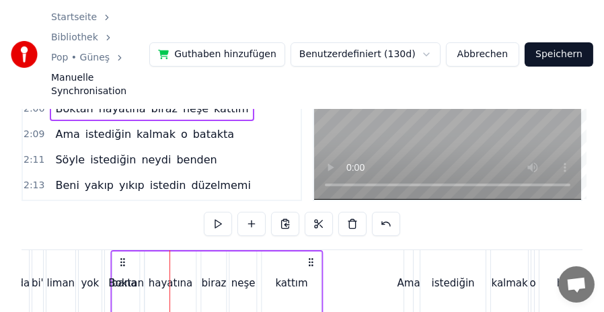
click at [118, 257] on icon at bounding box center [123, 262] width 11 height 11
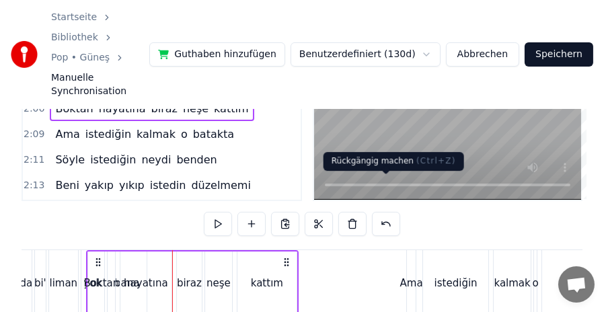
click at [390, 212] on button at bounding box center [386, 224] width 28 height 24
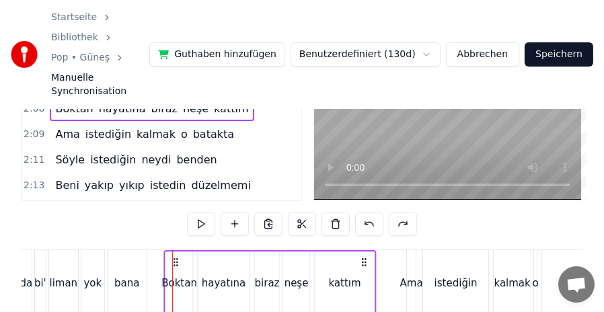
drag, startPoint x: 184, startPoint y: 227, endPoint x: 175, endPoint y: 228, distance: 8.8
click at [175, 257] on icon at bounding box center [176, 262] width 11 height 11
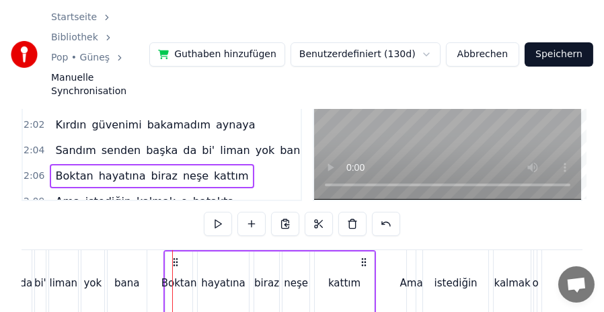
click at [32, 195] on span "2:09" at bounding box center [34, 201] width 21 height 13
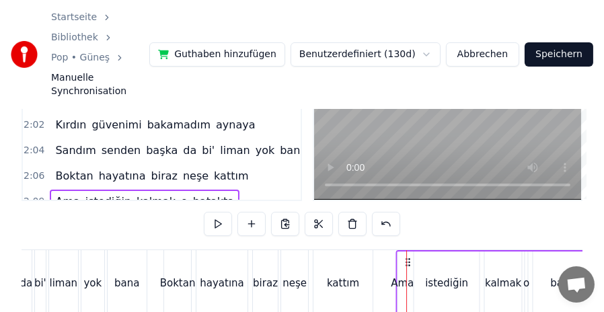
drag, startPoint x: 417, startPoint y: 227, endPoint x: 407, endPoint y: 228, distance: 10.1
click at [407, 262] on circle at bounding box center [406, 262] width 1 height 1
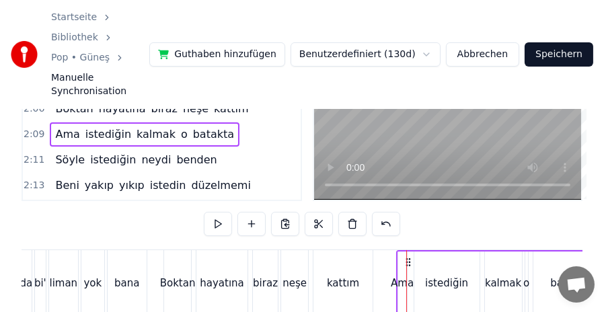
click at [32, 153] on span "2:11" at bounding box center [34, 159] width 21 height 13
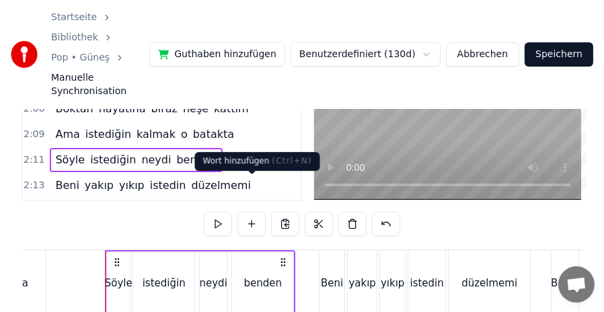
scroll to position [0, 13233]
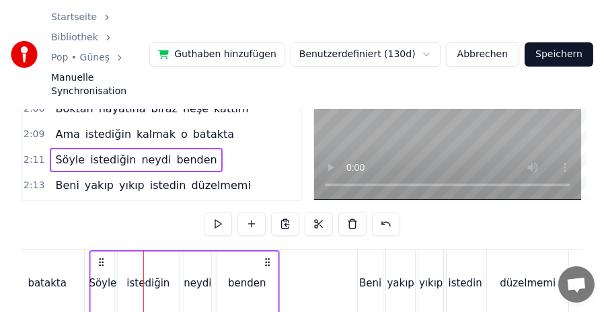
click at [100, 257] on icon at bounding box center [101, 262] width 11 height 11
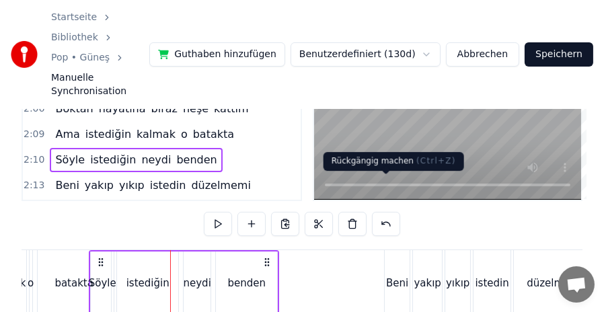
click at [385, 212] on button at bounding box center [386, 224] width 28 height 24
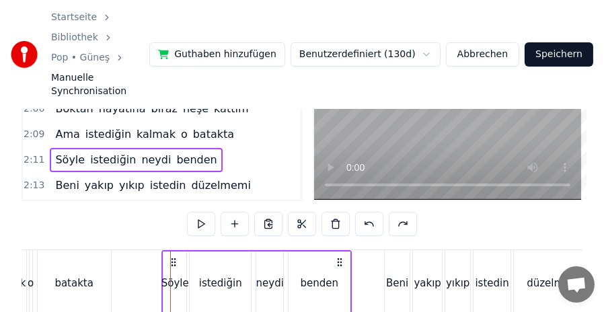
drag, startPoint x: 182, startPoint y: 227, endPoint x: 174, endPoint y: 227, distance: 8.1
click at [174, 257] on icon at bounding box center [173, 262] width 11 height 11
click at [30, 179] on span "2:13" at bounding box center [34, 185] width 21 height 13
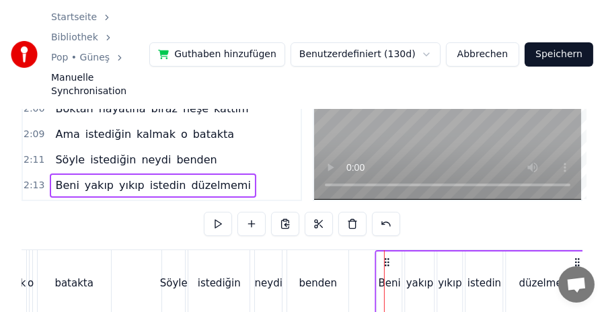
drag, startPoint x: 396, startPoint y: 227, endPoint x: 386, endPoint y: 226, distance: 9.4
click at [386, 257] on icon at bounding box center [387, 262] width 11 height 11
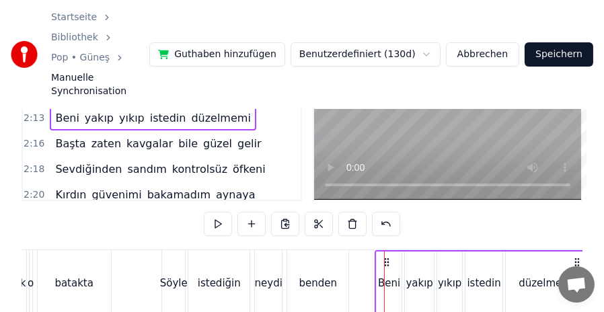
click at [33, 137] on span "2:16" at bounding box center [34, 143] width 21 height 13
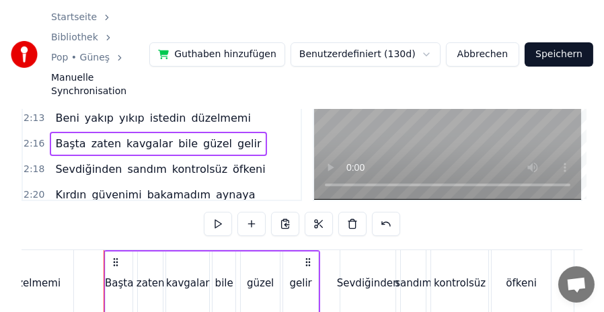
scroll to position [0, 13679]
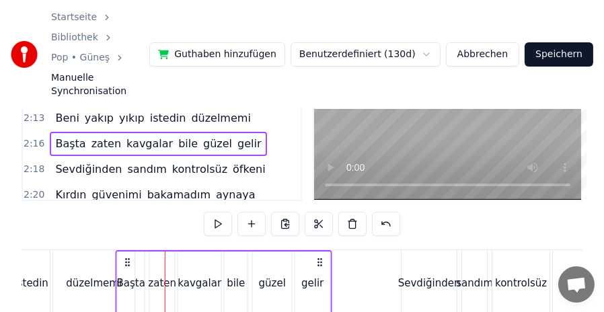
click at [122, 257] on icon at bounding box center [127, 262] width 11 height 11
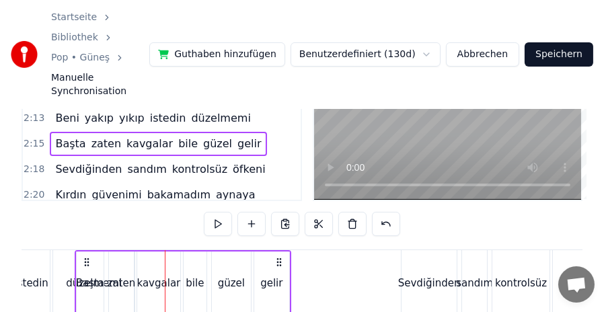
scroll to position [0, 13592]
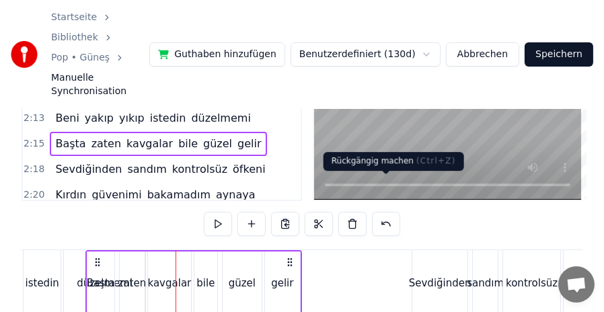
click at [390, 212] on button at bounding box center [386, 224] width 28 height 24
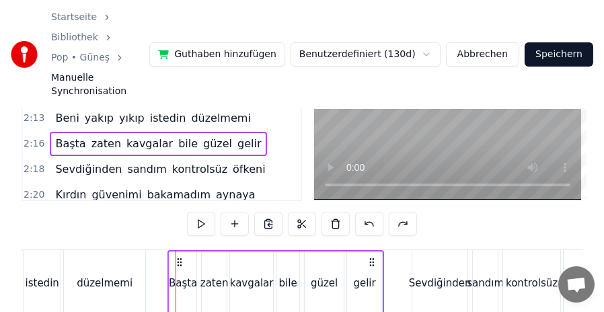
drag, startPoint x: 187, startPoint y: 228, endPoint x: 178, endPoint y: 229, distance: 8.8
click at [178, 257] on icon at bounding box center [179, 262] width 11 height 11
click at [40, 163] on span "2:18" at bounding box center [34, 169] width 21 height 13
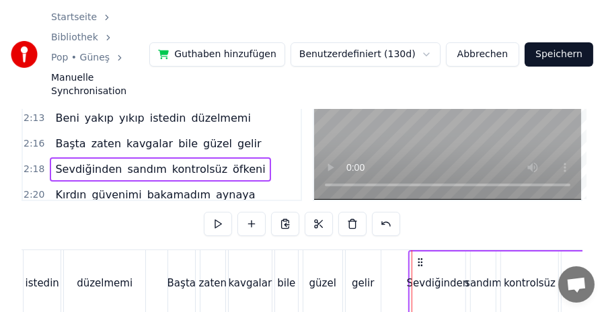
click at [418, 257] on icon at bounding box center [420, 262] width 11 height 11
click at [29, 188] on span "2:20" at bounding box center [34, 194] width 21 height 13
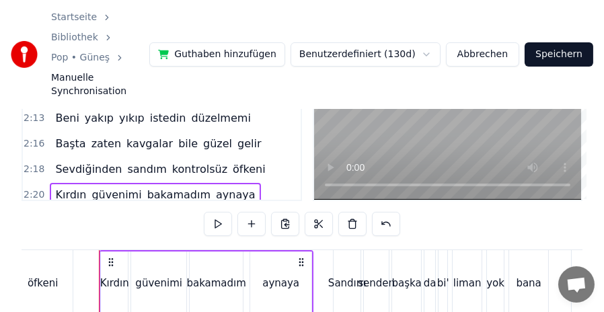
scroll to position [0, 14149]
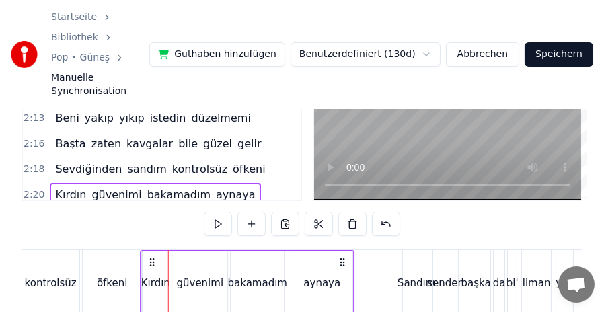
click at [147, 257] on icon at bounding box center [152, 262] width 11 height 11
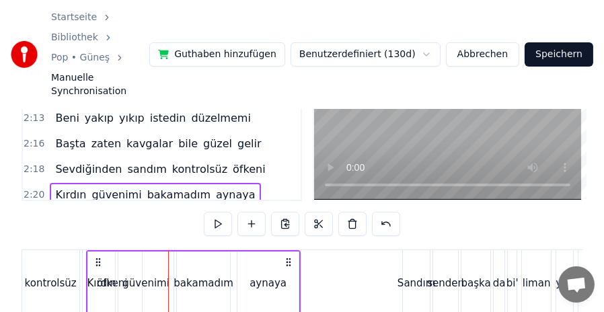
scroll to position [0, 14068]
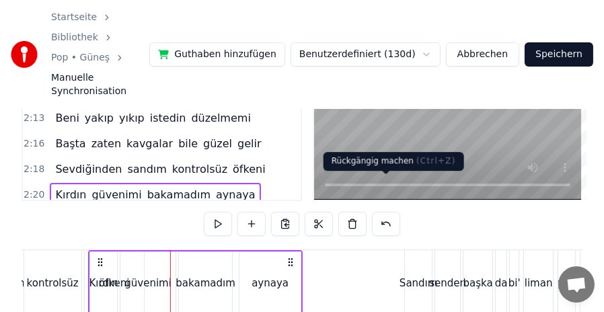
click at [383, 212] on button at bounding box center [386, 224] width 28 height 24
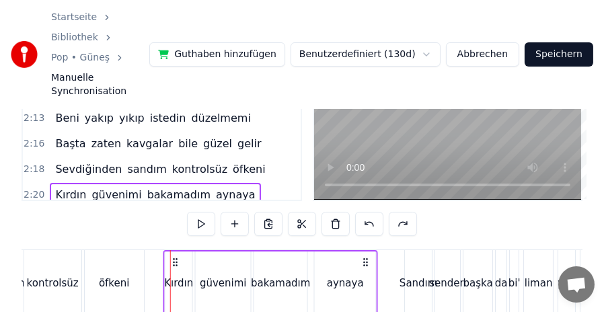
drag, startPoint x: 185, startPoint y: 227, endPoint x: 178, endPoint y: 227, distance: 7.4
click at [178, 257] on icon at bounding box center [175, 262] width 11 height 11
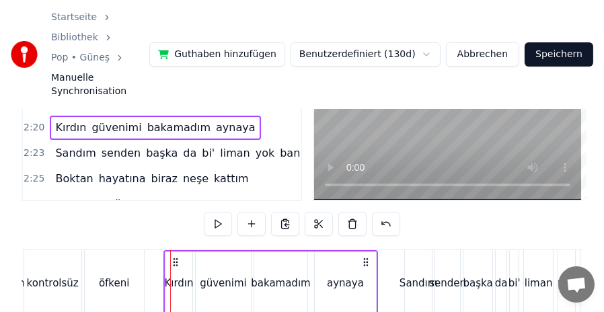
click at [34, 147] on span "2:23" at bounding box center [34, 153] width 21 height 13
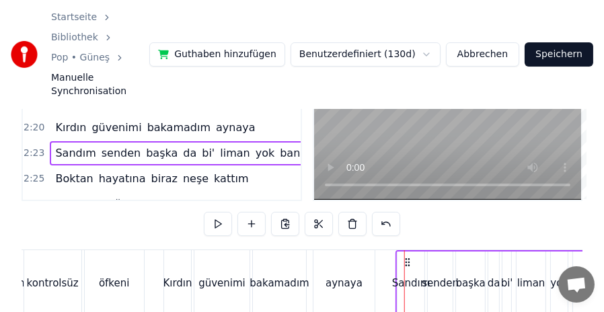
drag, startPoint x: 414, startPoint y: 228, endPoint x: 405, endPoint y: 229, distance: 8.8
click at [405, 257] on icon at bounding box center [407, 262] width 11 height 11
click at [33, 172] on span "2:25" at bounding box center [34, 178] width 21 height 13
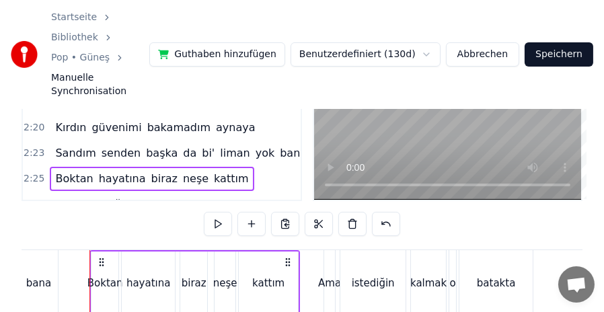
scroll to position [0, 14621]
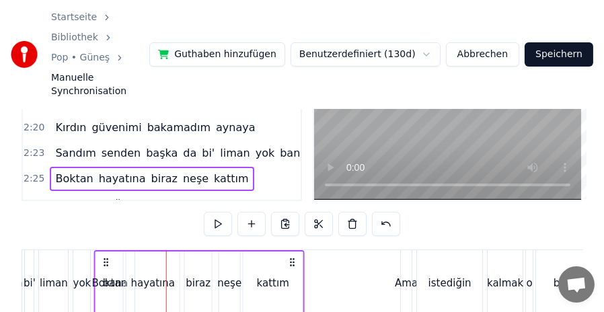
click at [101, 257] on icon at bounding box center [106, 262] width 11 height 11
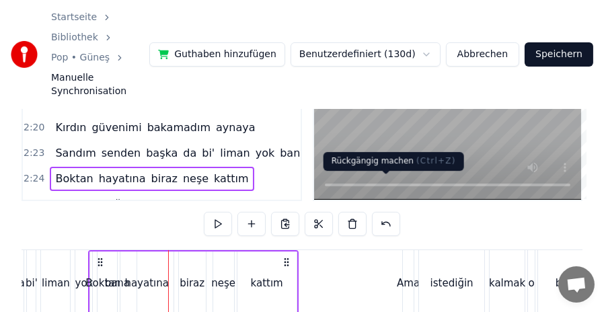
click at [383, 212] on button at bounding box center [386, 224] width 28 height 24
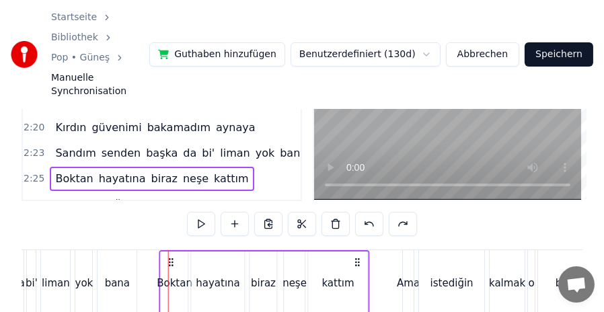
drag, startPoint x: 179, startPoint y: 228, endPoint x: 170, endPoint y: 229, distance: 8.8
click at [170, 257] on icon at bounding box center [171, 262] width 11 height 11
click at [36, 198] on span "2:27" at bounding box center [34, 204] width 21 height 13
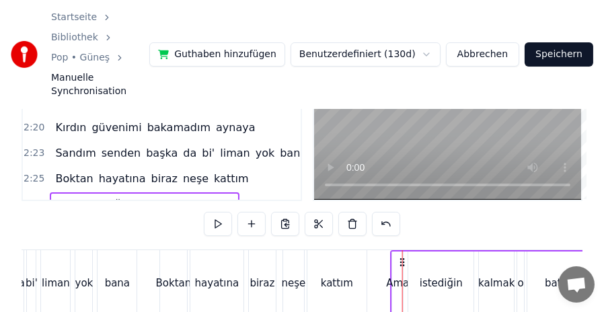
drag, startPoint x: 414, startPoint y: 228, endPoint x: 402, endPoint y: 229, distance: 12.1
click at [402, 257] on icon at bounding box center [403, 262] width 11 height 11
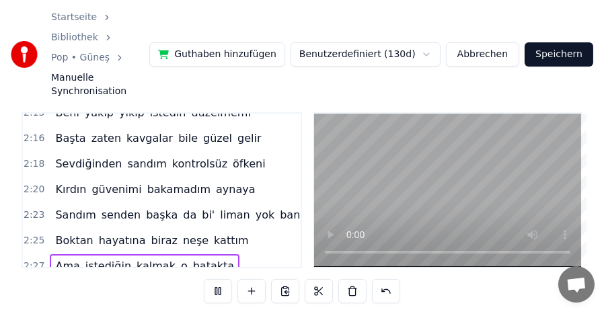
scroll to position [0, 15095]
click at [558, 42] on button "Speichern" at bounding box center [559, 54] width 69 height 24
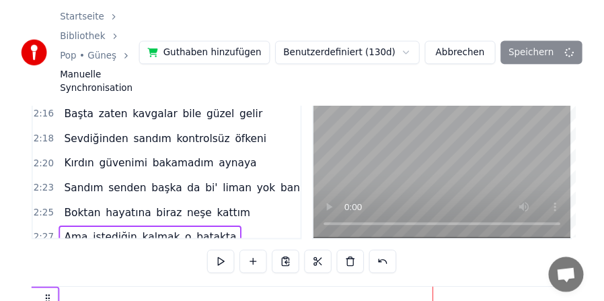
scroll to position [18, 0]
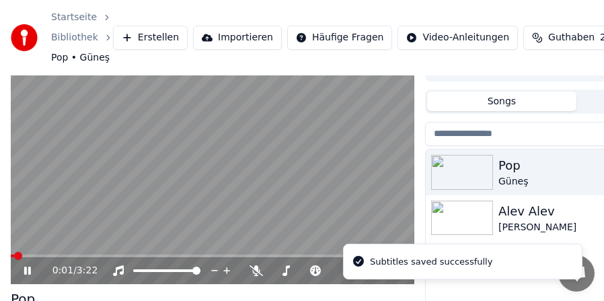
click at [98, 219] on video at bounding box center [213, 170] width 404 height 227
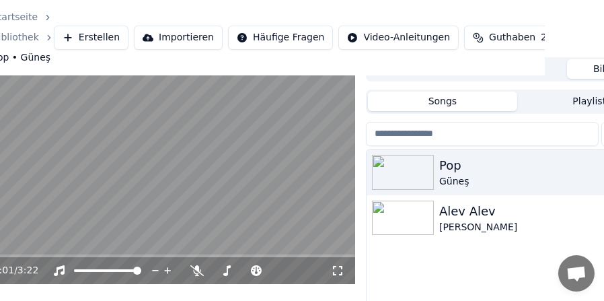
scroll to position [18, 124]
